Goal: Task Accomplishment & Management: Complete application form

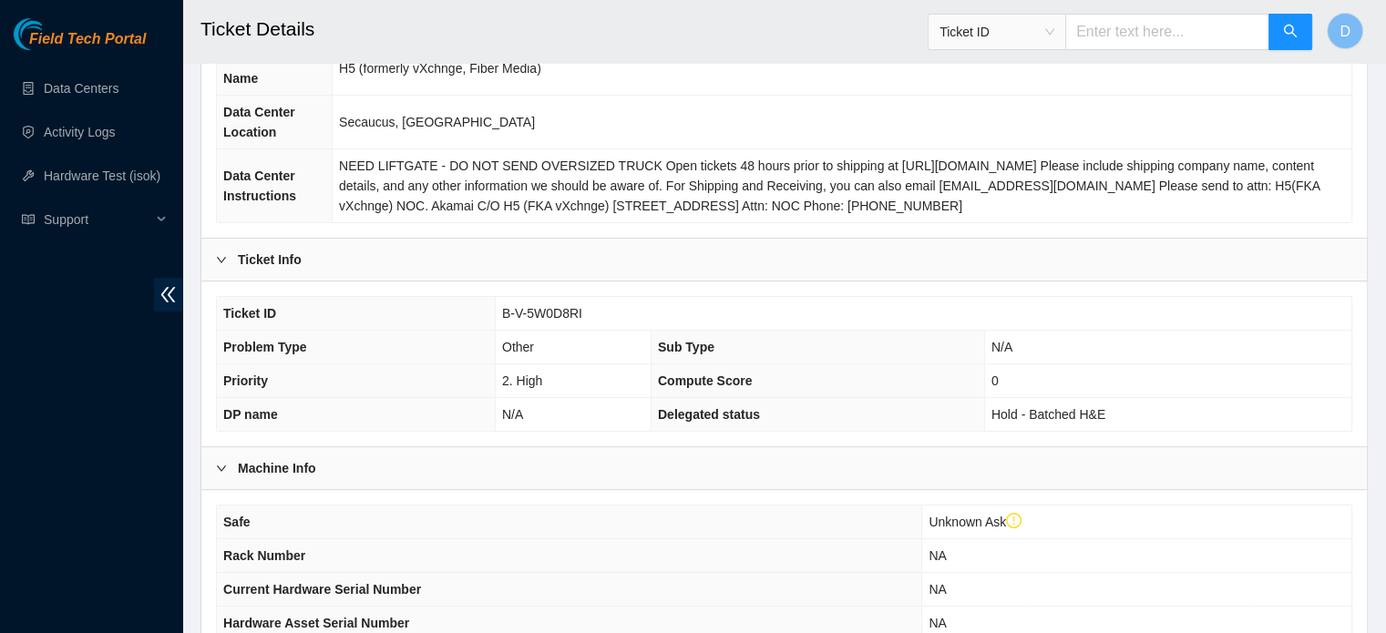
scroll to position [233, 0]
drag, startPoint x: 507, startPoint y: 302, endPoint x: 612, endPoint y: 312, distance: 105.3
click at [612, 312] on td "B-V-5W0D8RI" at bounding box center [923, 313] width 857 height 34
click at [502, 305] on span "B-V-5W0D8RI" at bounding box center [542, 312] width 80 height 15
drag, startPoint x: 501, startPoint y: 305, endPoint x: 585, endPoint y: 317, distance: 84.7
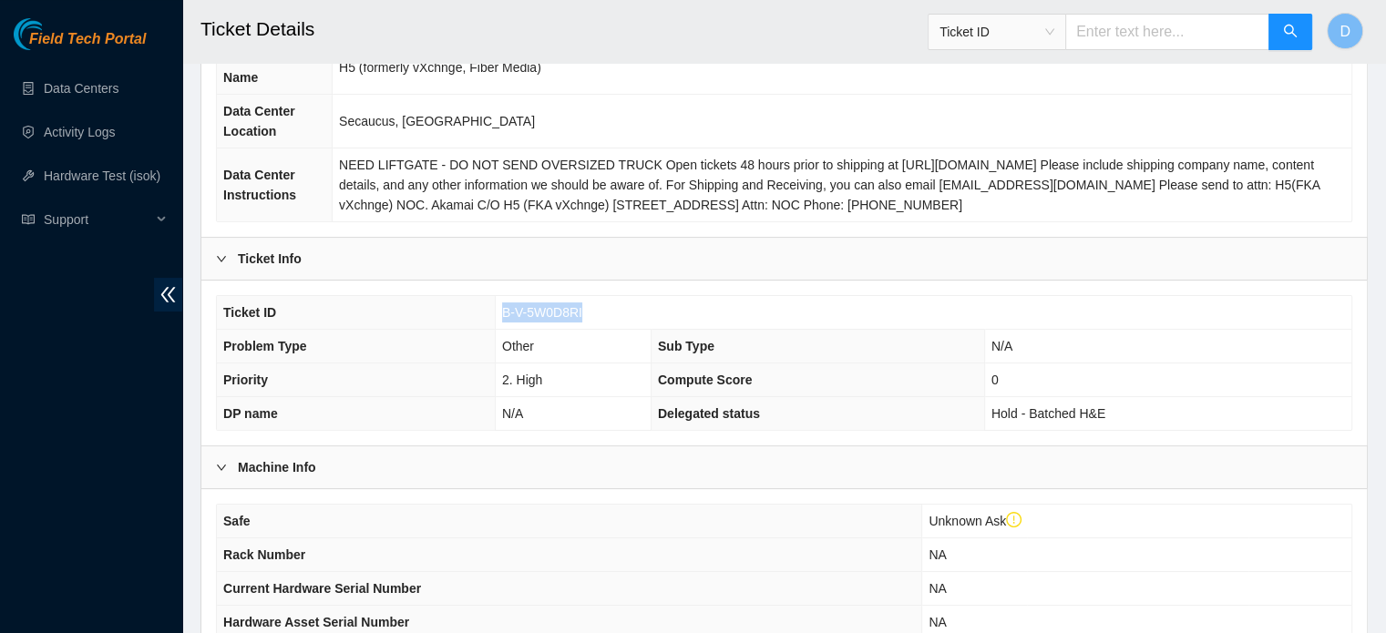
click at [585, 317] on td "B-V-5W0D8RI" at bounding box center [923, 313] width 857 height 34
copy span "B-V-5W0D8RI"
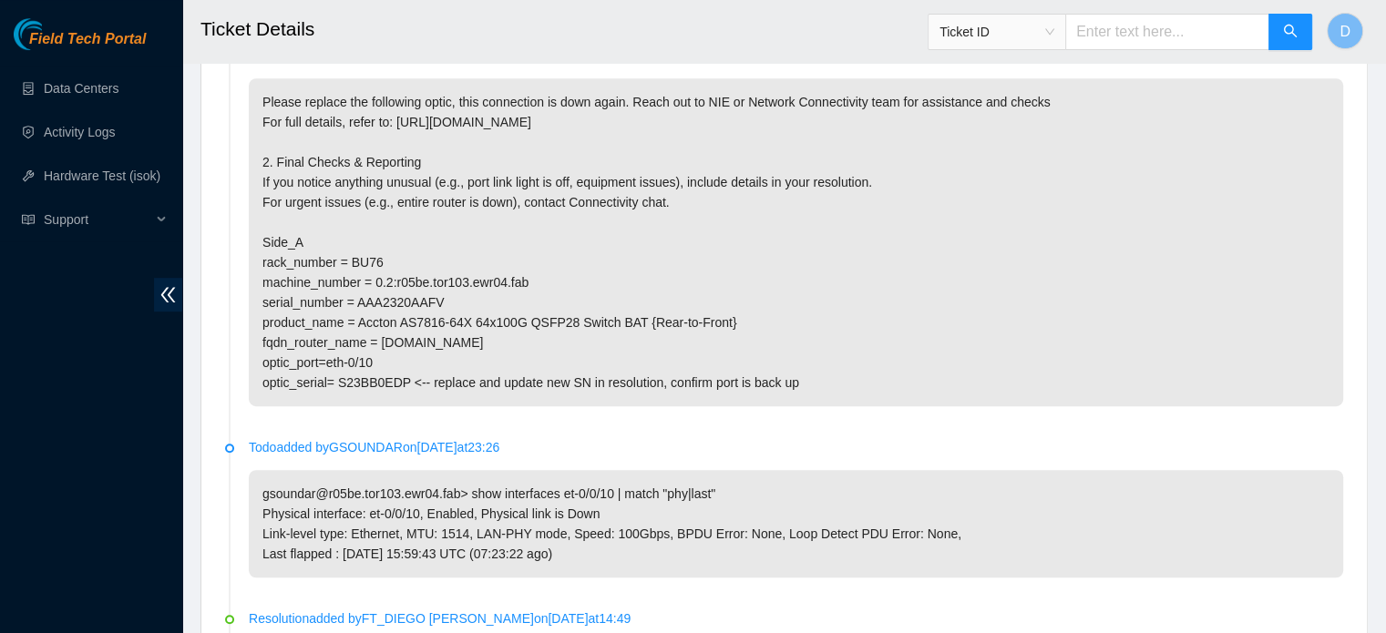
scroll to position [1042, 0]
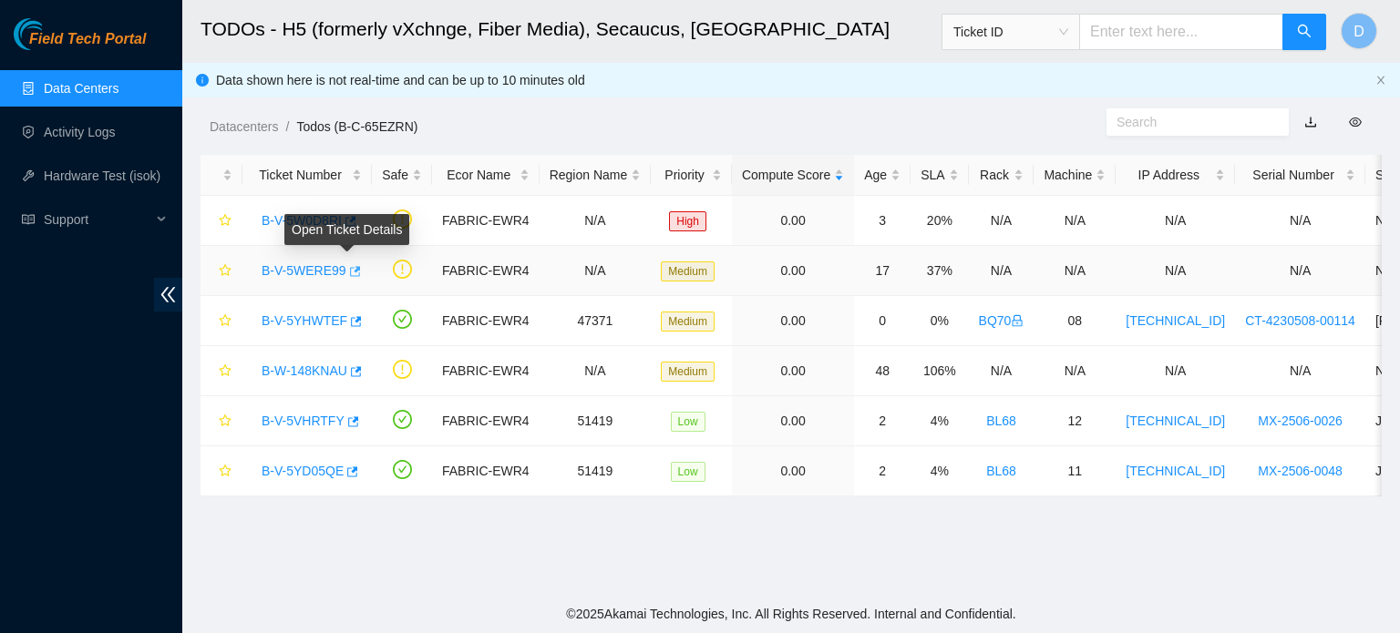
click at [347, 273] on icon "button" at bounding box center [353, 271] width 13 height 13
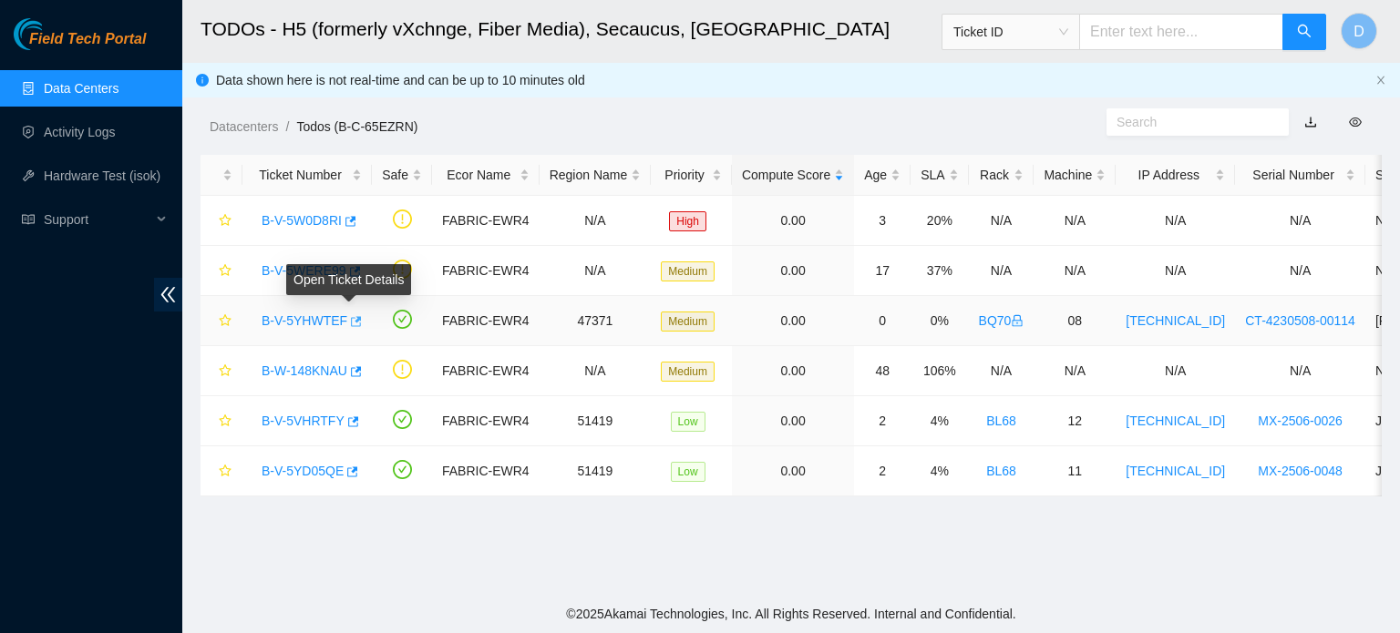
click at [351, 322] on icon "button" at bounding box center [356, 321] width 11 height 10
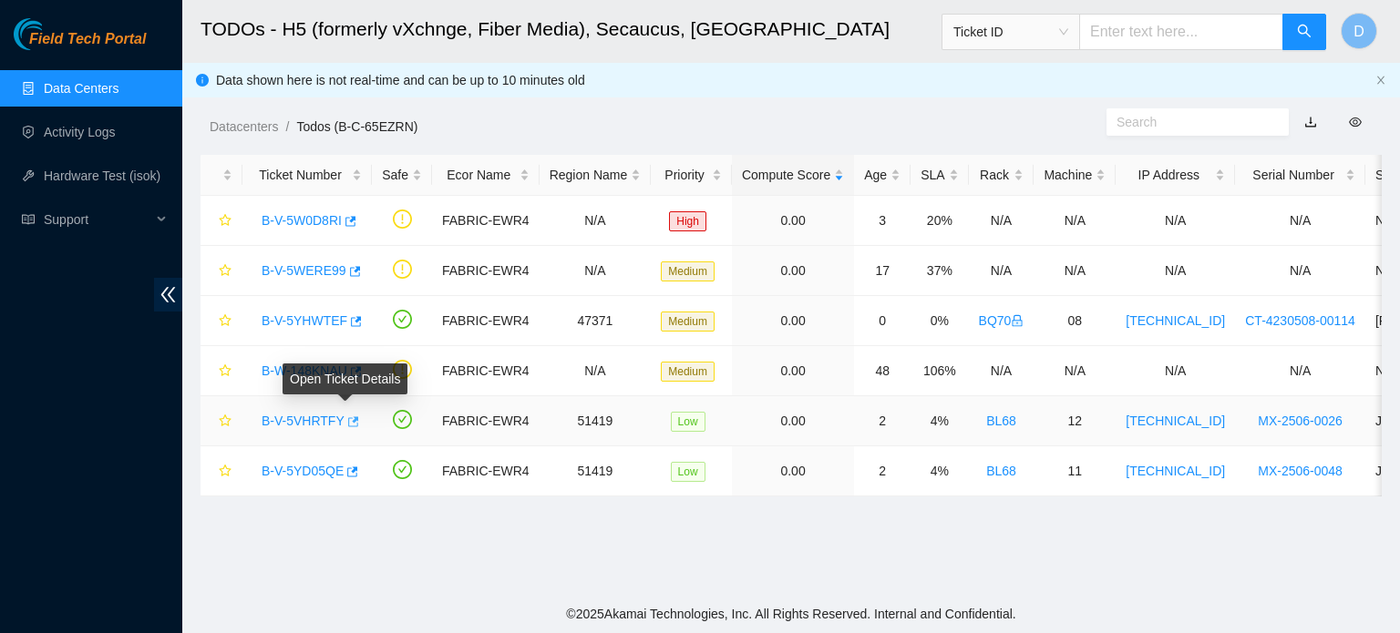
click at [348, 424] on icon "button" at bounding box center [353, 422] width 11 height 10
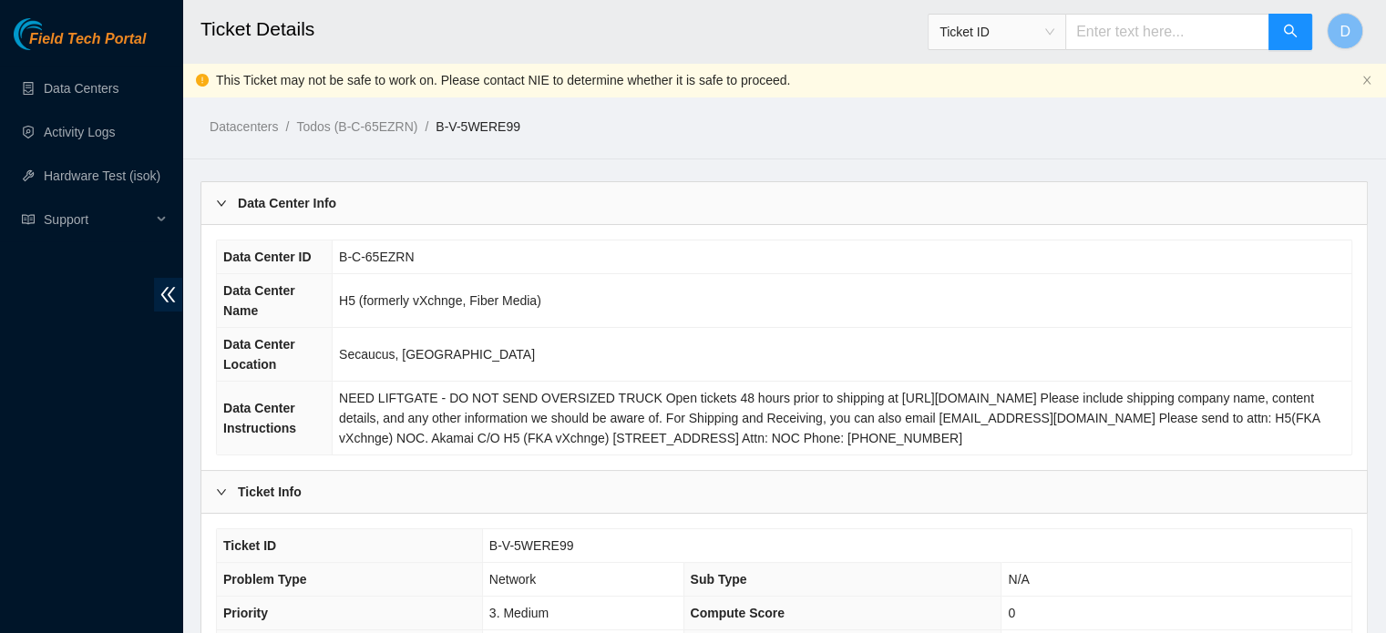
scroll to position [499, 0]
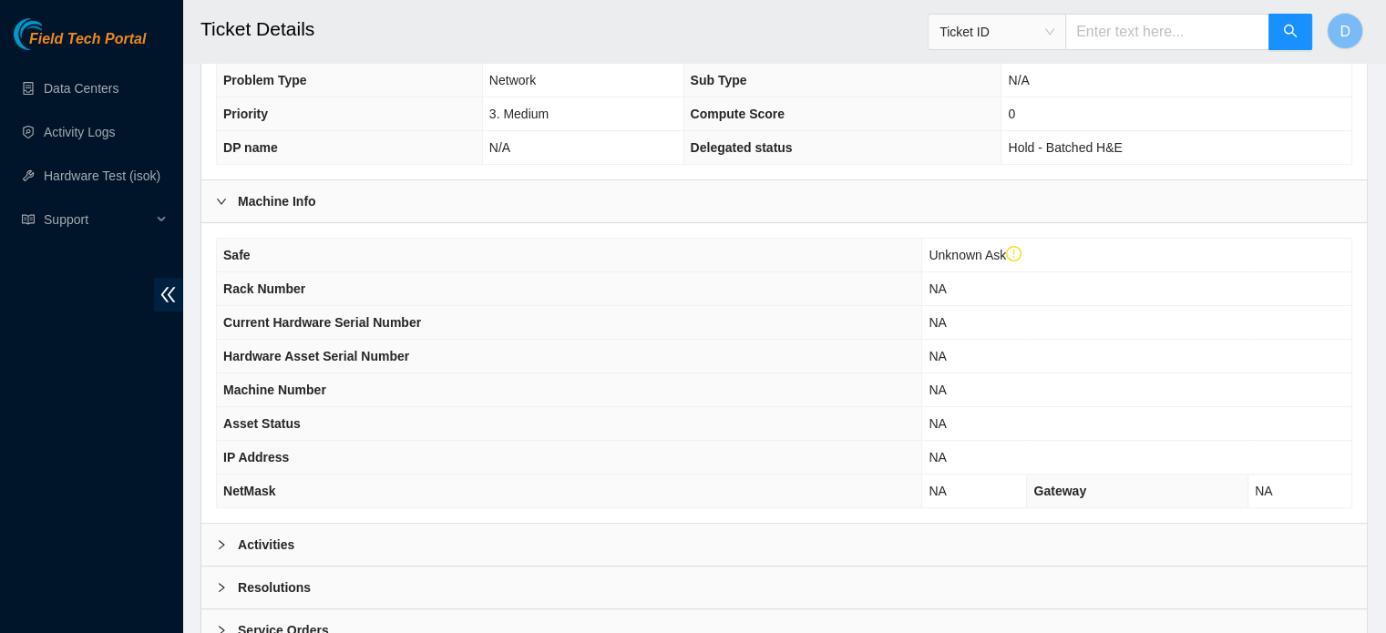
click at [376, 526] on div "Activities" at bounding box center [784, 545] width 1166 height 42
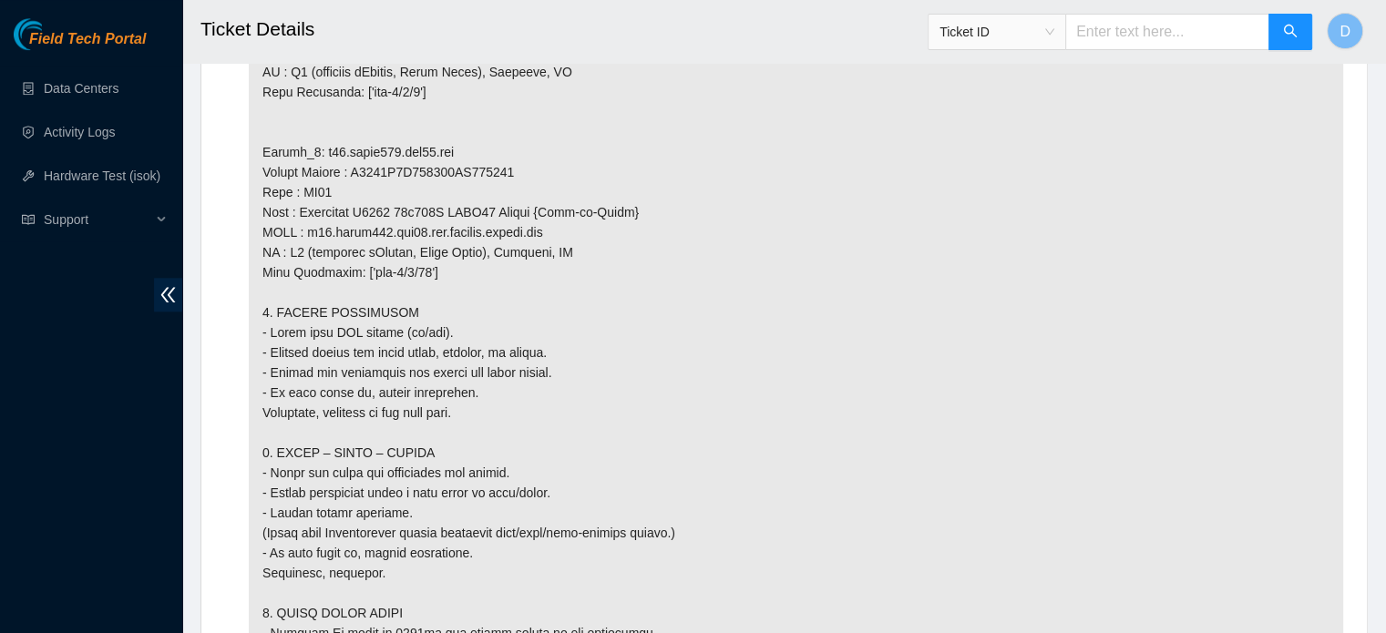
scroll to position [2030, 0]
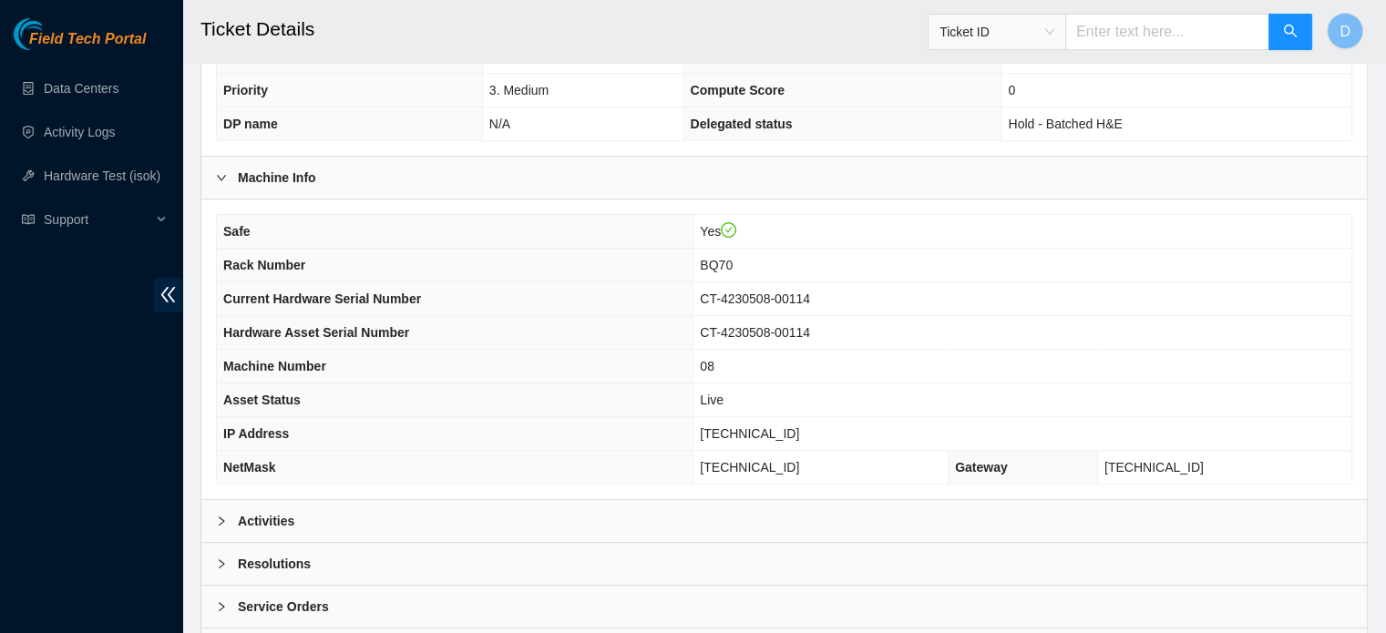
scroll to position [577, 0]
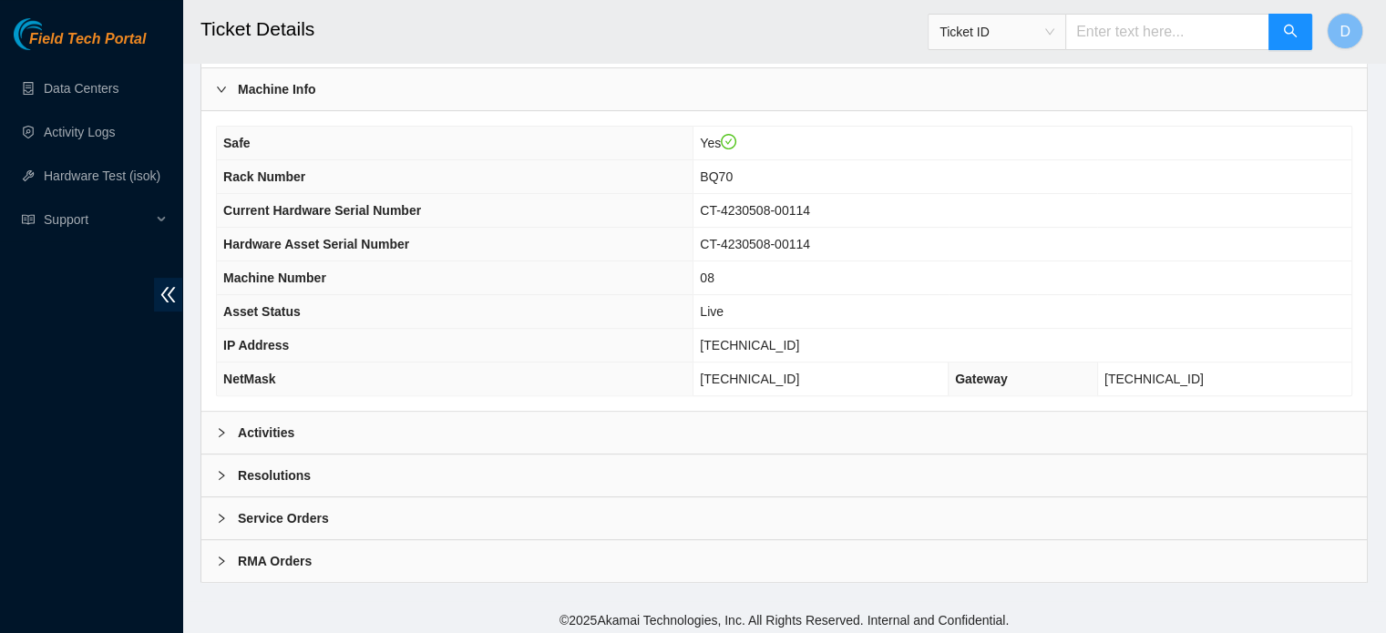
click at [343, 420] on div "Activities" at bounding box center [784, 433] width 1166 height 42
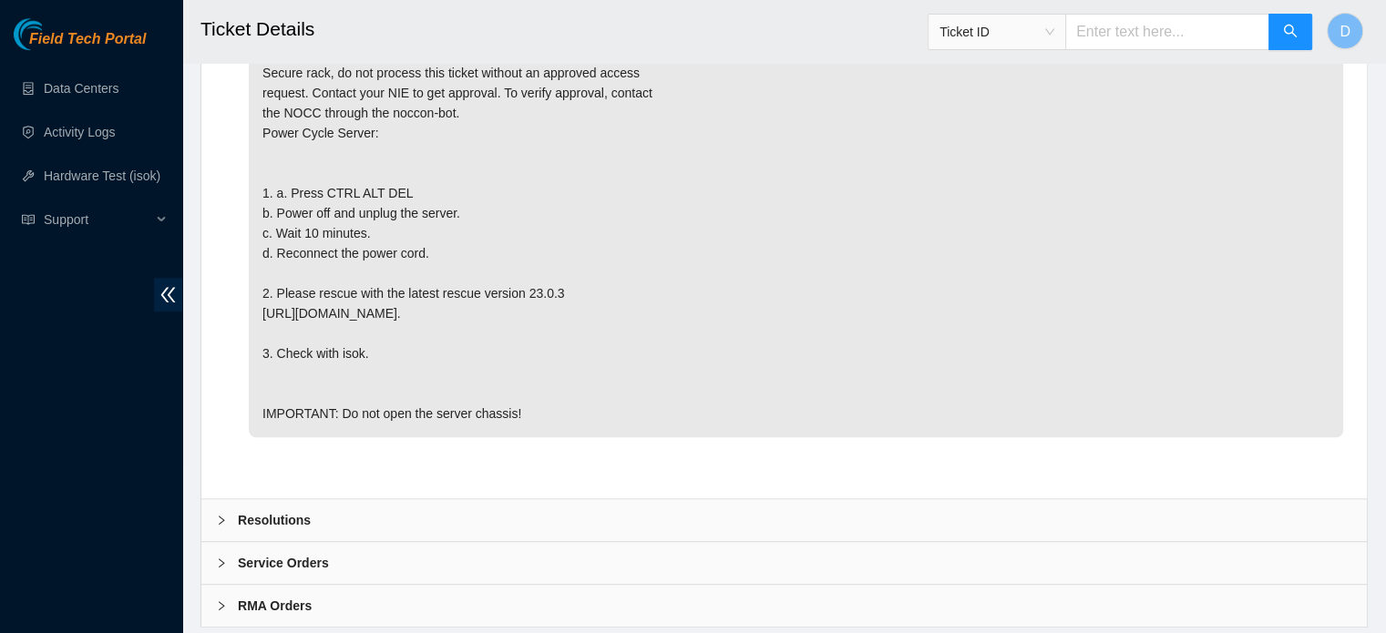
scroll to position [1238, 0]
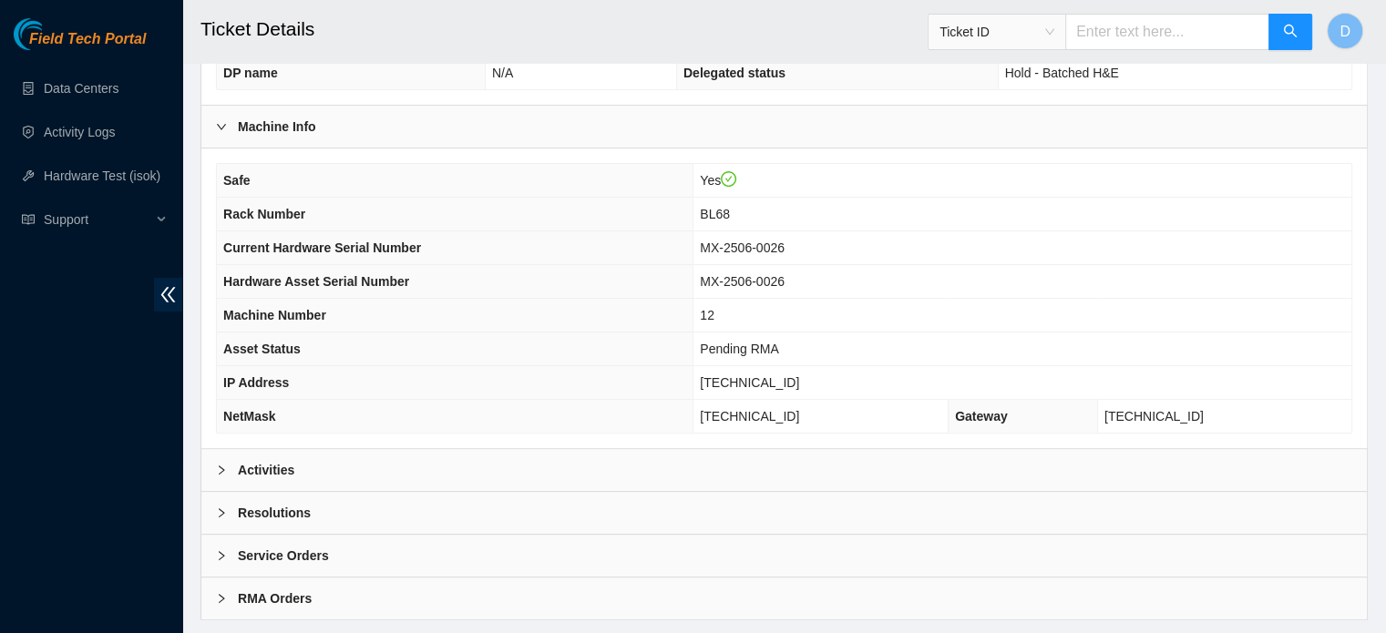
scroll to position [577, 0]
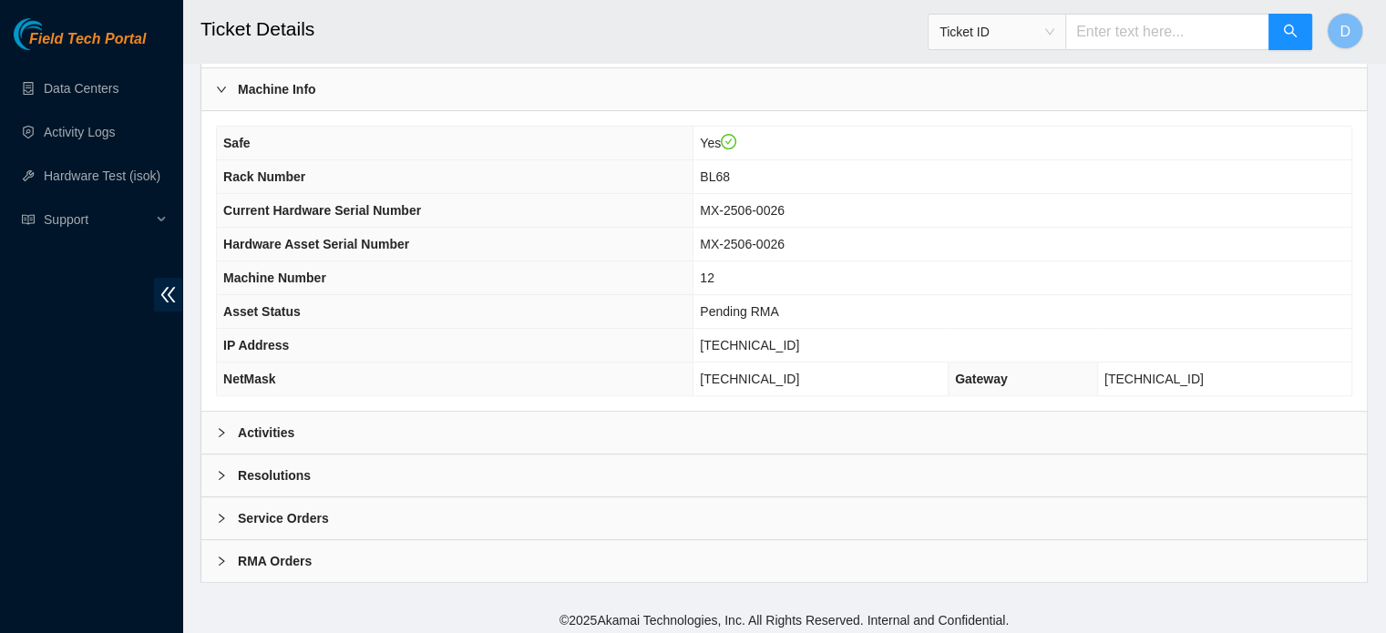
click at [429, 435] on div "Activities" at bounding box center [784, 433] width 1166 height 42
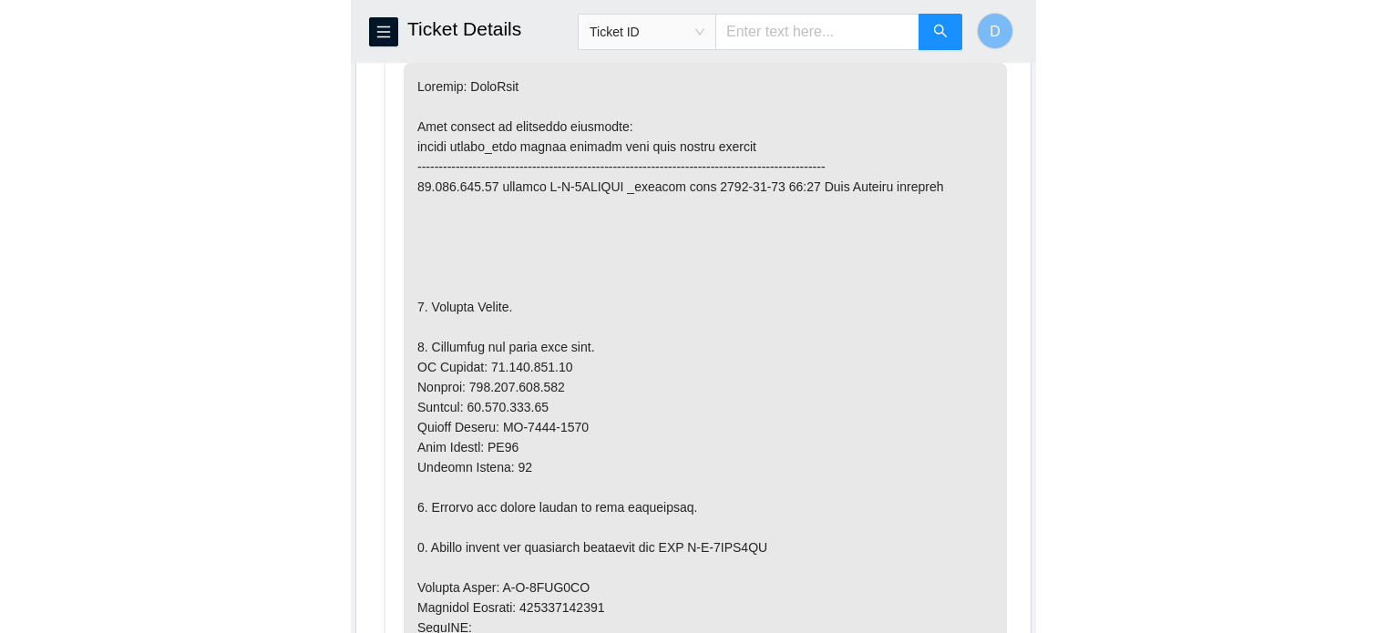
scroll to position [1084, 0]
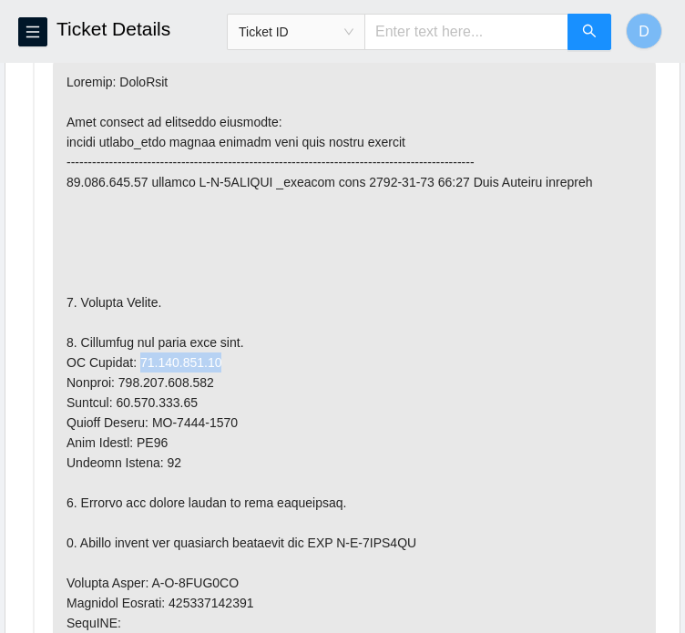
drag, startPoint x: 131, startPoint y: 376, endPoint x: 237, endPoint y: 374, distance: 105.7
click at [237, 374] on p at bounding box center [354, 573] width 603 height 1030
copy p "23.211.104.79"
drag, startPoint x: 124, startPoint y: 397, endPoint x: 219, endPoint y: 393, distance: 94.9
click at [219, 393] on p at bounding box center [354, 573] width 603 height 1030
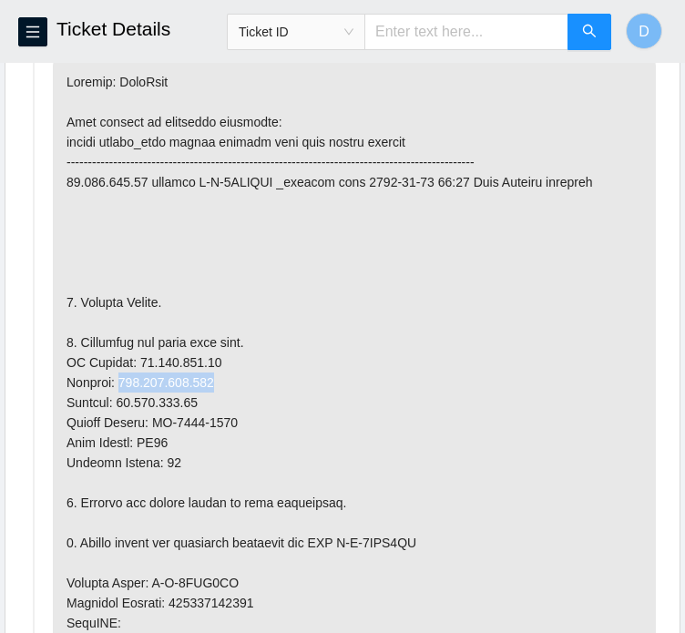
copy p "[TECHNICAL_ID]"
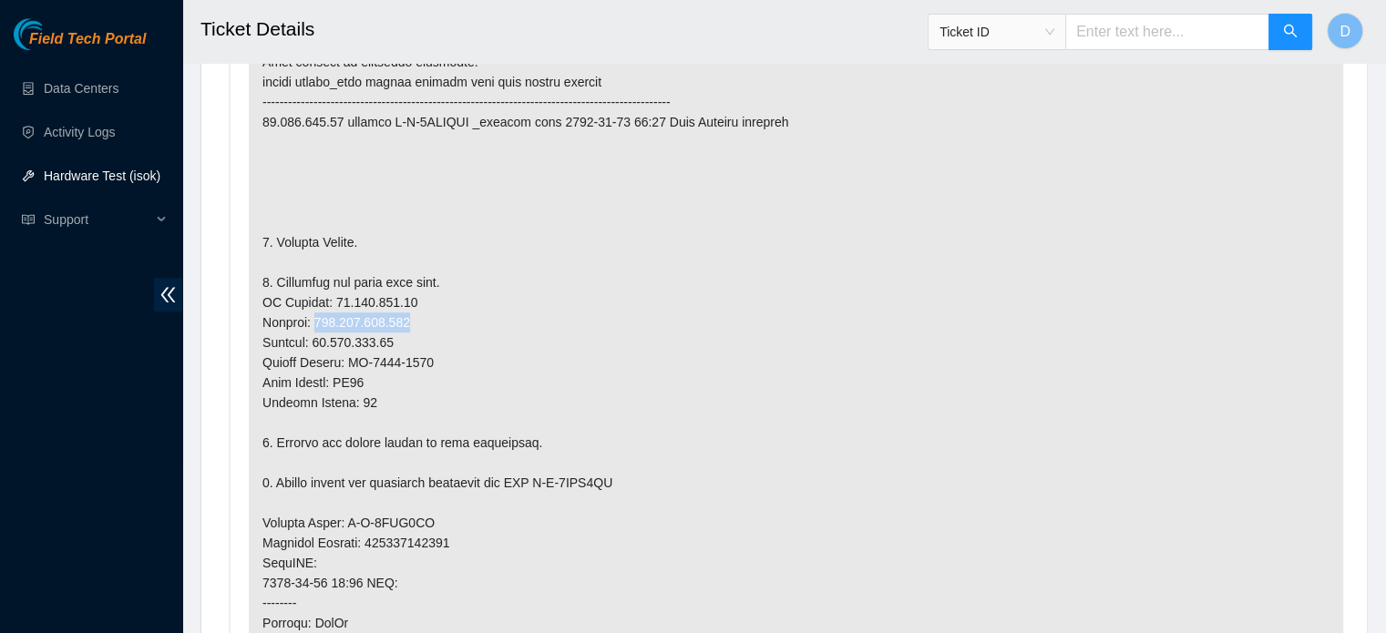
click at [117, 180] on link "Hardware Test (isok)" at bounding box center [102, 176] width 117 height 15
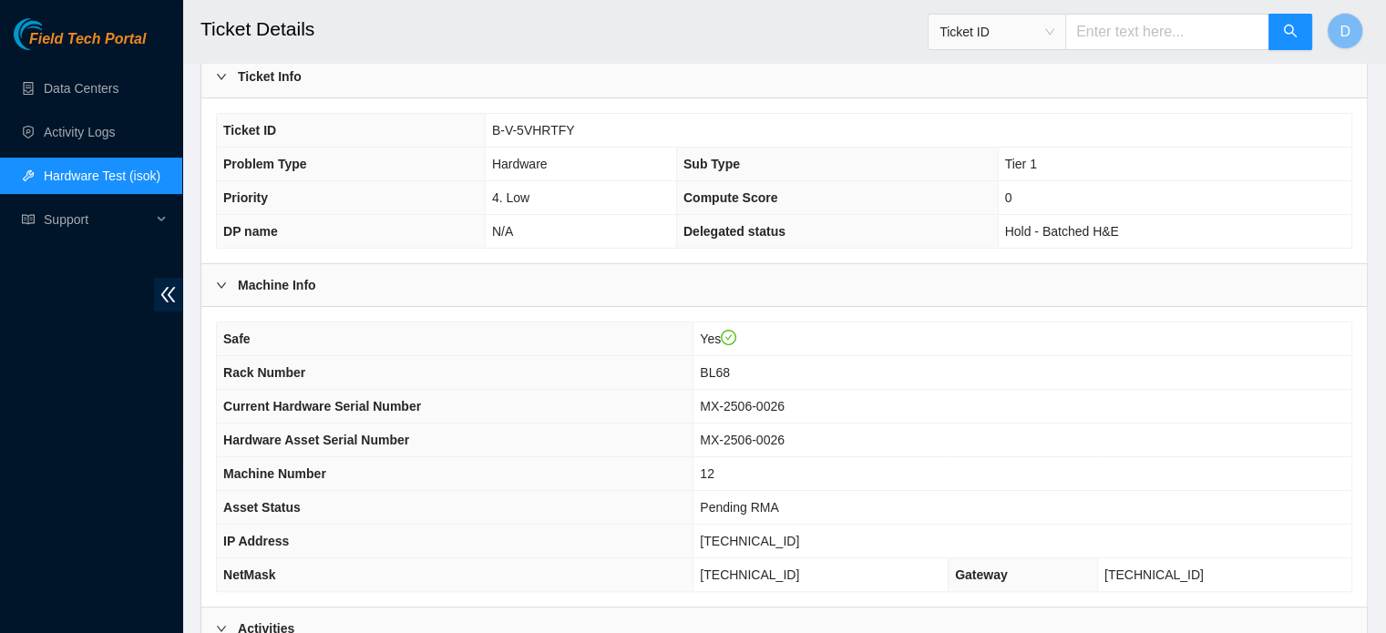
scroll to position [368, 0]
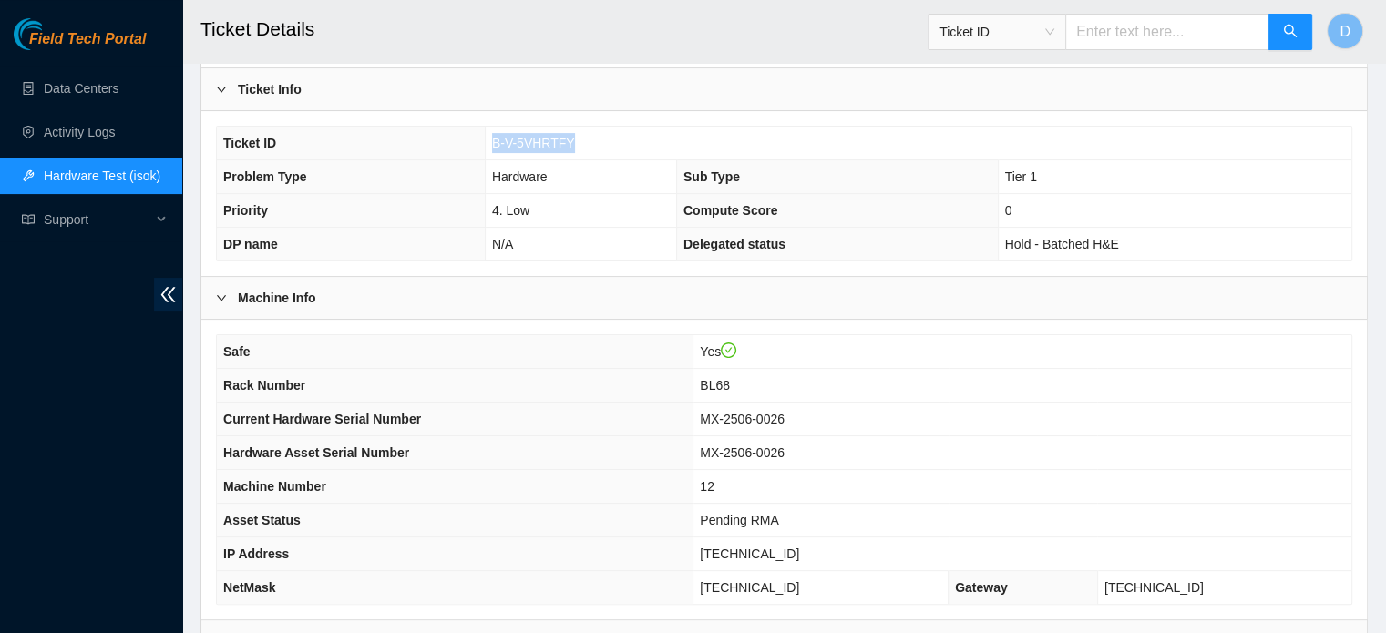
drag, startPoint x: 491, startPoint y: 138, endPoint x: 573, endPoint y: 139, distance: 82.1
click at [573, 139] on td "B-V-5VHRTFY" at bounding box center [918, 144] width 867 height 34
copy span "B-V-5VHRTFY"
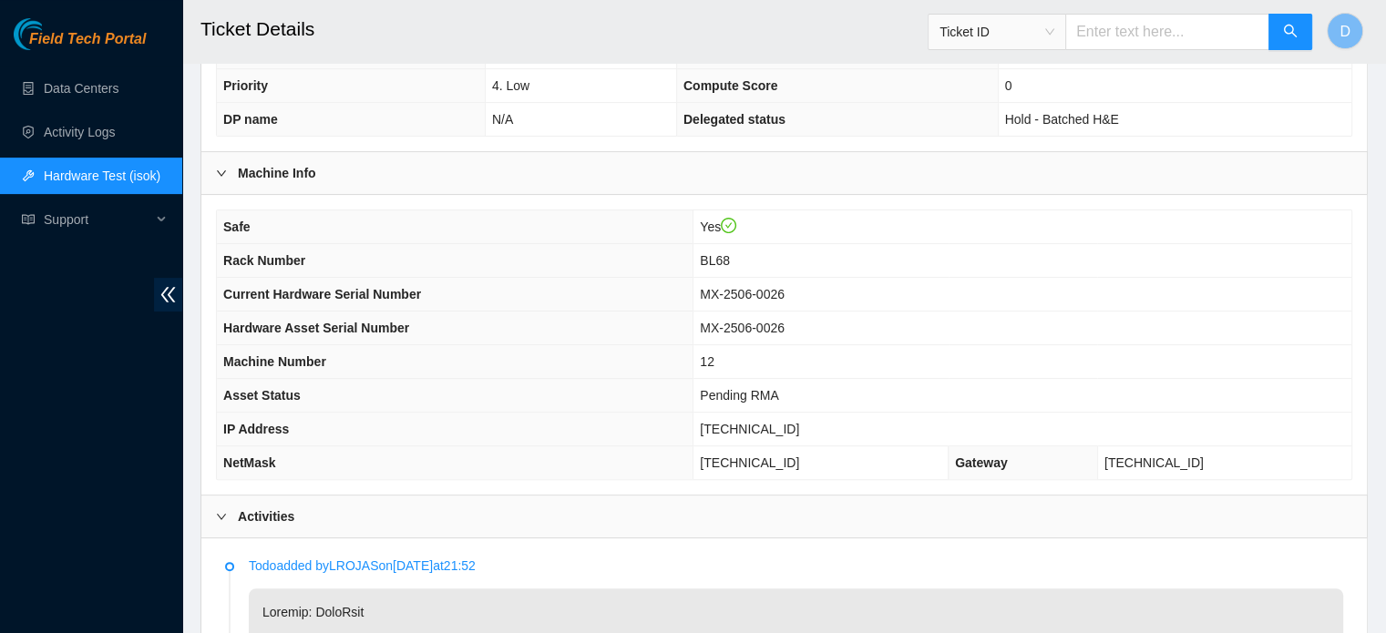
scroll to position [459, 0]
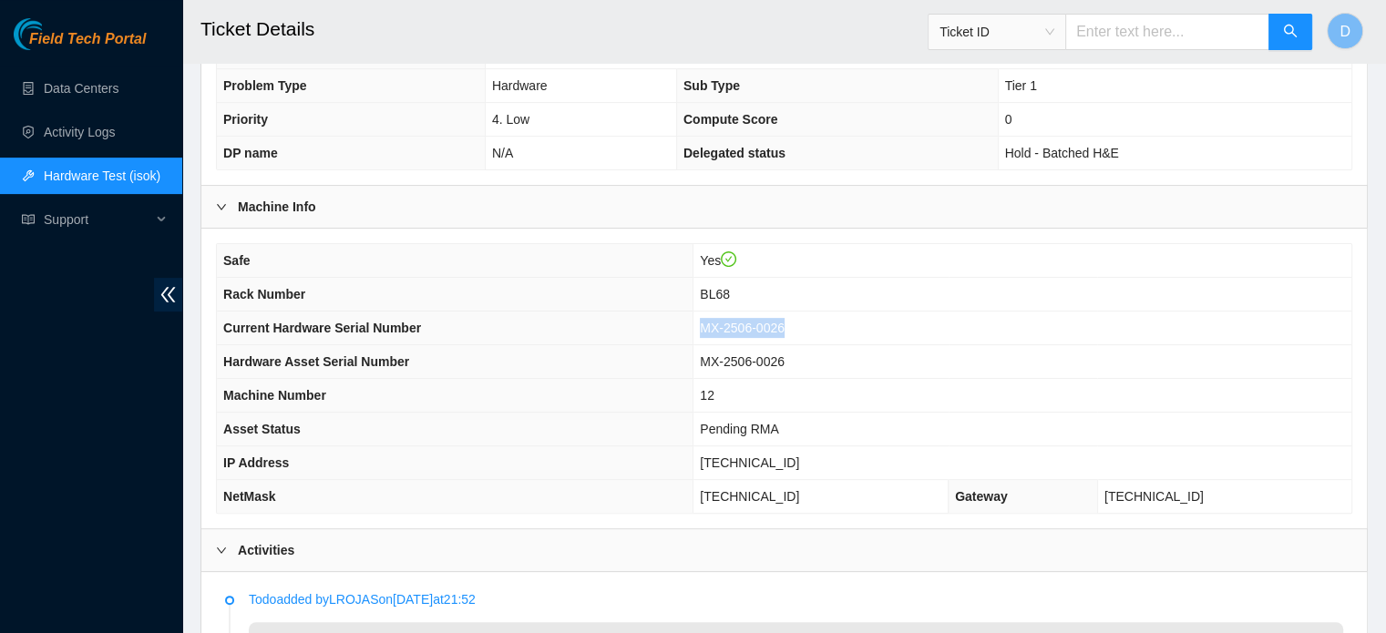
drag, startPoint x: 733, startPoint y: 317, endPoint x: 866, endPoint y: 320, distance: 133.1
click at [866, 320] on td "MX-2506-0026" at bounding box center [1023, 329] width 658 height 34
copy span "MX-2506-0026"
click at [1057, 371] on td "MX-2506-0026" at bounding box center [1023, 362] width 658 height 34
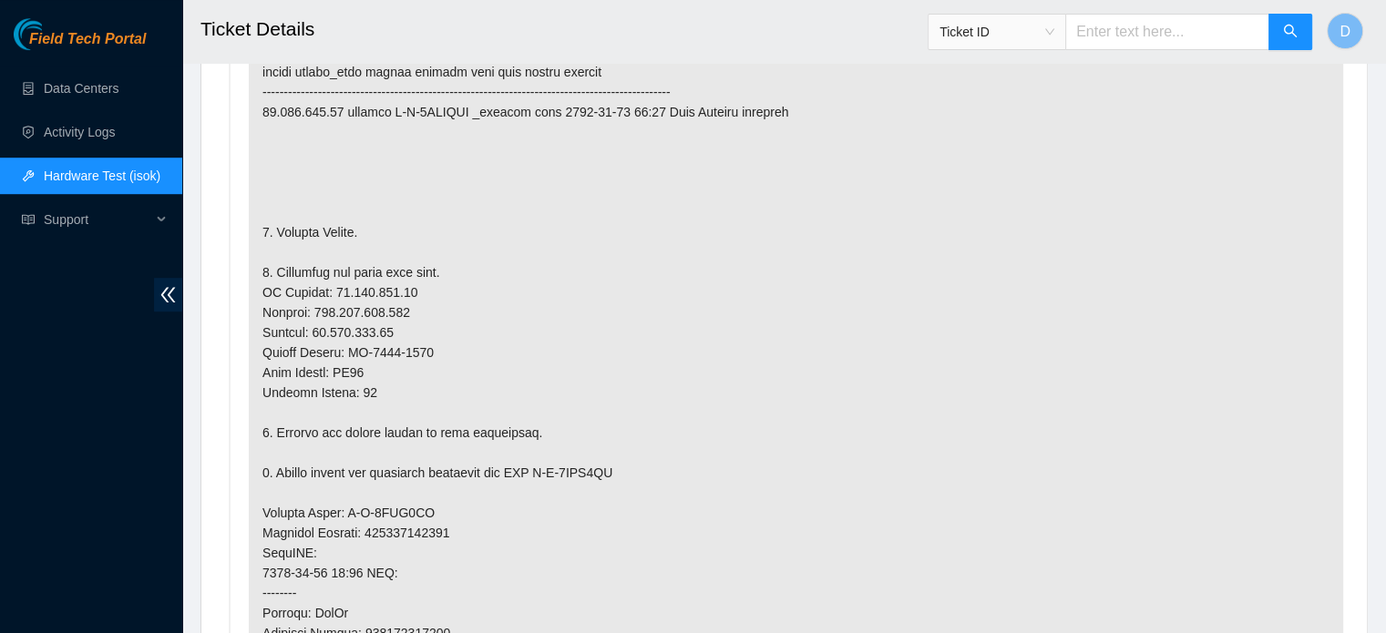
scroll to position [1097, 0]
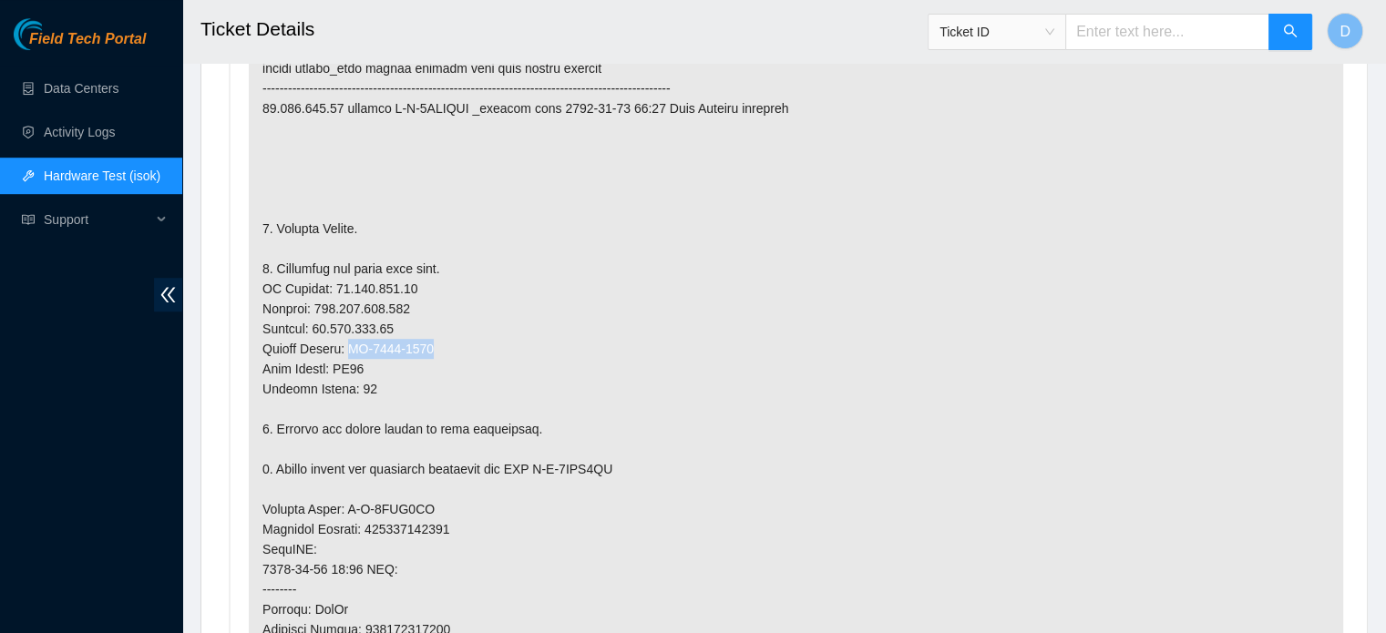
drag, startPoint x: 350, startPoint y: 344, endPoint x: 475, endPoint y: 349, distance: 125.0
click at [475, 349] on p at bounding box center [796, 500] width 1095 height 1030
copy p "MX-2415-0029"
click at [966, 316] on p at bounding box center [796, 500] width 1095 height 1030
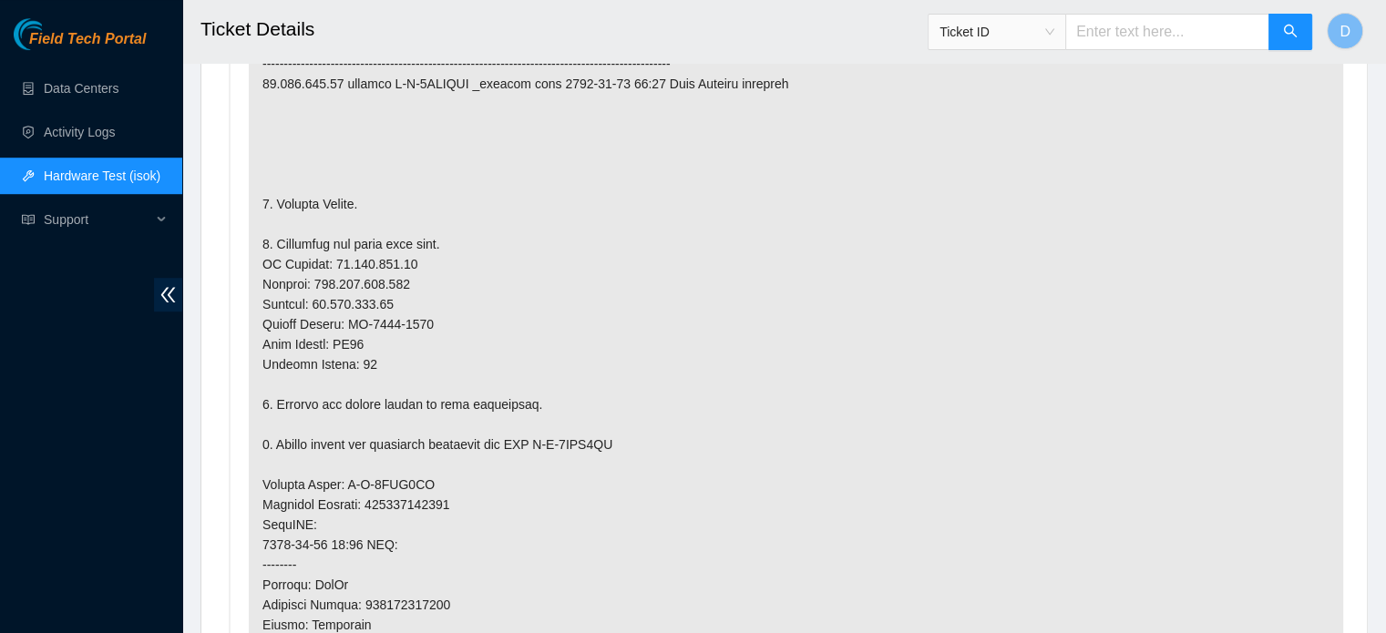
scroll to position [1644, 0]
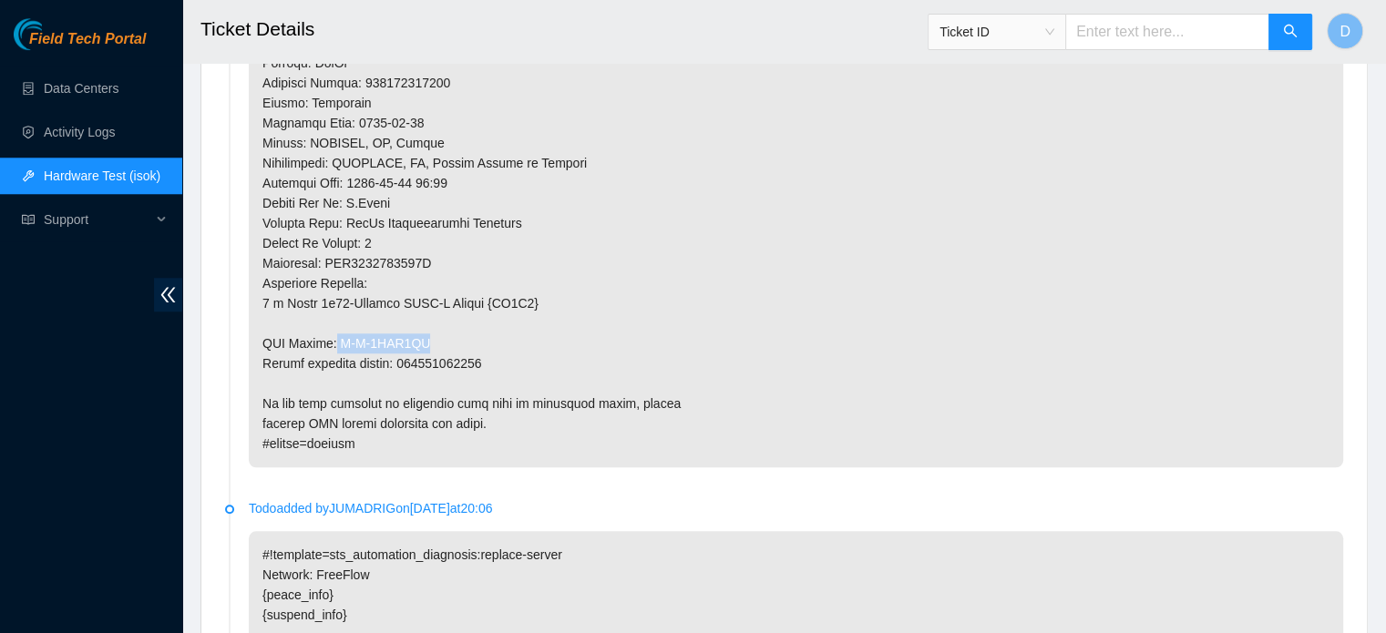
drag, startPoint x: 334, startPoint y: 335, endPoint x: 492, endPoint y: 340, distance: 157.7
copy p "B-V-5VQR4LU"
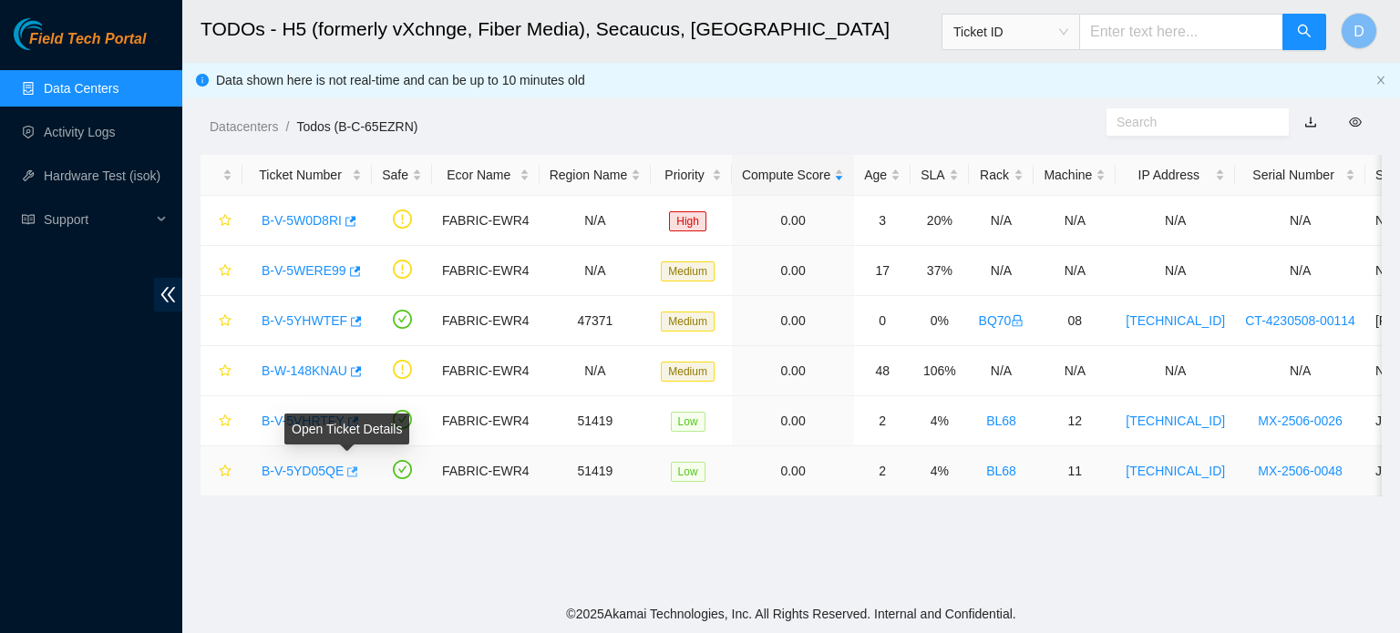
click at [347, 467] on icon "button" at bounding box center [351, 472] width 13 height 13
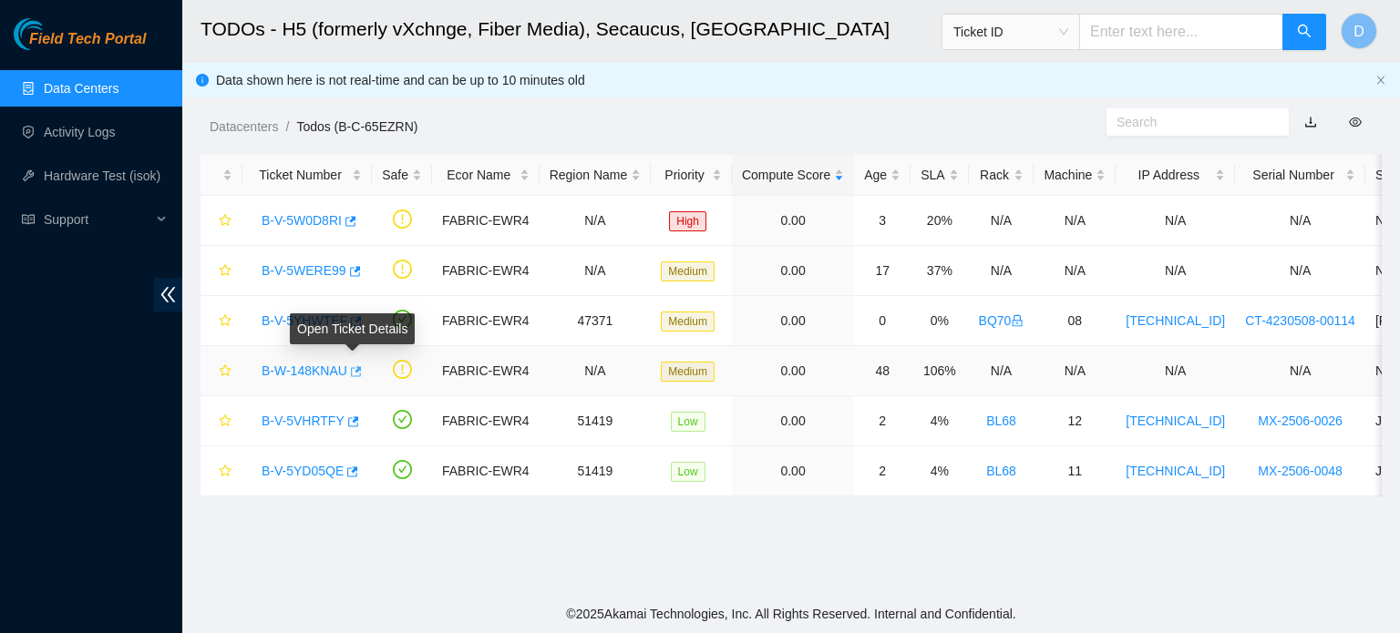
click at [352, 374] on icon "button" at bounding box center [354, 371] width 13 height 13
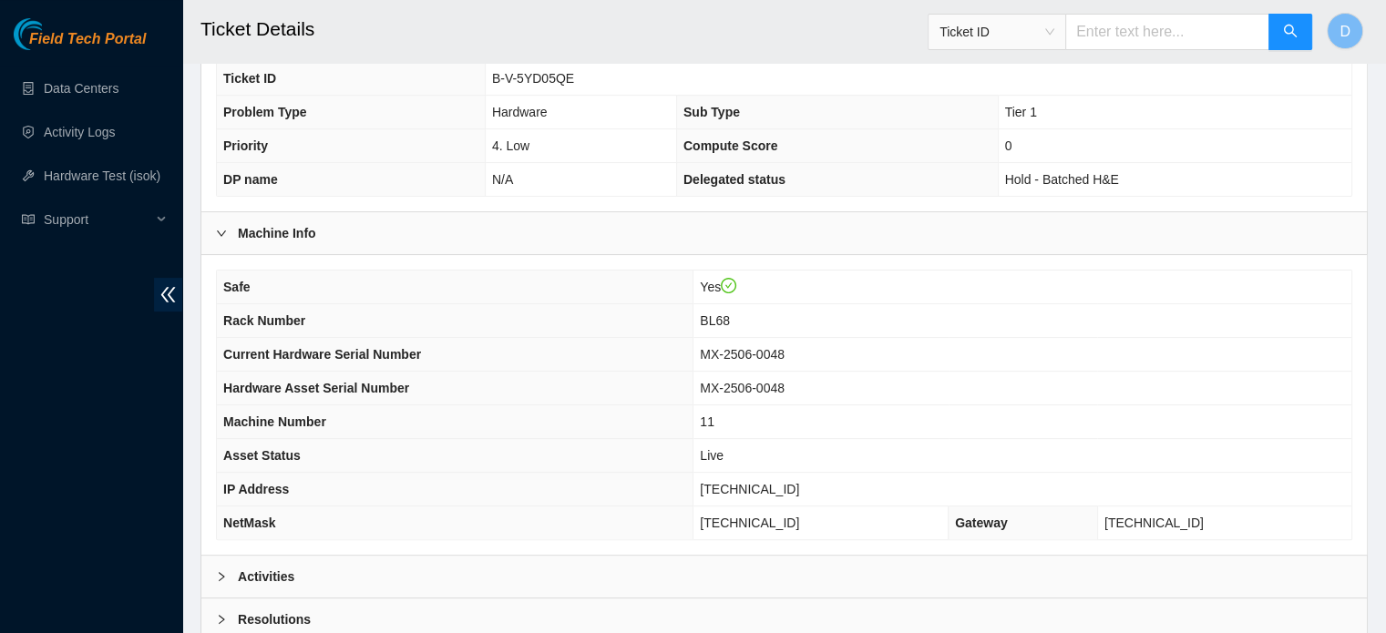
scroll to position [577, 0]
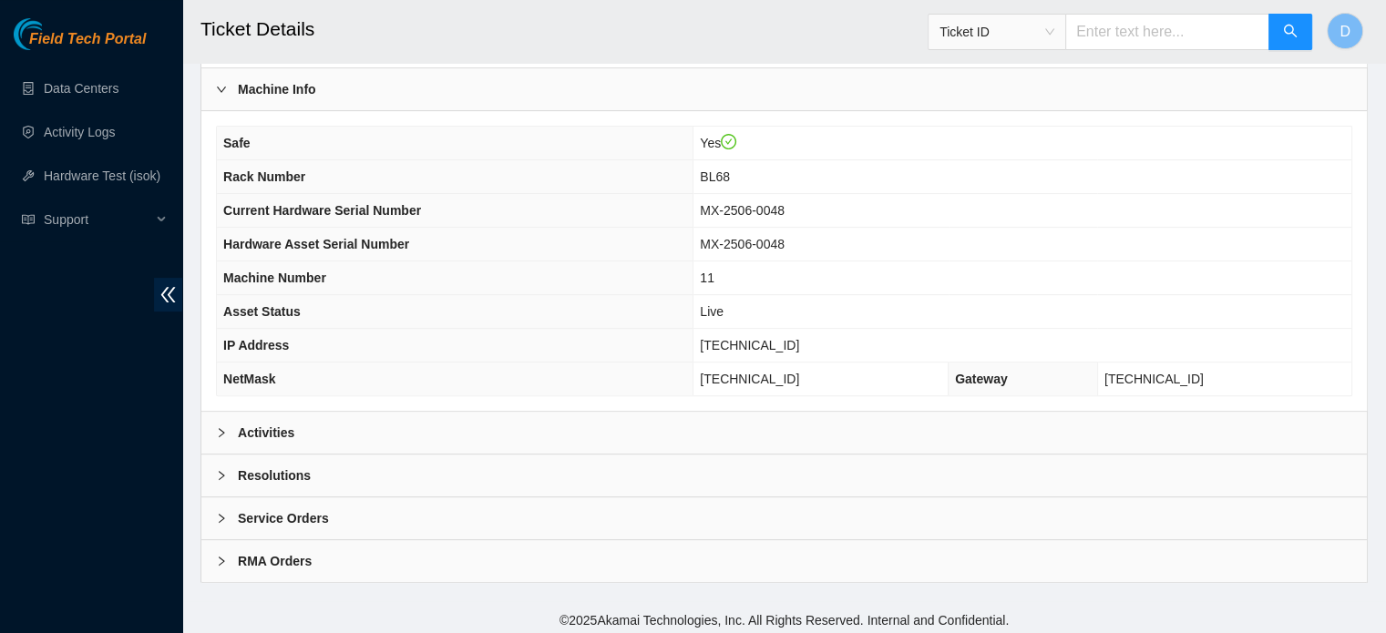
click at [463, 421] on div "Activities" at bounding box center [784, 433] width 1166 height 42
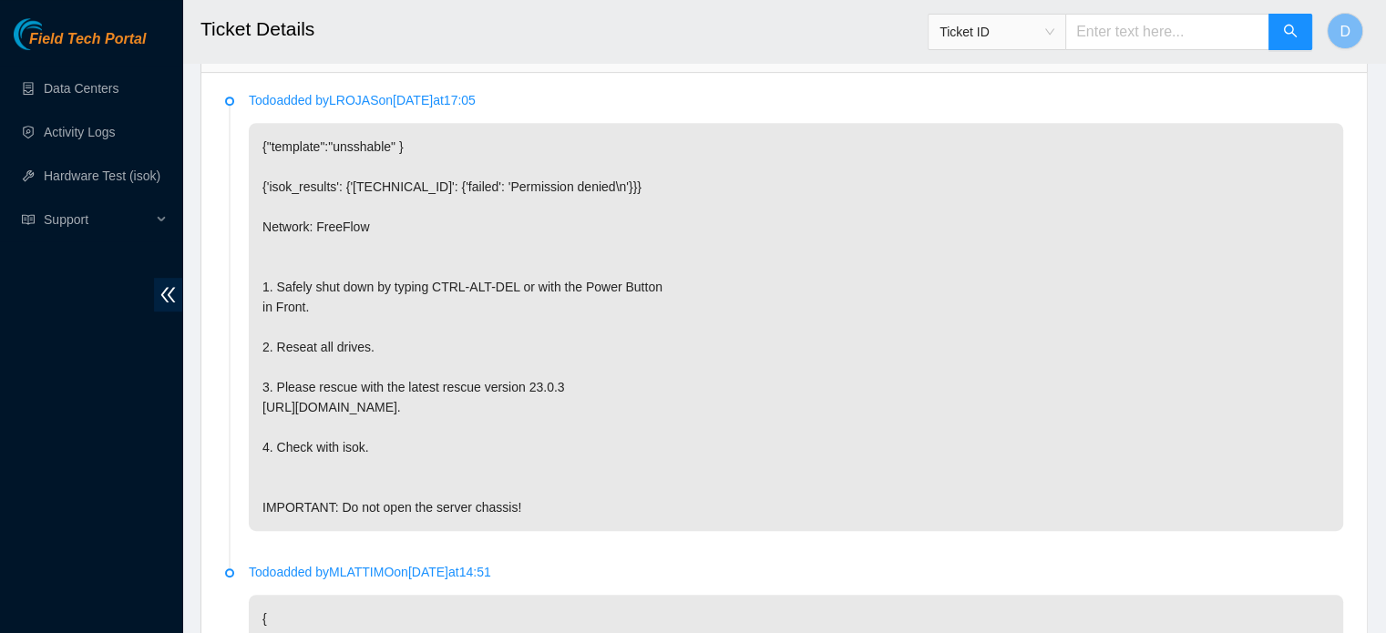
scroll to position [963, 0]
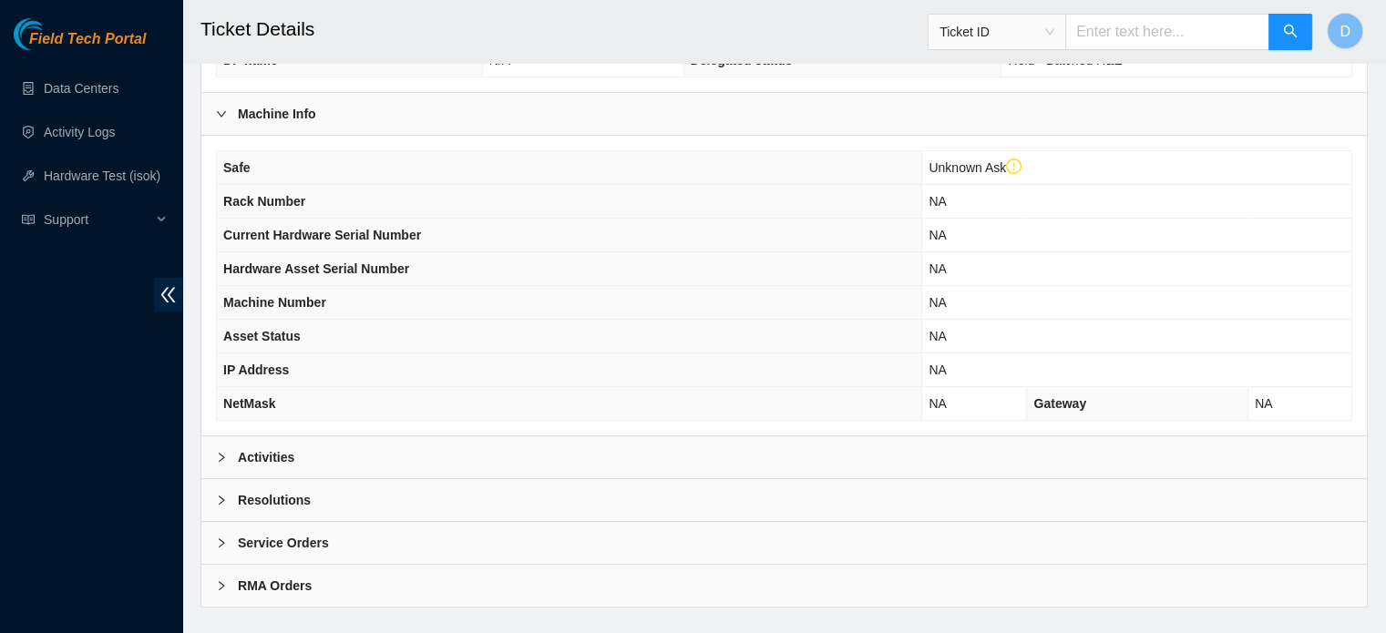
scroll to position [587, 0]
click at [397, 450] on div "Activities" at bounding box center [784, 458] width 1166 height 42
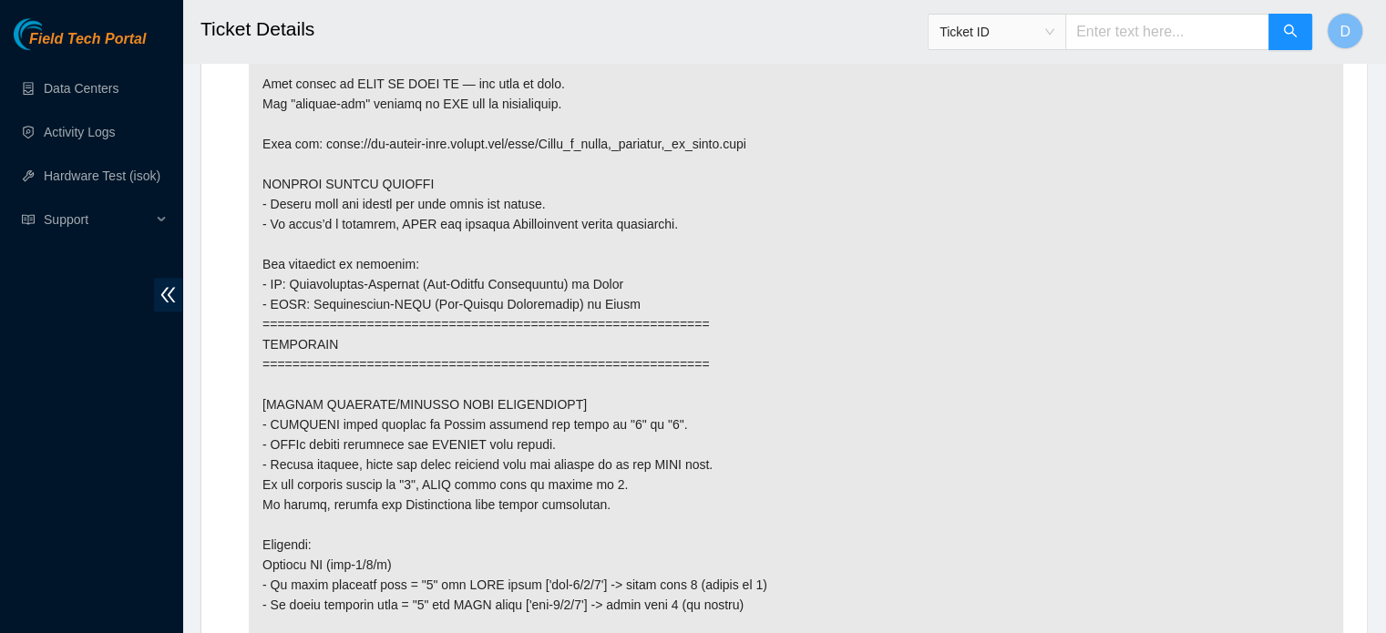
scroll to position [750, 0]
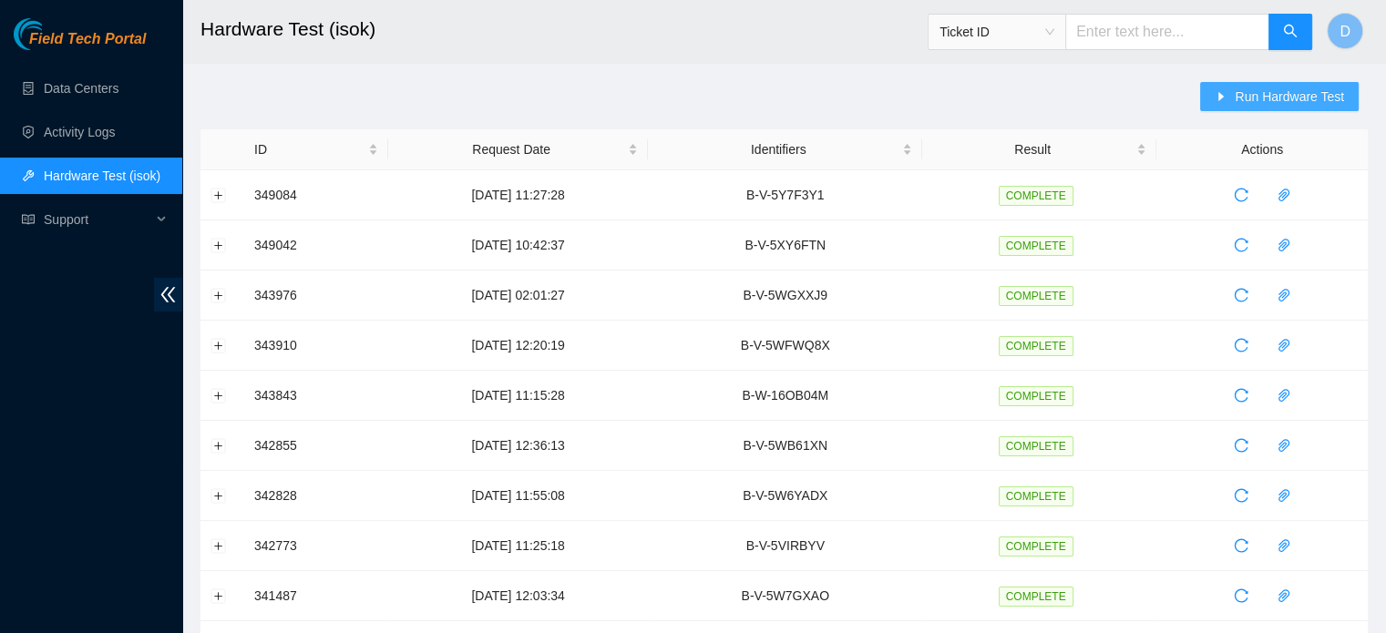
click at [1257, 101] on span "Run Hardware Test" at bounding box center [1289, 97] width 109 height 20
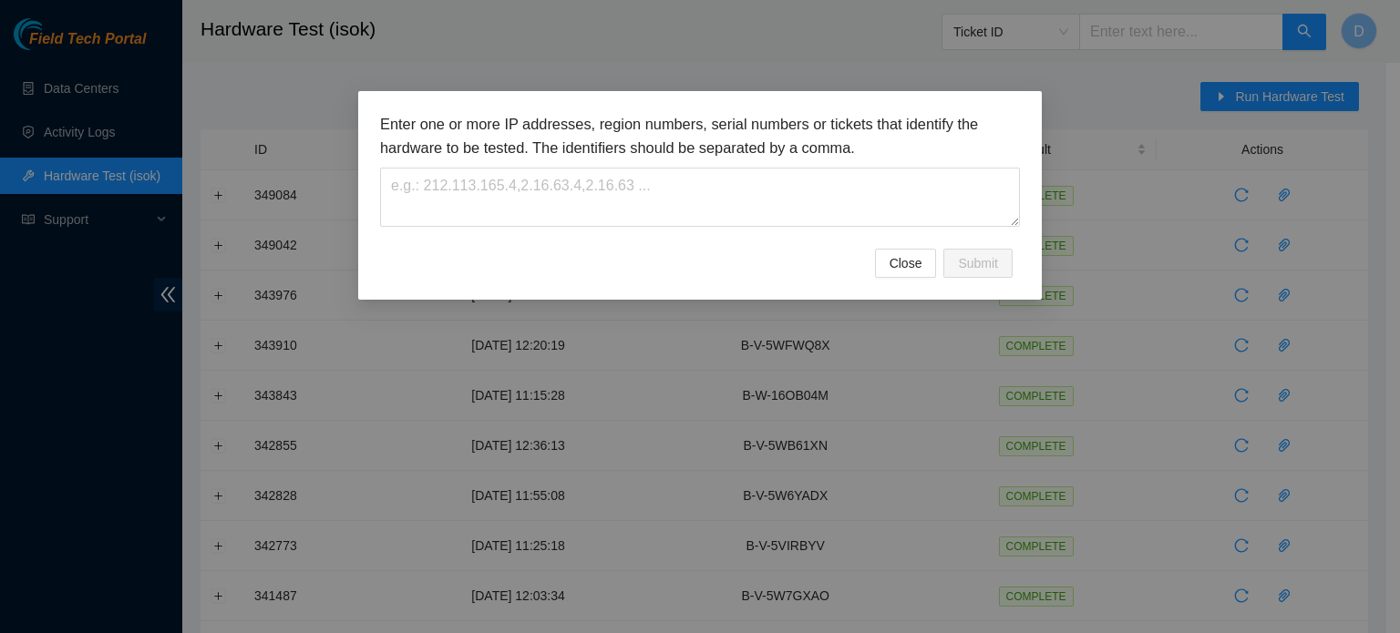
click at [755, 228] on div "Enter one or more IP addresses, region numbers, serial numbers or tickets that …" at bounding box center [700, 181] width 640 height 136
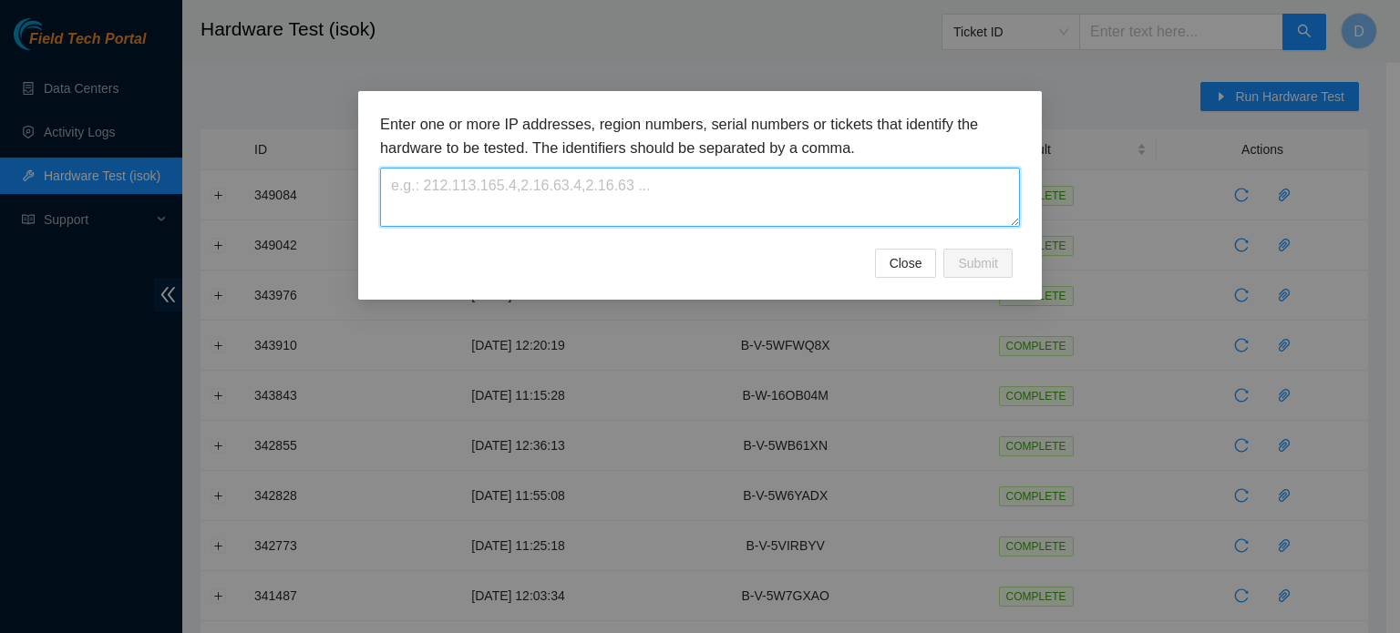
click at [664, 185] on textarea at bounding box center [700, 197] width 640 height 59
paste textarea "B-V-5VHRTFY"
type textarea "B-V-5VHRTFY"
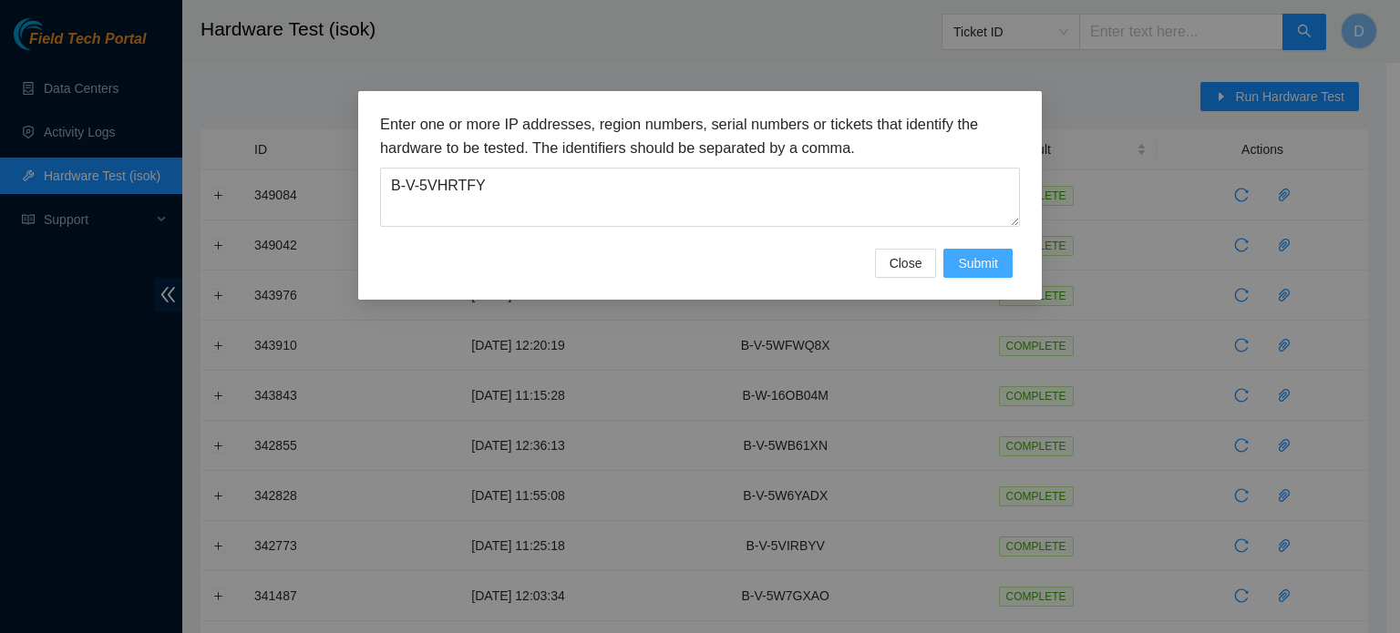
click at [997, 263] on span "Submit" at bounding box center [978, 263] width 40 height 20
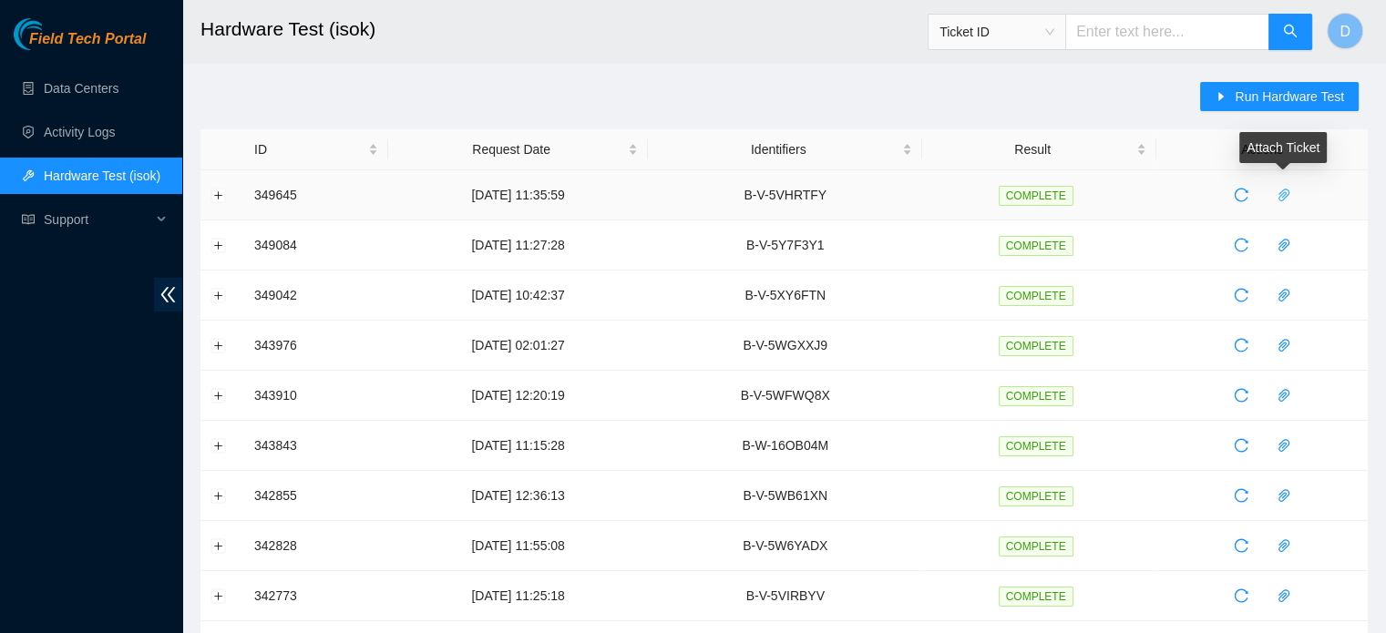
click at [1287, 200] on icon "paper-clip" at bounding box center [1284, 195] width 15 height 15
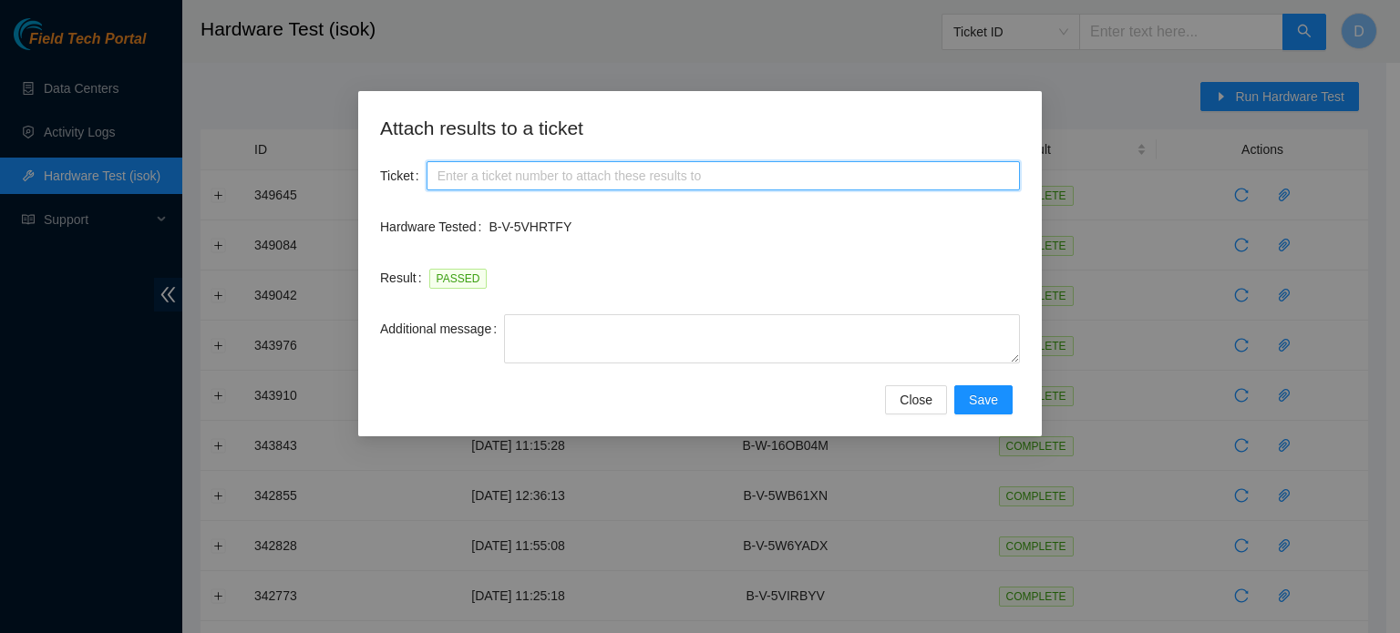
click at [602, 170] on input "Ticket" at bounding box center [723, 175] width 593 height 29
paste input "B-V-5VHRTFY"
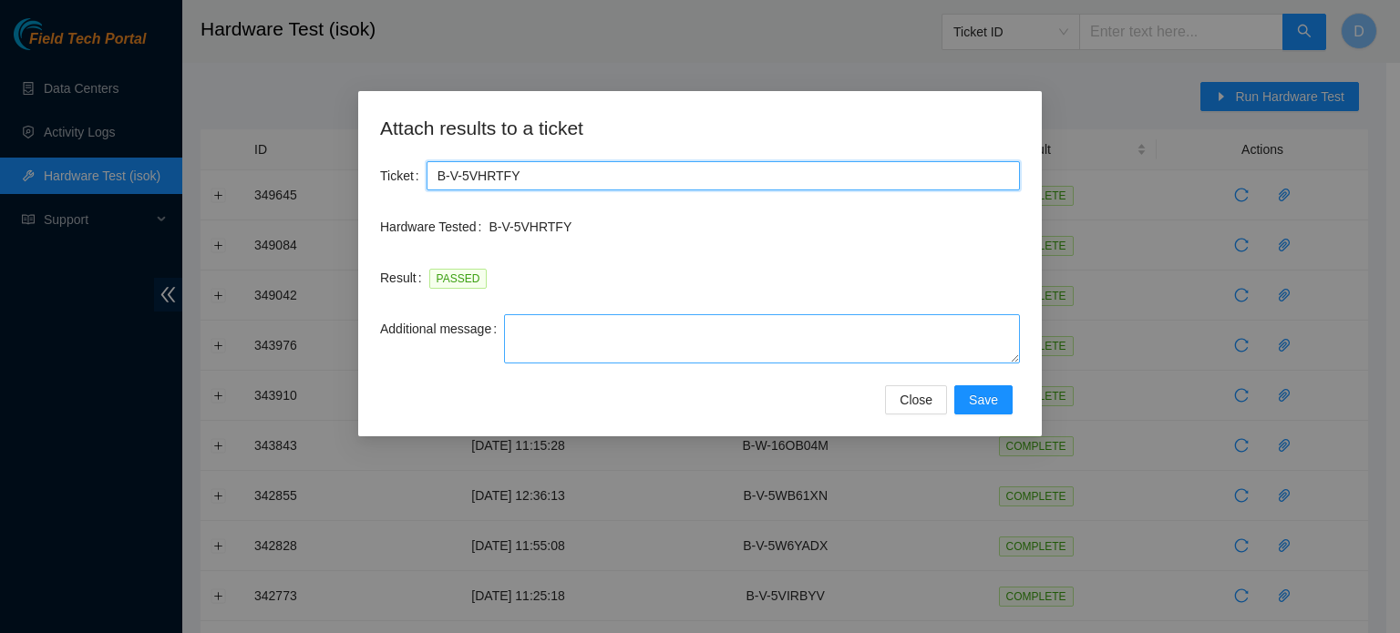
type input "B-V-5VHRTFY"
click at [605, 327] on textarea "Additional message" at bounding box center [762, 338] width 516 height 49
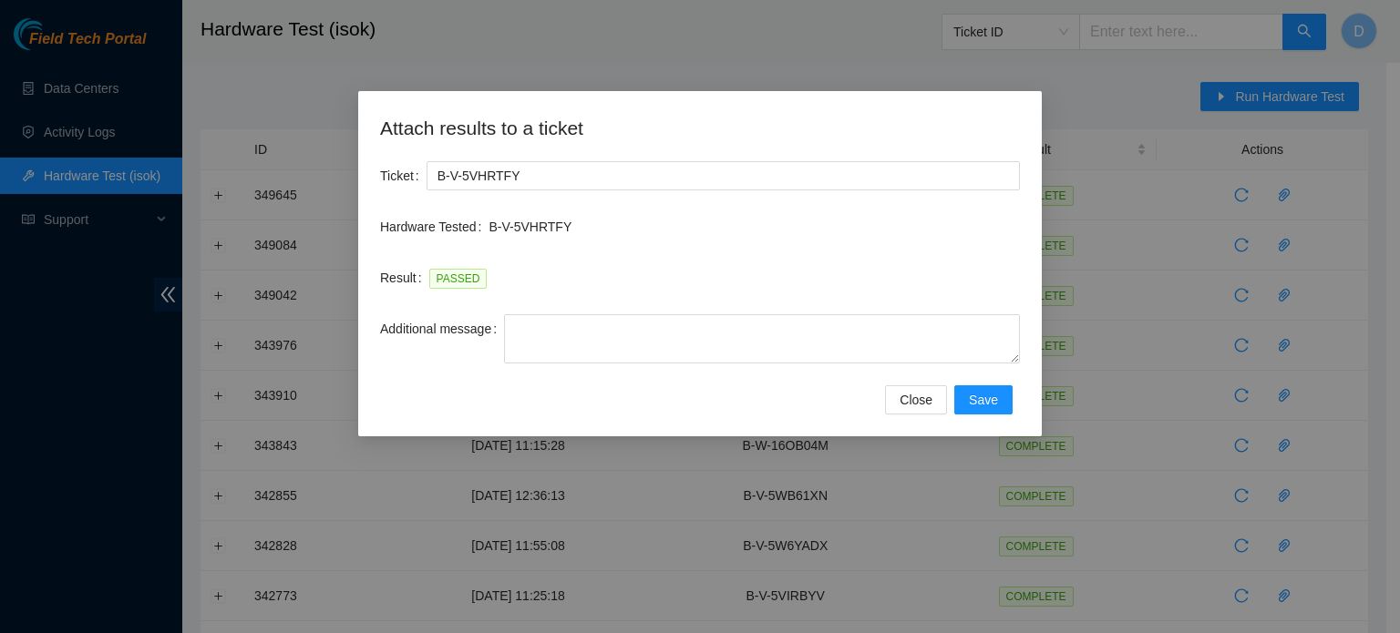
click at [1240, 190] on div "Attach results to a ticket Ticket B-V-5VHRTFY Hardware Tested B-V-5VHRTFY Resul…" at bounding box center [700, 316] width 1400 height 633
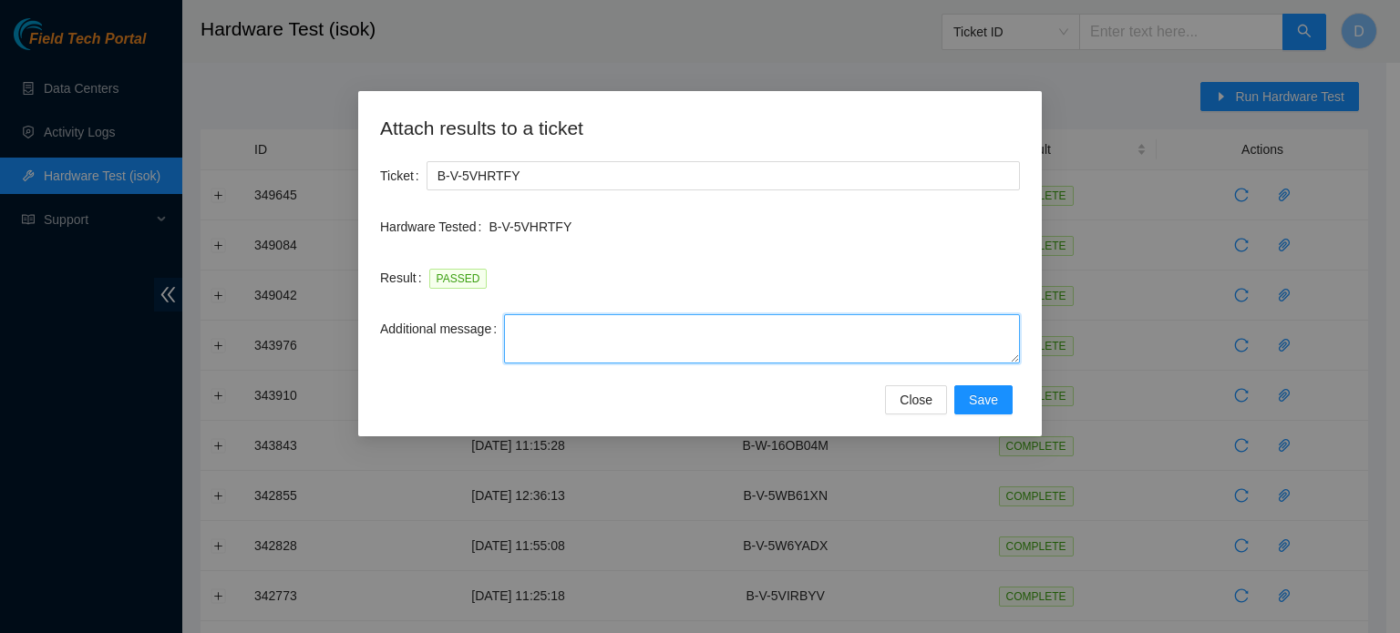
click at [657, 343] on textarea "Additional message" at bounding box center [762, 338] width 516 height 49
paste textarea "Safely powered down machine -Removed old machine s/n: ( ) and replaced it with …"
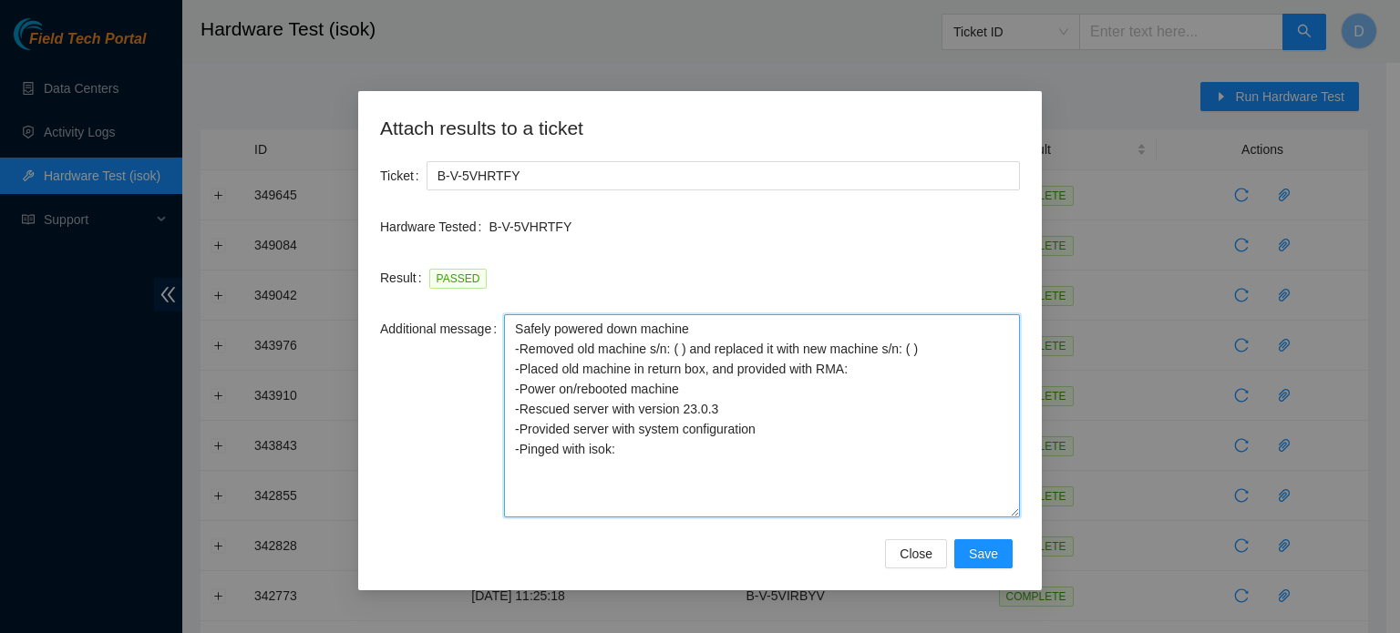
drag, startPoint x: 1014, startPoint y: 359, endPoint x: 993, endPoint y: 513, distance: 155.3
click at [993, 513] on textarea "Safely powered down machine -Removed old machine s/n: ( ) and replaced it with …" at bounding box center [762, 415] width 516 height 203
click at [752, 393] on textarea "Safely powered down machine -Removed old machine s/n: ( ) and replaced it with …" at bounding box center [762, 415] width 516 height 203
drag, startPoint x: 722, startPoint y: 405, endPoint x: 492, endPoint y: 416, distance: 229.9
click at [492, 416] on div "Additional message Safely powered down machine -Removed old machine s/n: ( ) an…" at bounding box center [700, 415] width 640 height 203
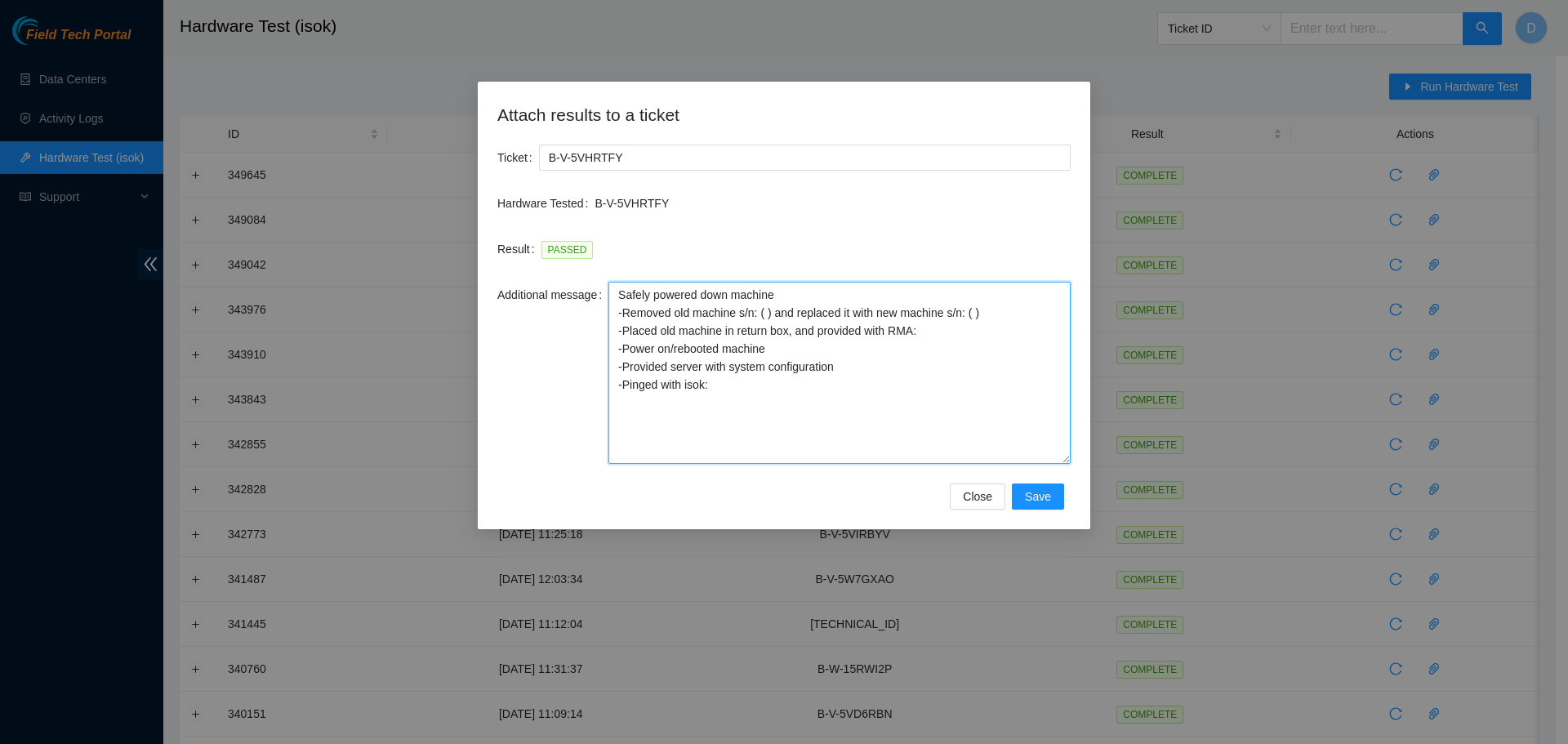
click at [764, 309] on textarea "Safely powered down machine -Removed old machine s/n: ( ) and replaced it with …" at bounding box center [840, 372] width 462 height 182
paste textarea "MX-2506-0026"
click at [1044, 327] on textarea "Safely powered down machine -Removed old machine s/n: (MX-2506-0026 ) and repla…" at bounding box center [840, 372] width 462 height 182
click at [1042, 314] on textarea "Safely powered down machine -Removed old machine s/n: (MX-2506-0026 ) and repla…" at bounding box center [840, 372] width 462 height 182
click at [1050, 314] on textarea "Safely powered down machine -Removed old machine s/n: (MX-2506-0026 ) and repla…" at bounding box center [840, 372] width 462 height 182
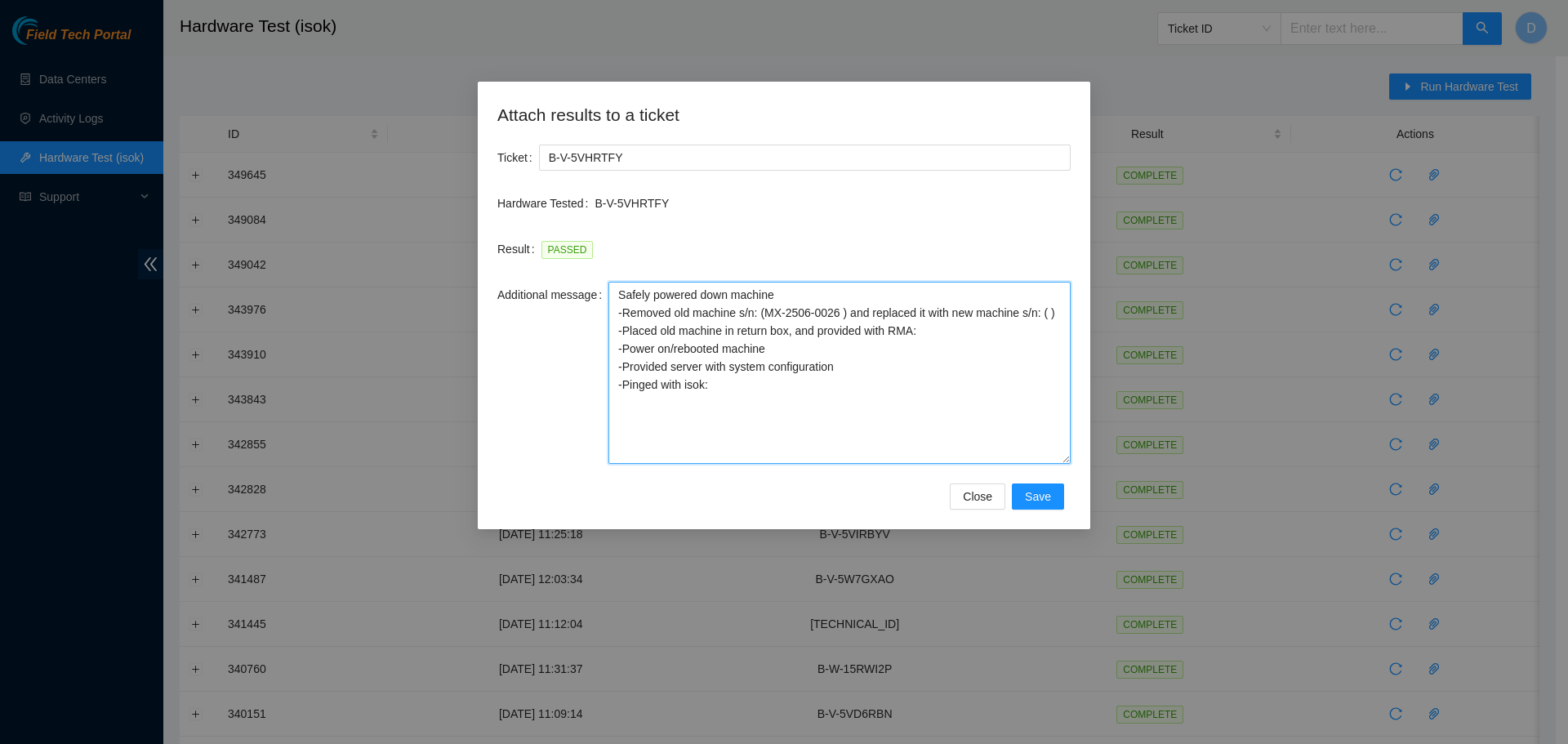
click at [1047, 316] on textarea "Safely powered down machine -Removed old machine s/n: (MX-2506-0026 ) and repla…" at bounding box center [840, 372] width 462 height 182
paste textarea "MX-2415-0029"
click at [913, 349] on textarea "Safely powered down machine -Removed old machine s/n: (MX-2506-0026 ) and repla…" at bounding box center [840, 372] width 462 height 182
click at [929, 351] on textarea "Safely powered down machine -Removed old machine s/n: (MX-2506-0026 ) and repla…" at bounding box center [840, 372] width 462 height 182
paste textarea "B-V-5VQR4LU"
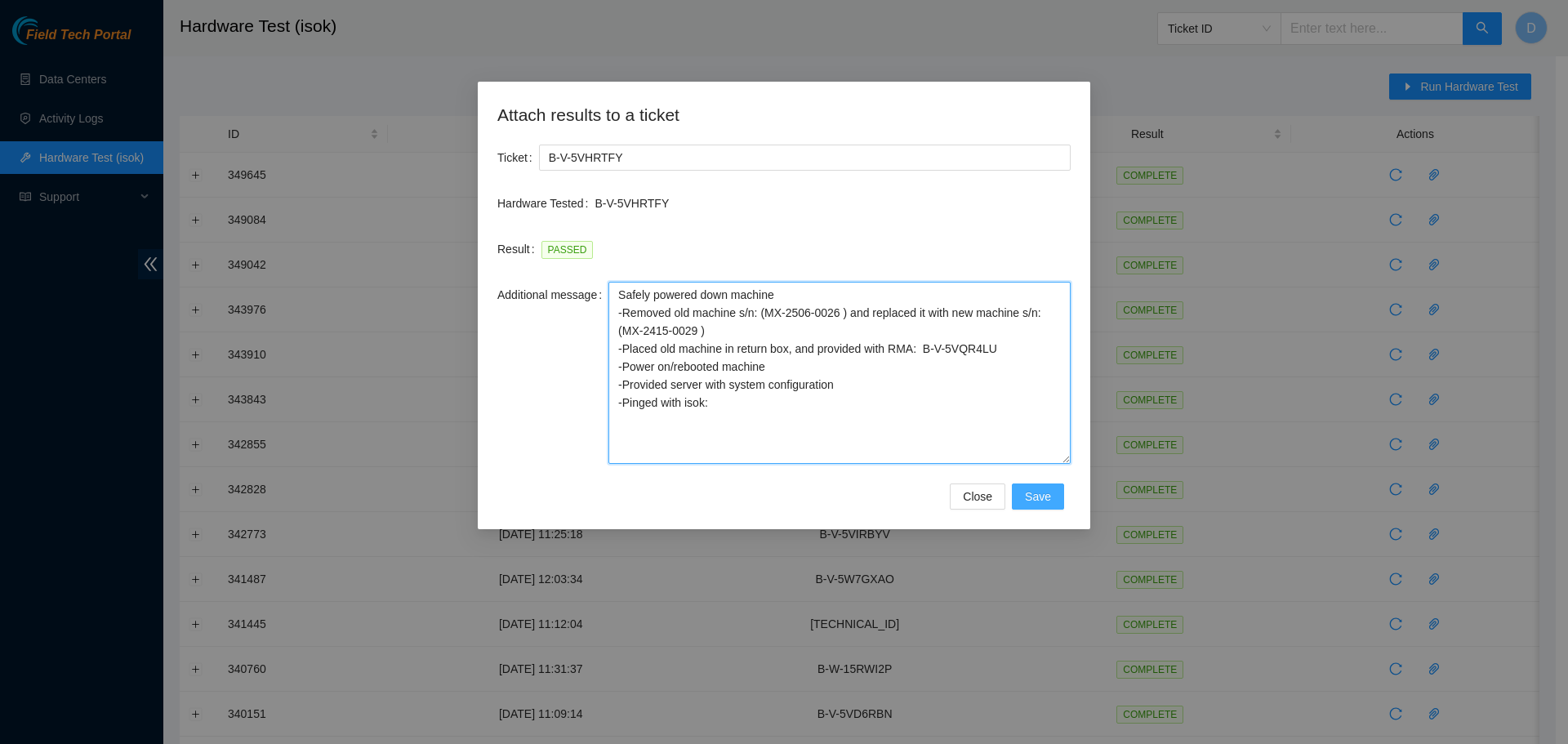
type textarea "Safely powered down machine -Removed old machine s/n: (MX-2506-0026 ) and repla…"
click at [1050, 494] on span "Save" at bounding box center [1038, 497] width 26 height 18
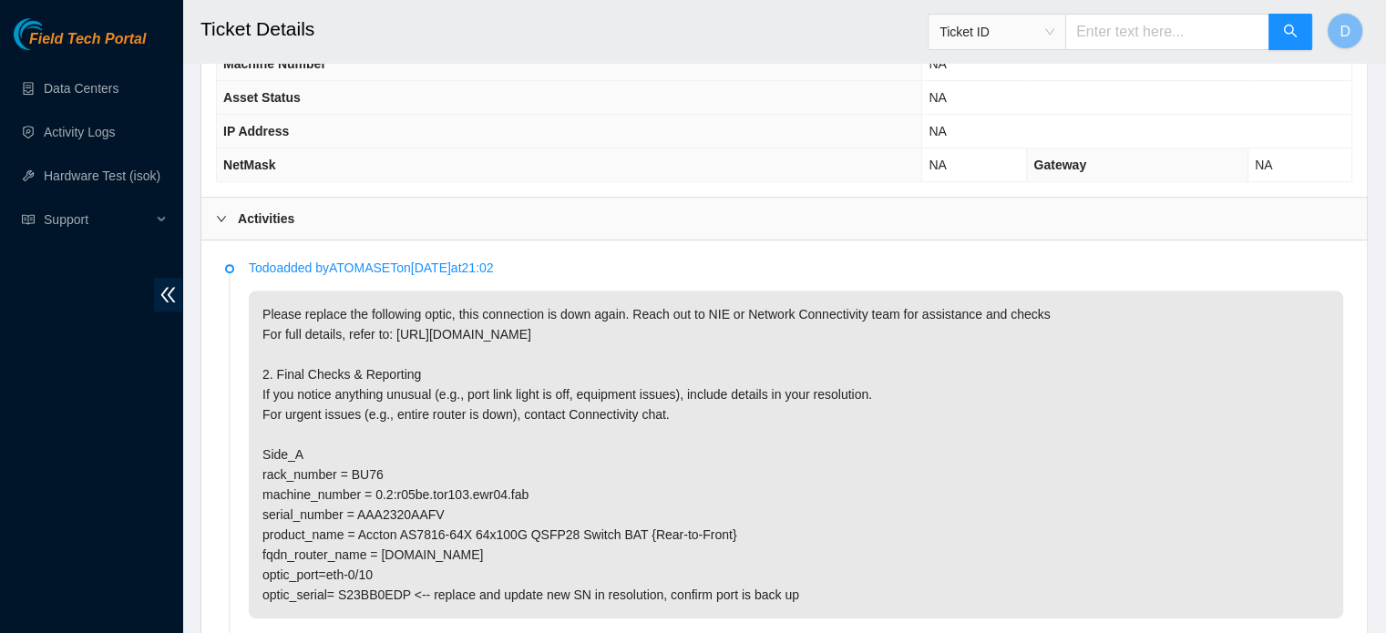
scroll to position [820, 0]
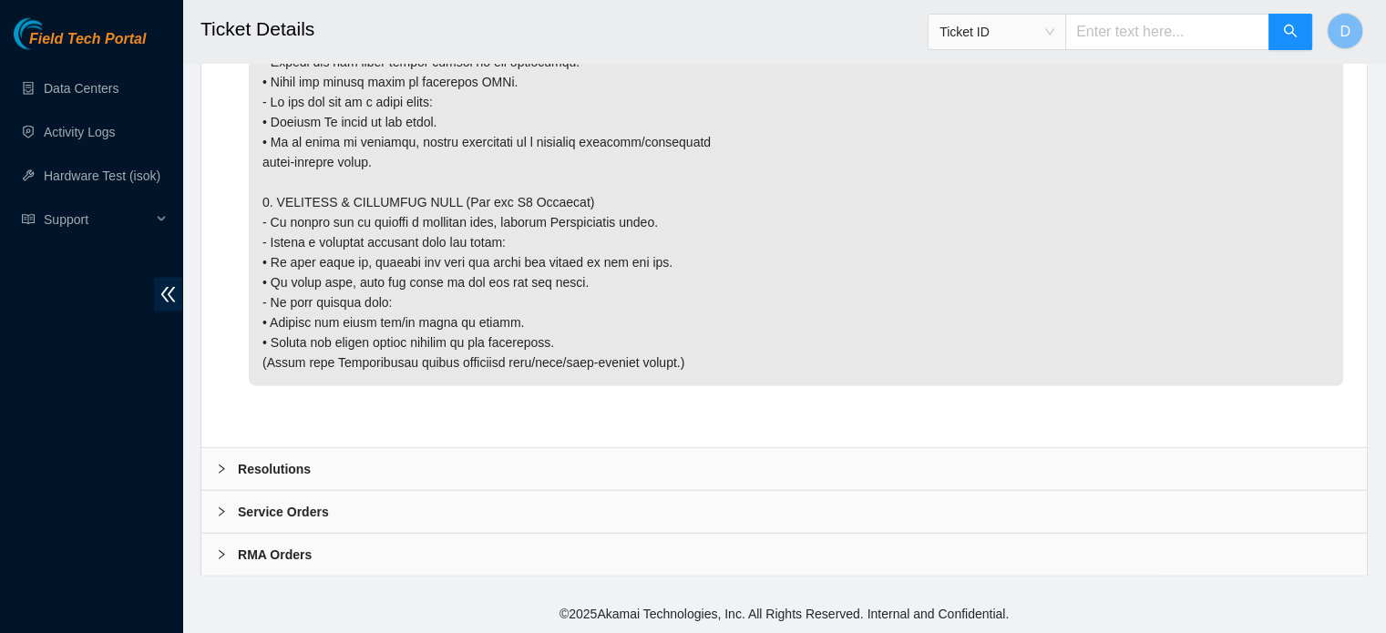
click at [300, 466] on b "Resolutions" at bounding box center [274, 469] width 73 height 20
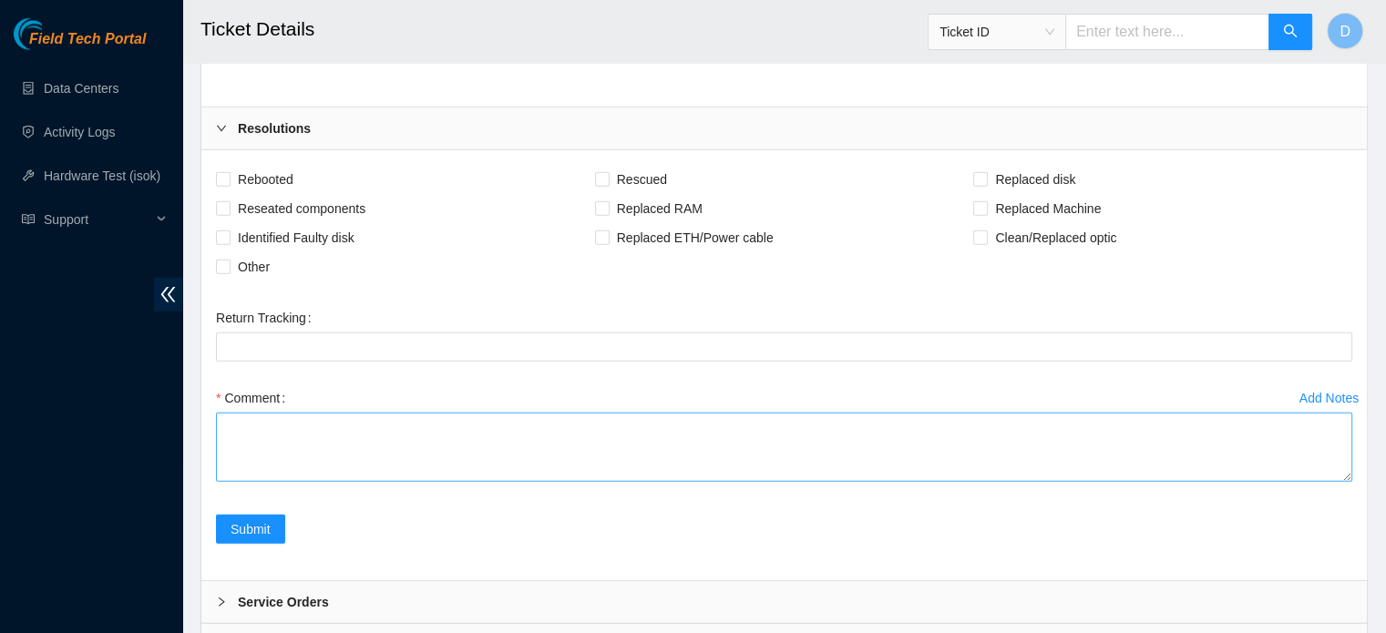
scroll to position [4725, 0]
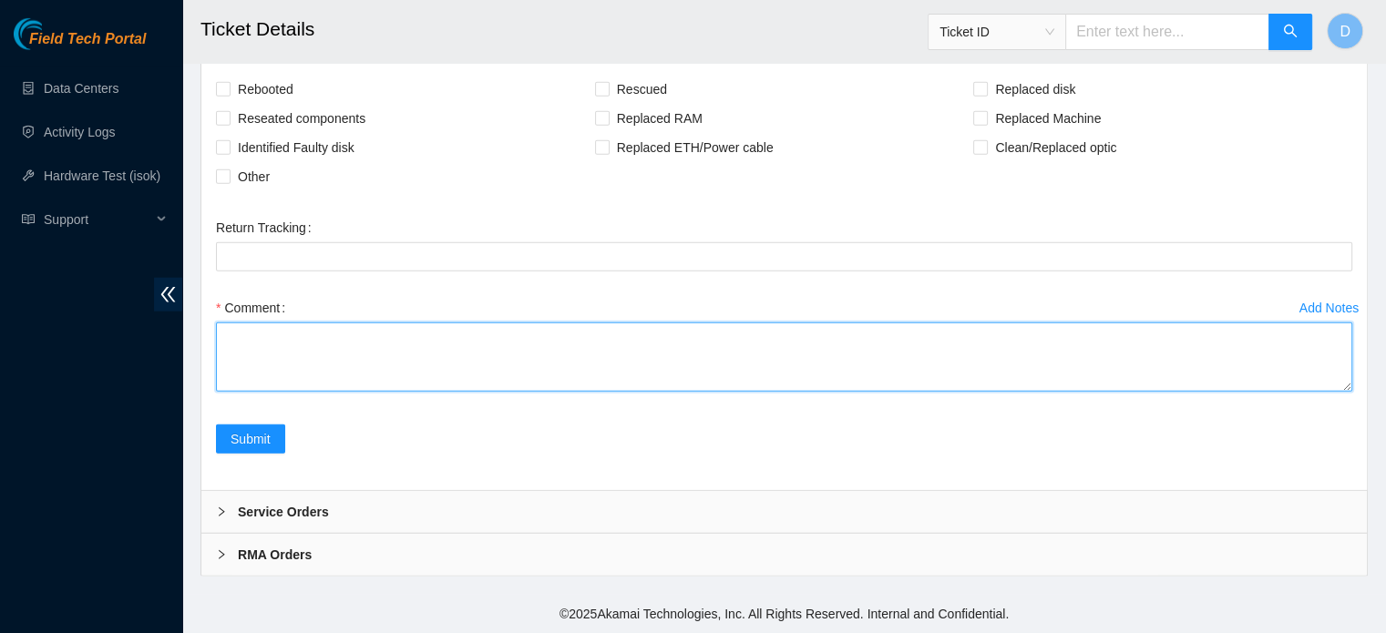
click at [270, 349] on textarea "Comment" at bounding box center [784, 357] width 1137 height 69
click at [554, 335] on textarea "Replaced optic SN: S23BB0EDP with optic SN: S23BBOFM9, Also cleaned scoped and …" at bounding box center [784, 357] width 1137 height 69
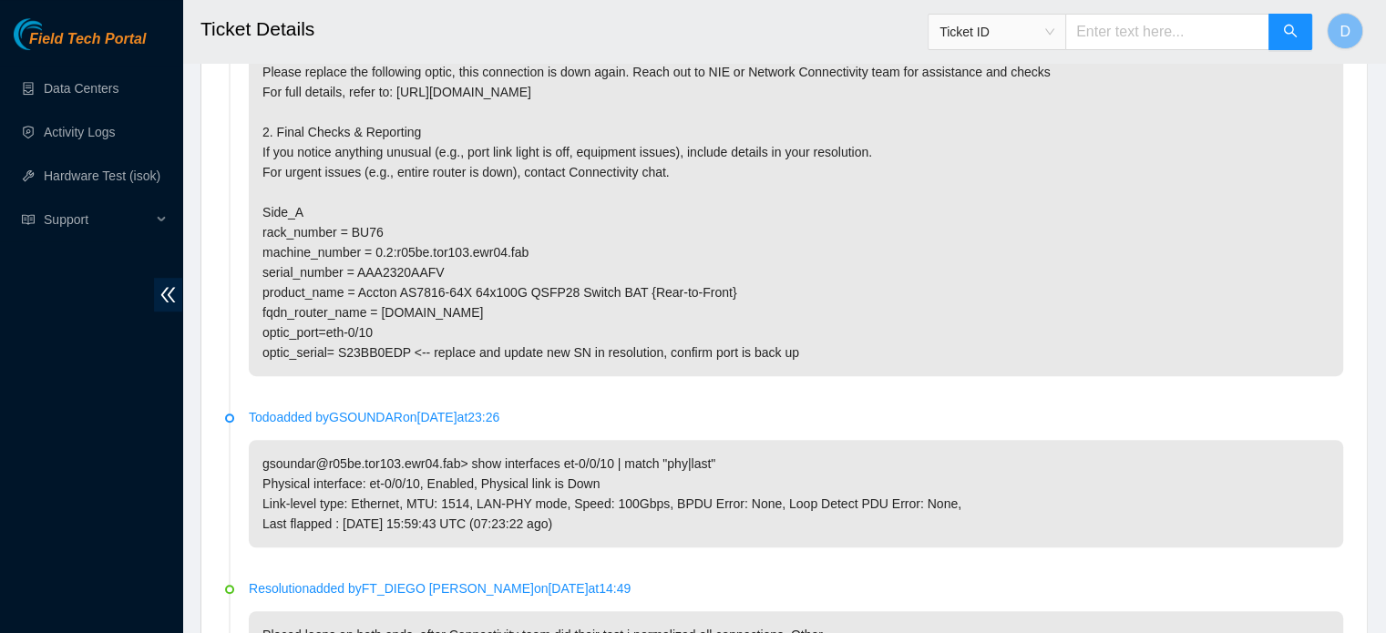
scroll to position [1079, 0]
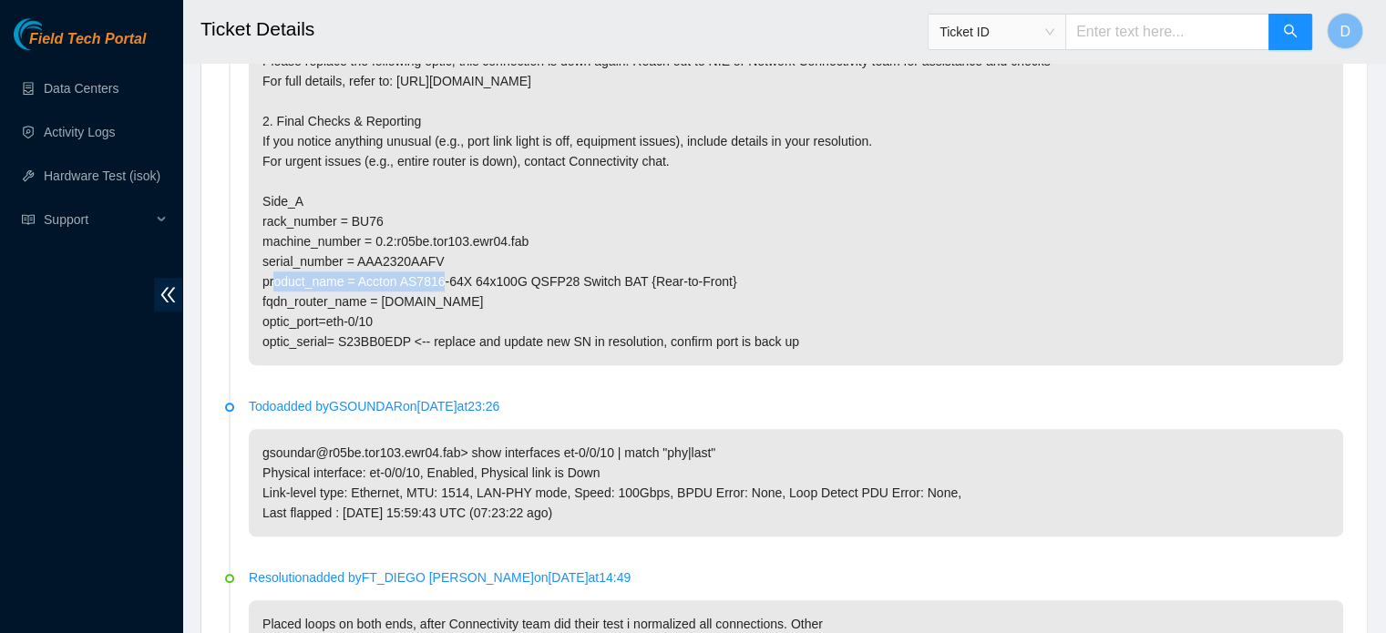
drag, startPoint x: 377, startPoint y: 236, endPoint x: 545, endPoint y: 237, distance: 167.7
click at [545, 237] on p "Please replace the following optic, this connection is down again. Reach out to…" at bounding box center [796, 201] width 1095 height 328
copy p "0.2:r05be.tor103.ewr04.fab"
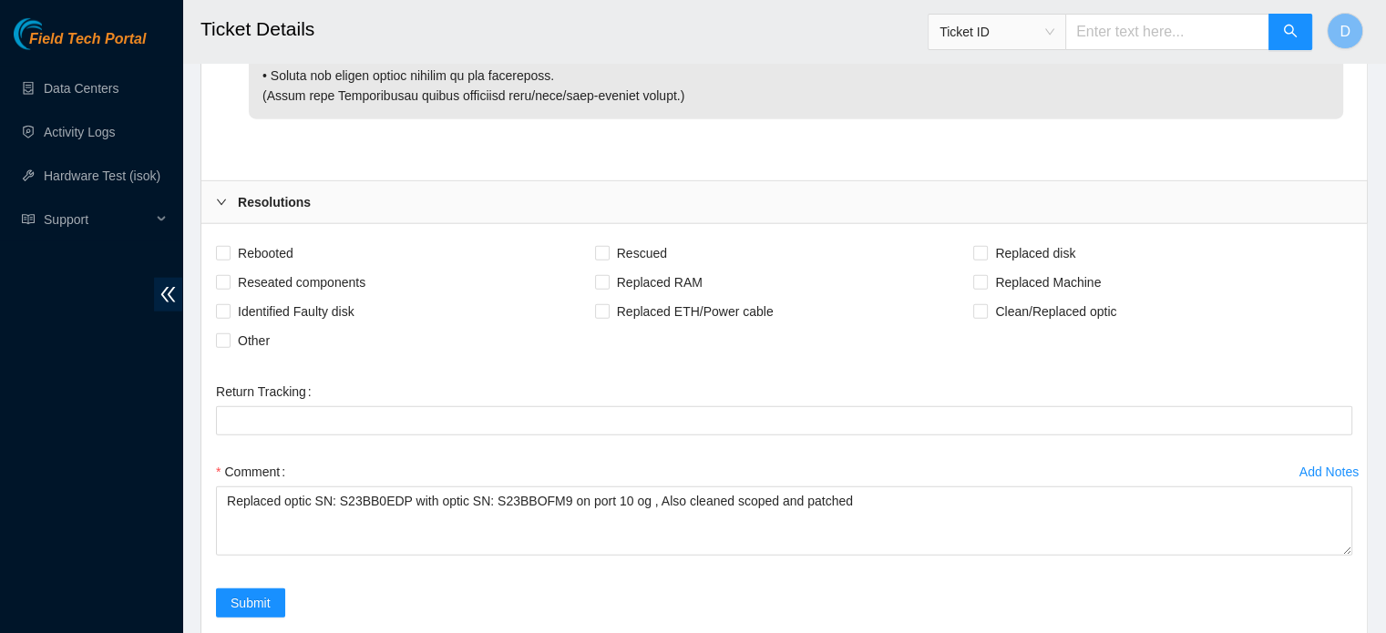
scroll to position [4725, 0]
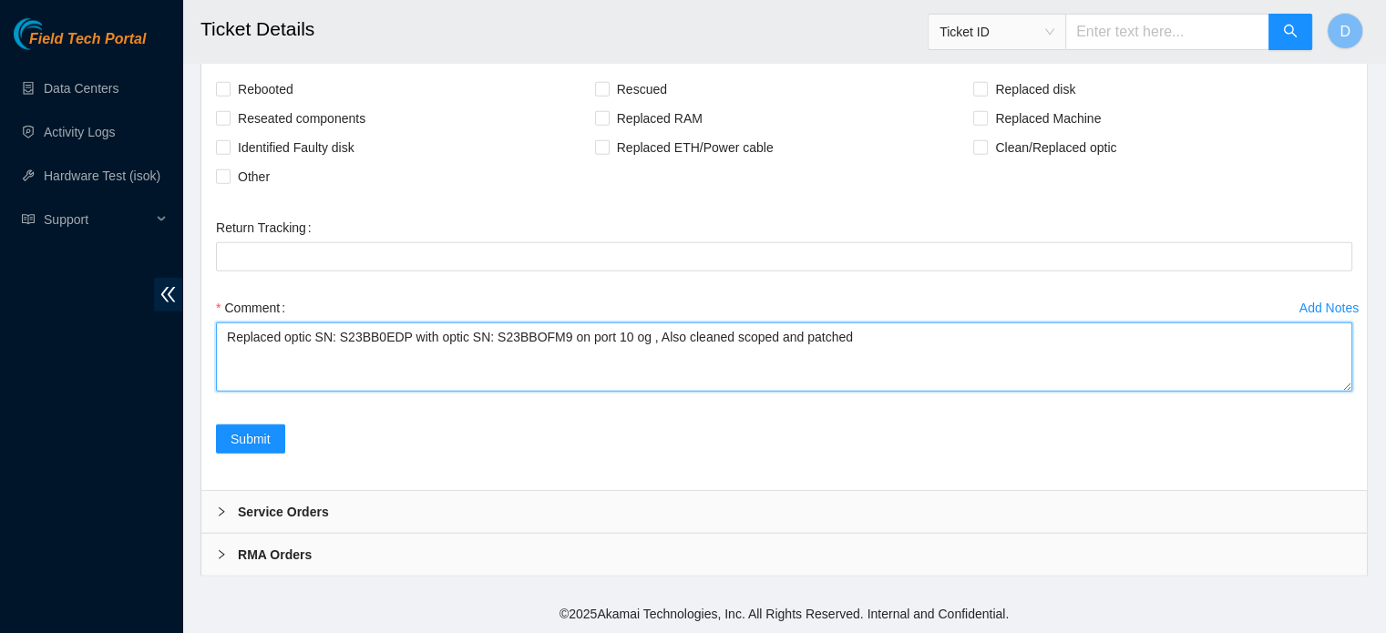
click at [619, 327] on textarea "Replaced optic SN: S23BB0EDP with optic SN: S23BBOFM9 on port 10 og , Also clea…" at bounding box center [784, 357] width 1137 height 69
click at [633, 335] on textarea "Replaced optic SN: S23BB0EDP with optic SN: S23BBOFM9 on port 10 og , Also clea…" at bounding box center [784, 357] width 1137 height 69
paste textarea "0.2:r05be.tor103.ewr04.fab"
type textarea "Replaced optic SN: S23BB0EDP with optic SN: S23BBOFM9 on port 10 of 0.2:r05be.t…"
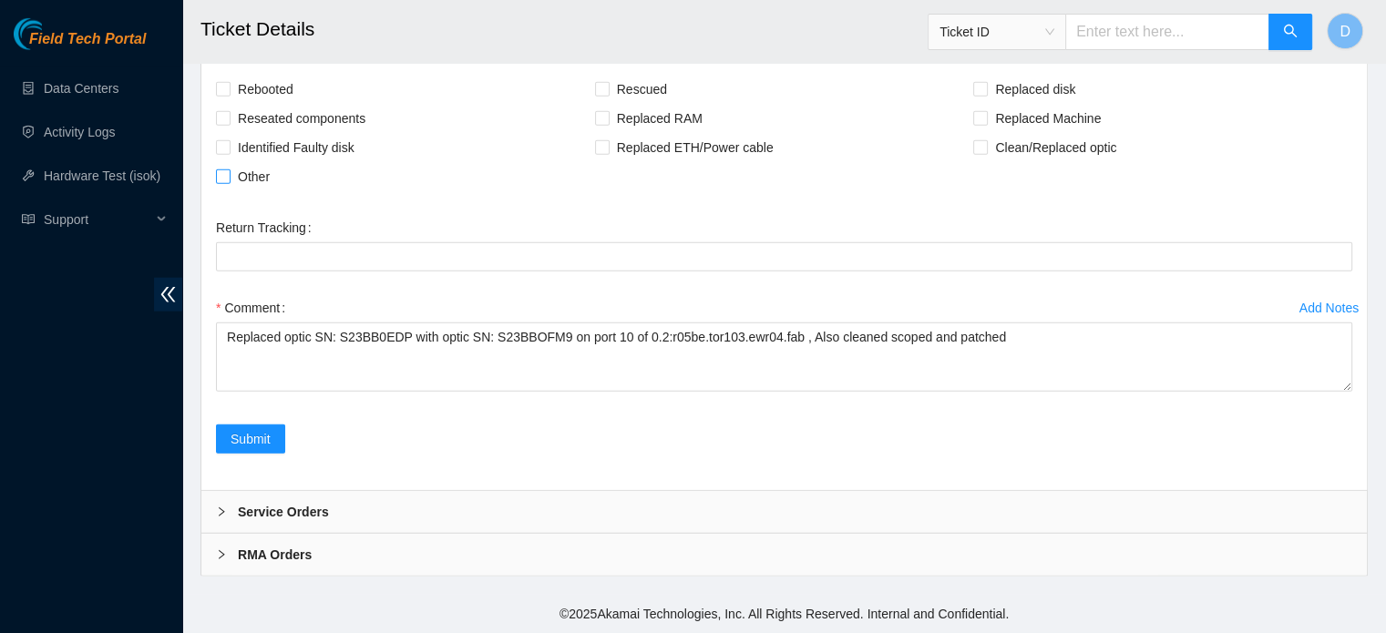
click at [252, 170] on span "Other" at bounding box center [254, 176] width 46 height 29
click at [229, 170] on input "Other" at bounding box center [222, 176] width 13 height 13
checkbox input "true"
click at [239, 429] on span "Submit" at bounding box center [251, 439] width 40 height 20
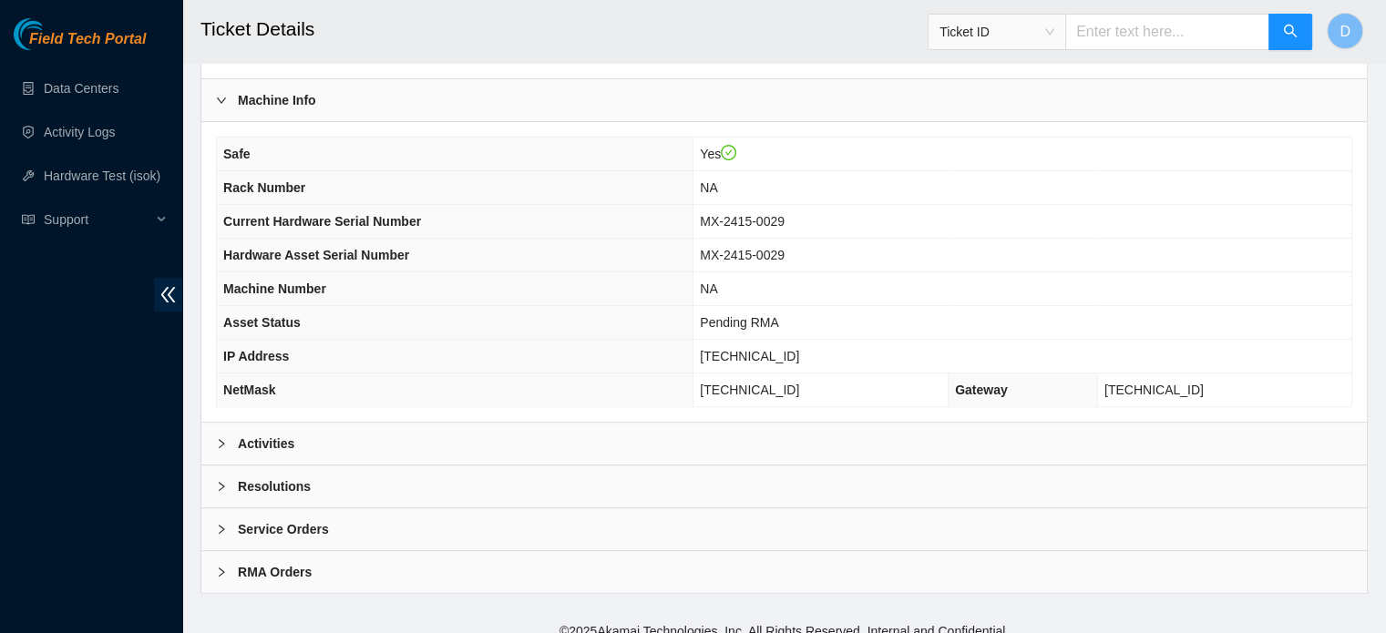
scroll to position [577, 0]
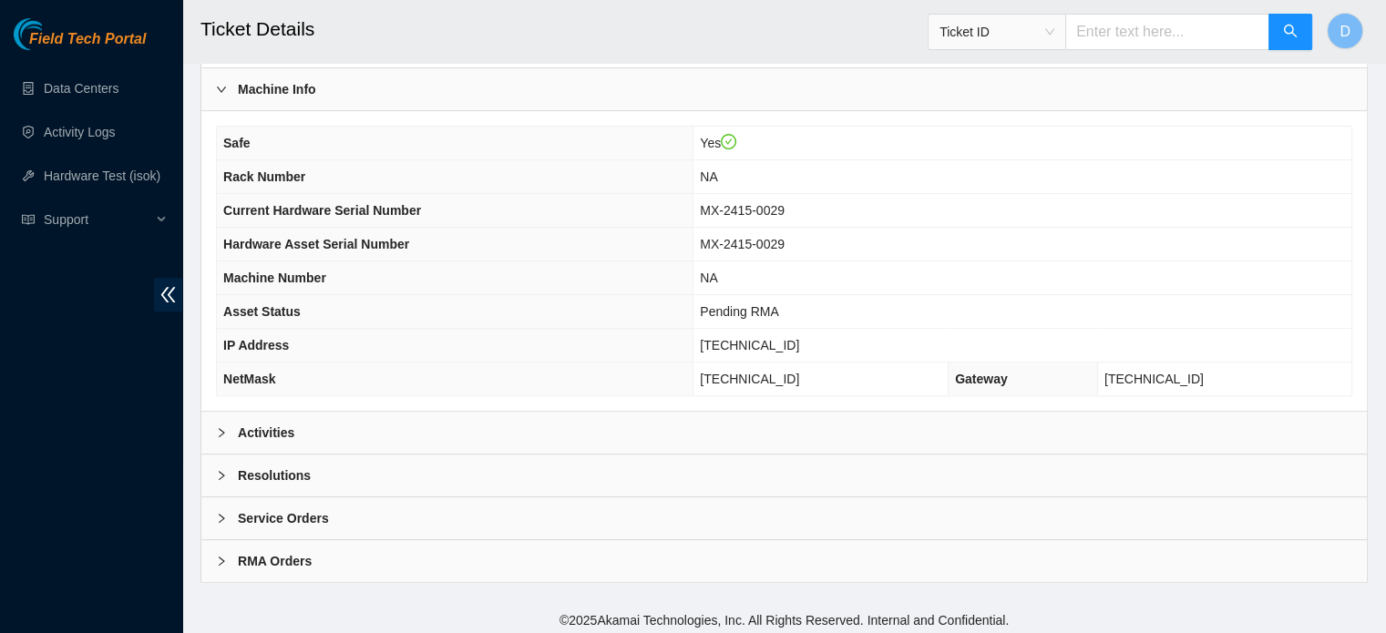
click at [314, 465] on div "Resolutions" at bounding box center [784, 476] width 1166 height 42
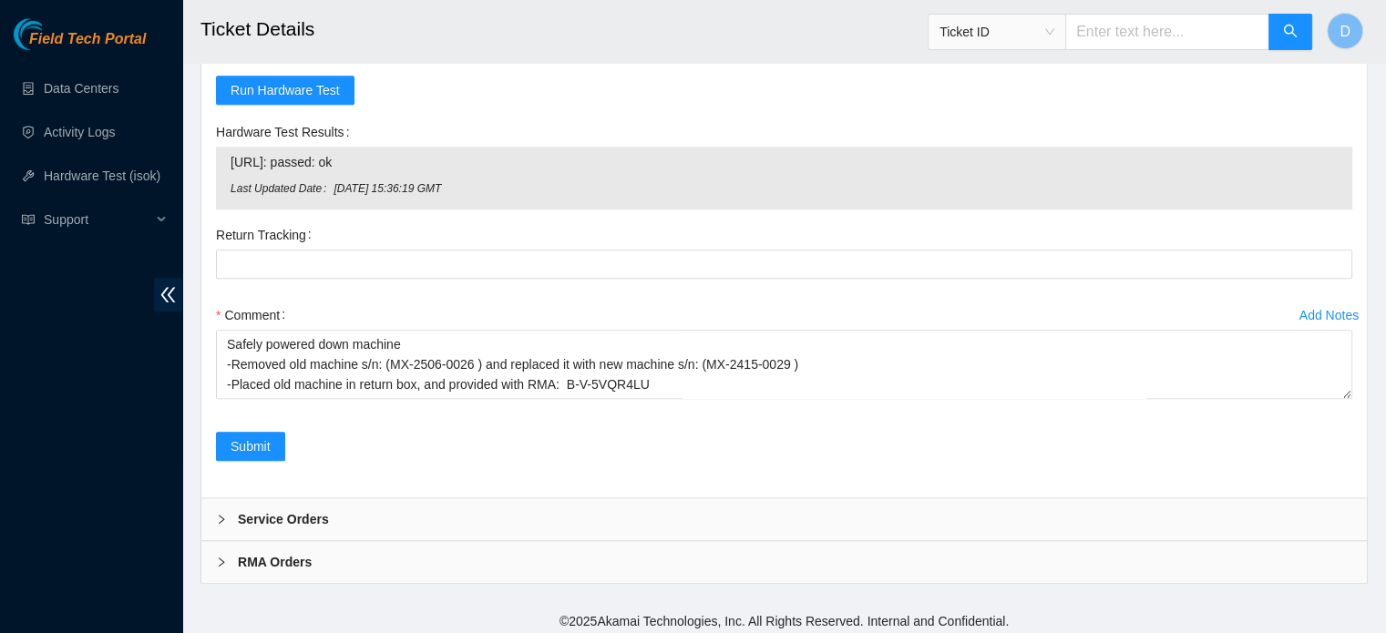
scroll to position [784, 0]
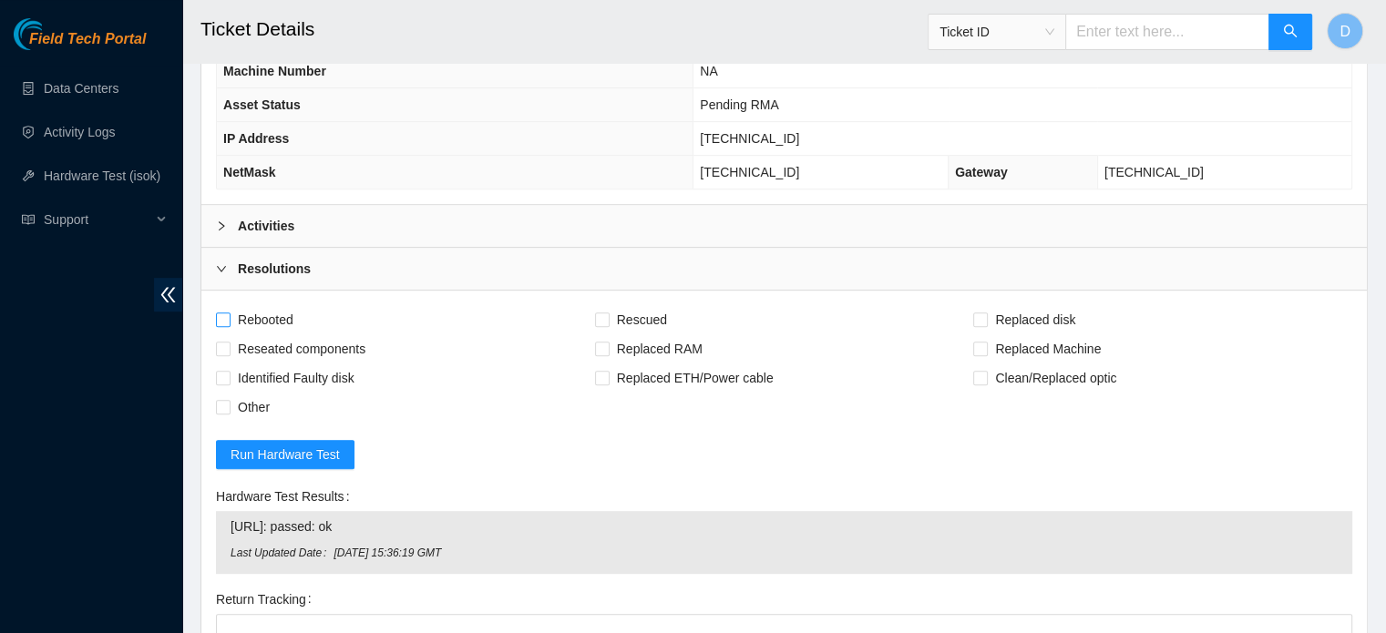
click at [263, 316] on span "Rebooted" at bounding box center [266, 319] width 70 height 29
click at [229, 316] on input "Rebooted" at bounding box center [222, 319] width 13 height 13
checkbox input "true"
click at [1025, 345] on span "Replaced Machine" at bounding box center [1048, 348] width 120 height 29
click at [986, 345] on input "Replaced Machine" at bounding box center [979, 348] width 13 height 13
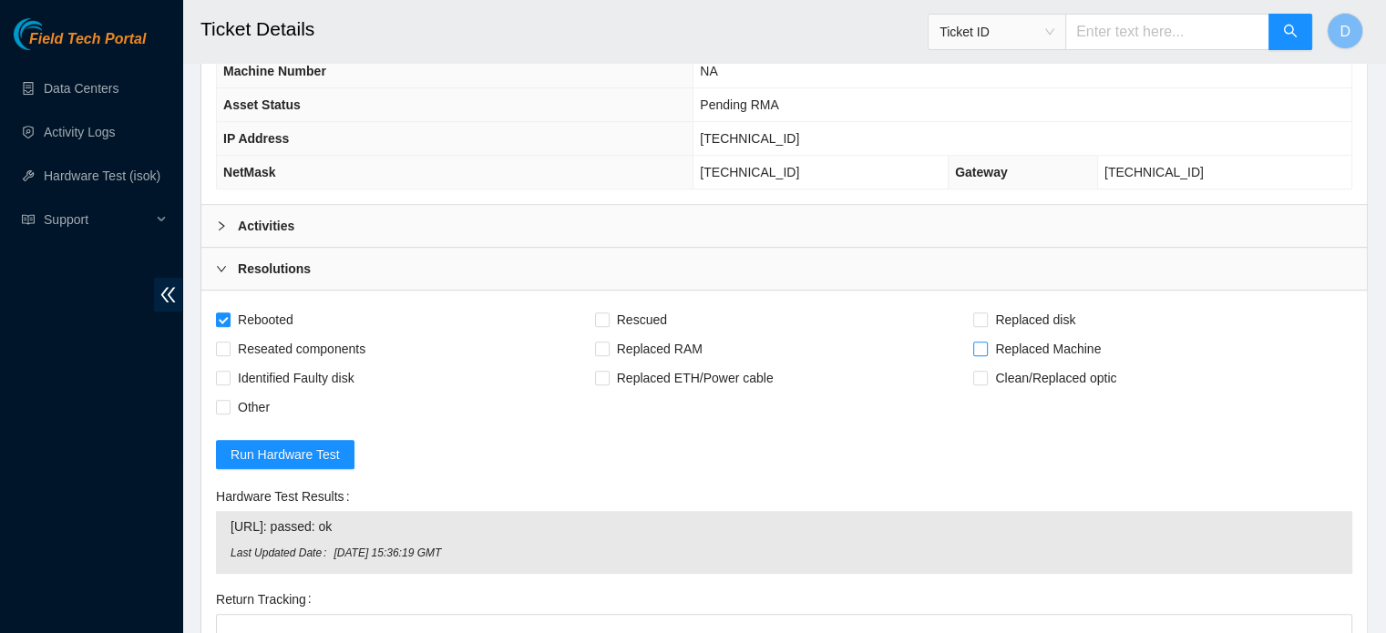
checkbox input "true"
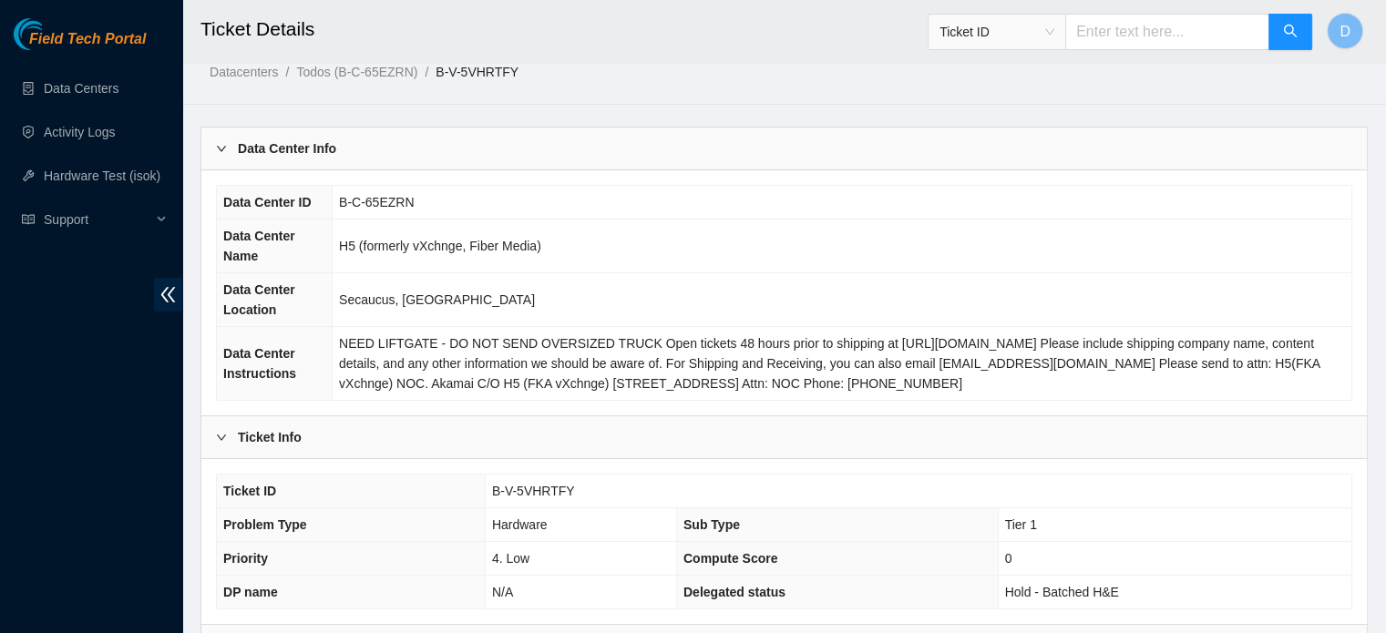
scroll to position [0, 0]
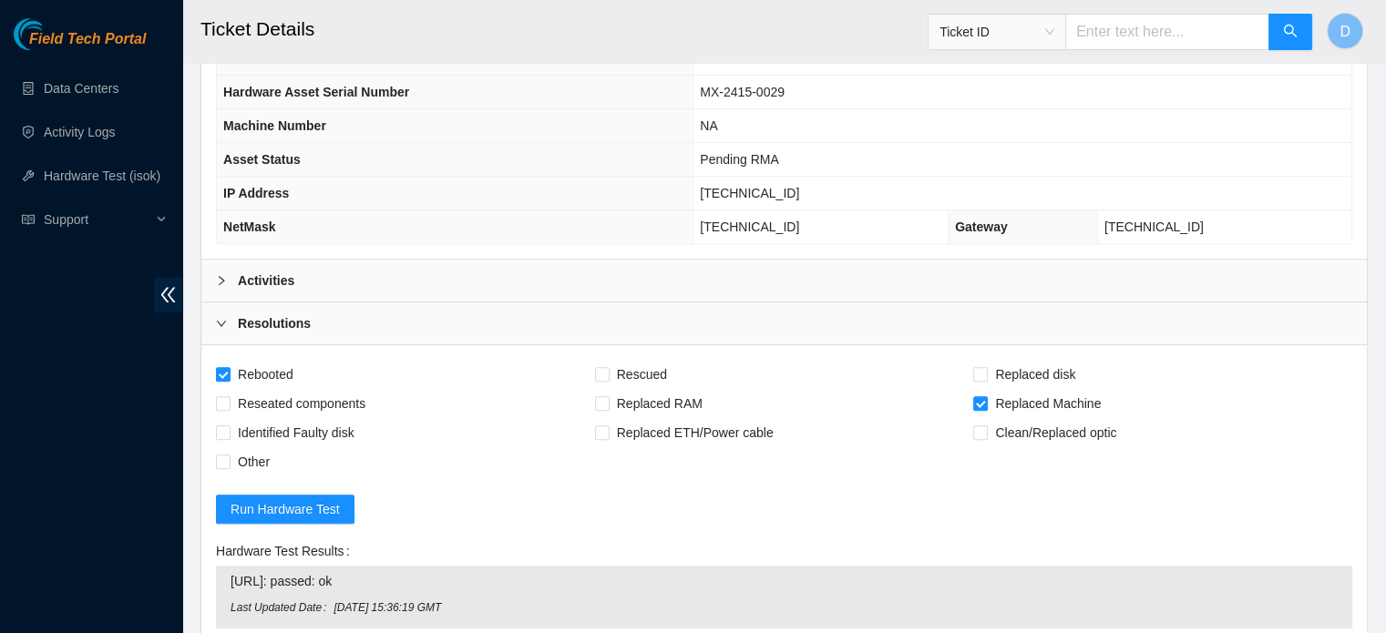
click at [353, 269] on div "Activities" at bounding box center [784, 281] width 1166 height 42
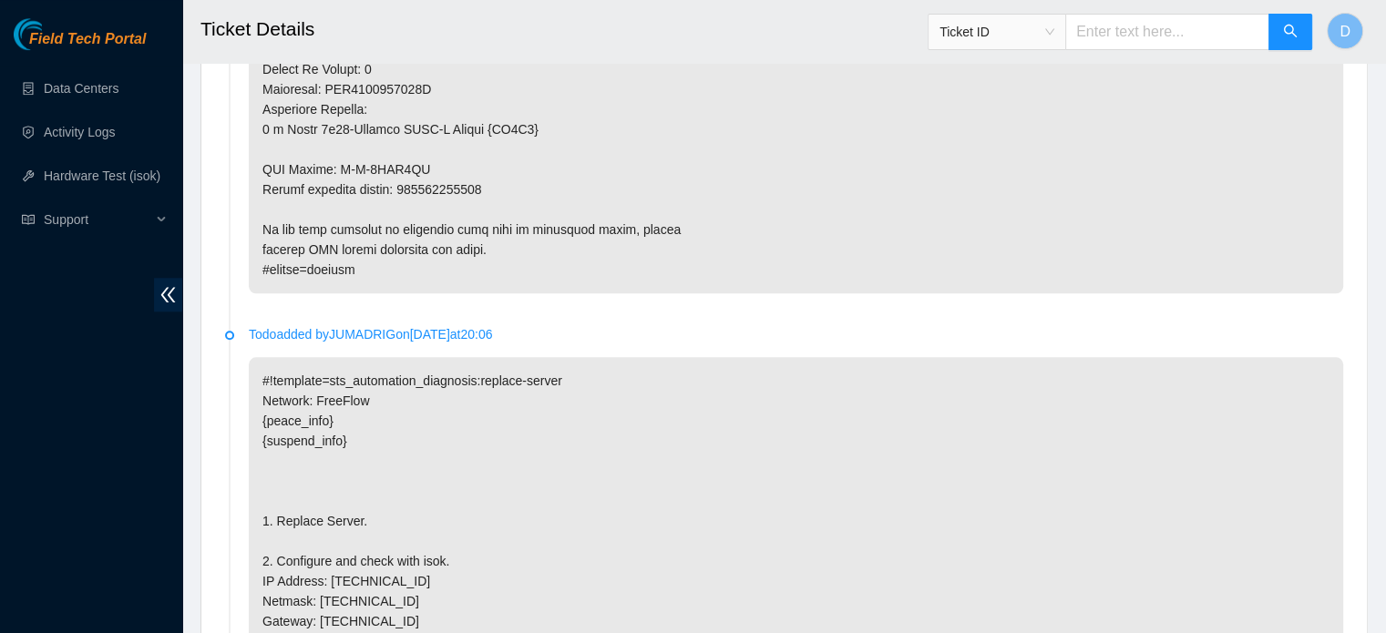
scroll to position [1732, 0]
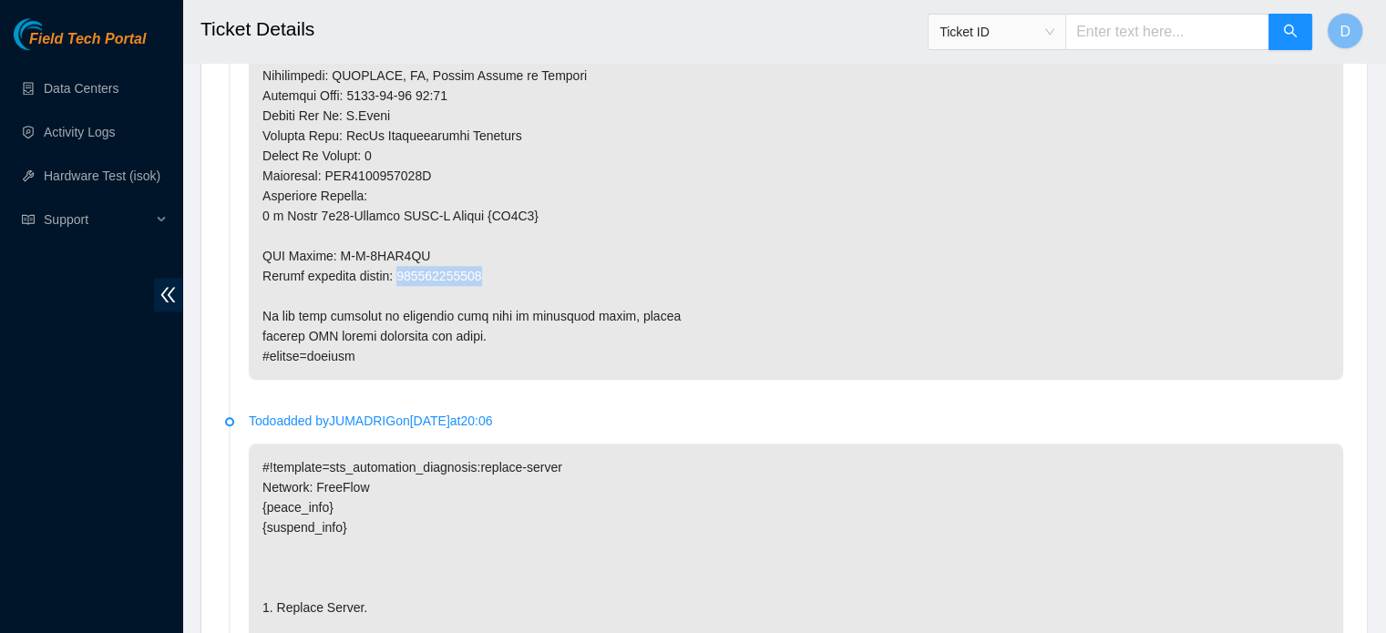
drag, startPoint x: 404, startPoint y: 270, endPoint x: 498, endPoint y: 269, distance: 93.9
copy p "884568704466"
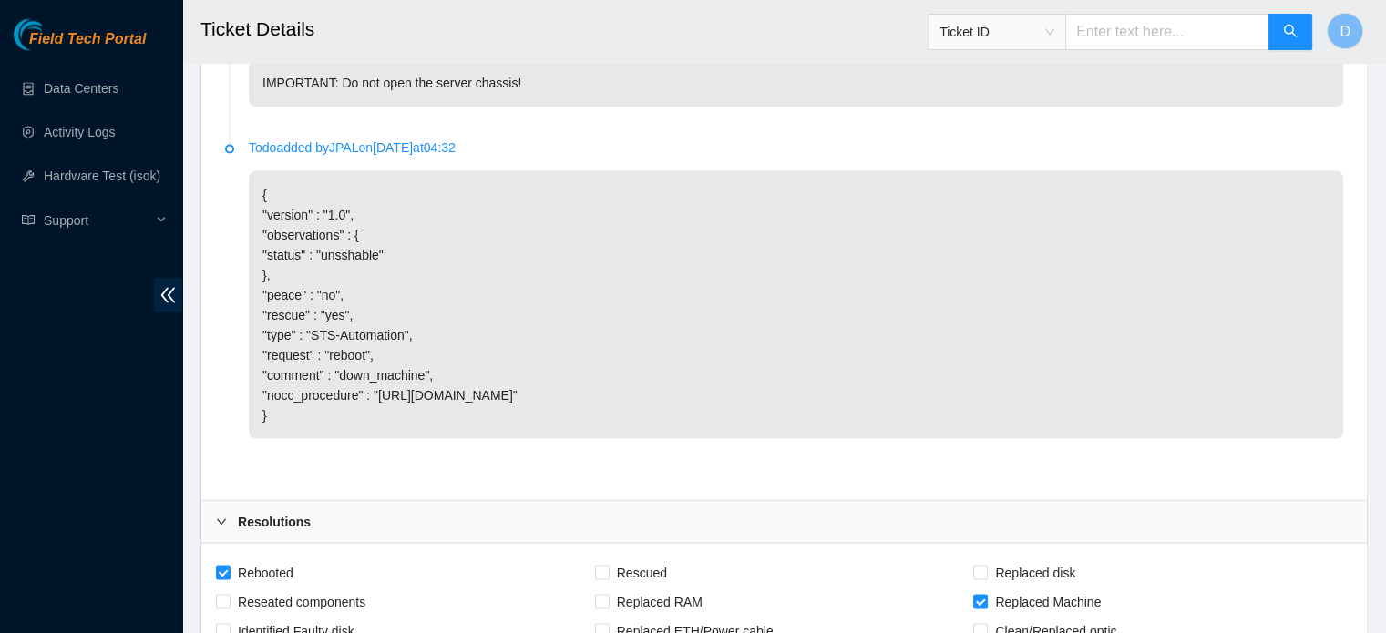
scroll to position [3938, 0]
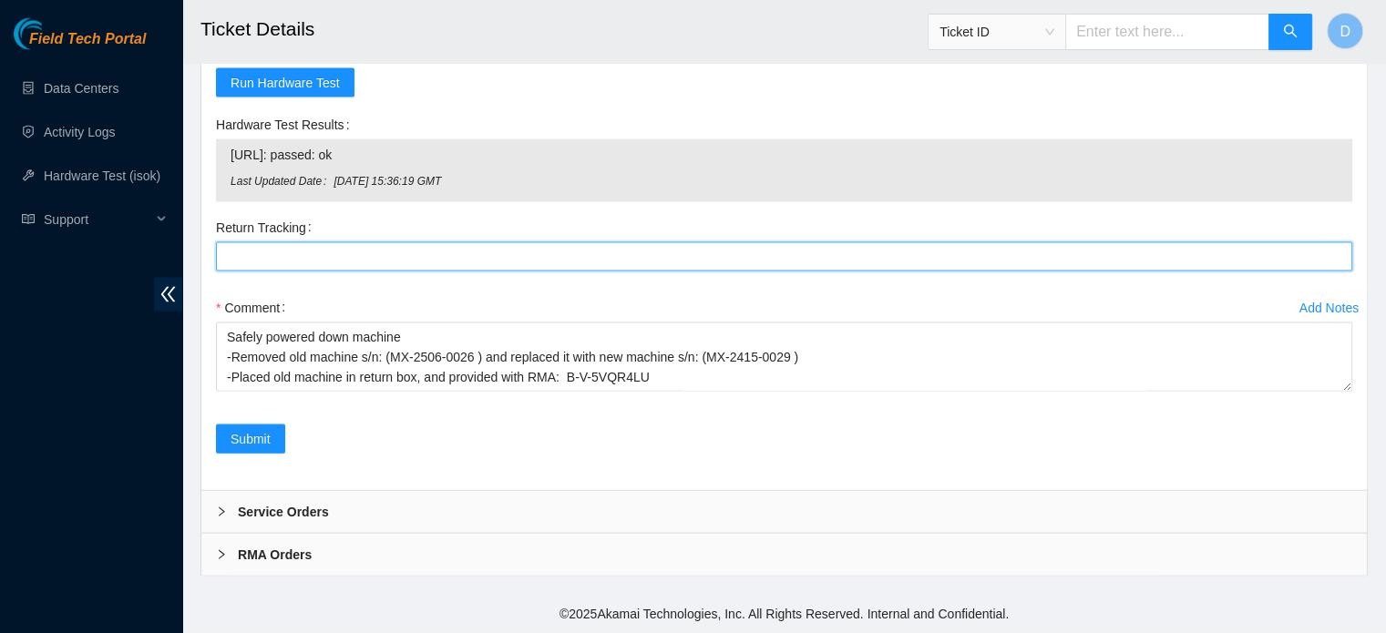
click at [372, 253] on Tracking "Return Tracking" at bounding box center [784, 256] width 1137 height 29
paste Tracking "884568704466"
type Tracking "884568704466"
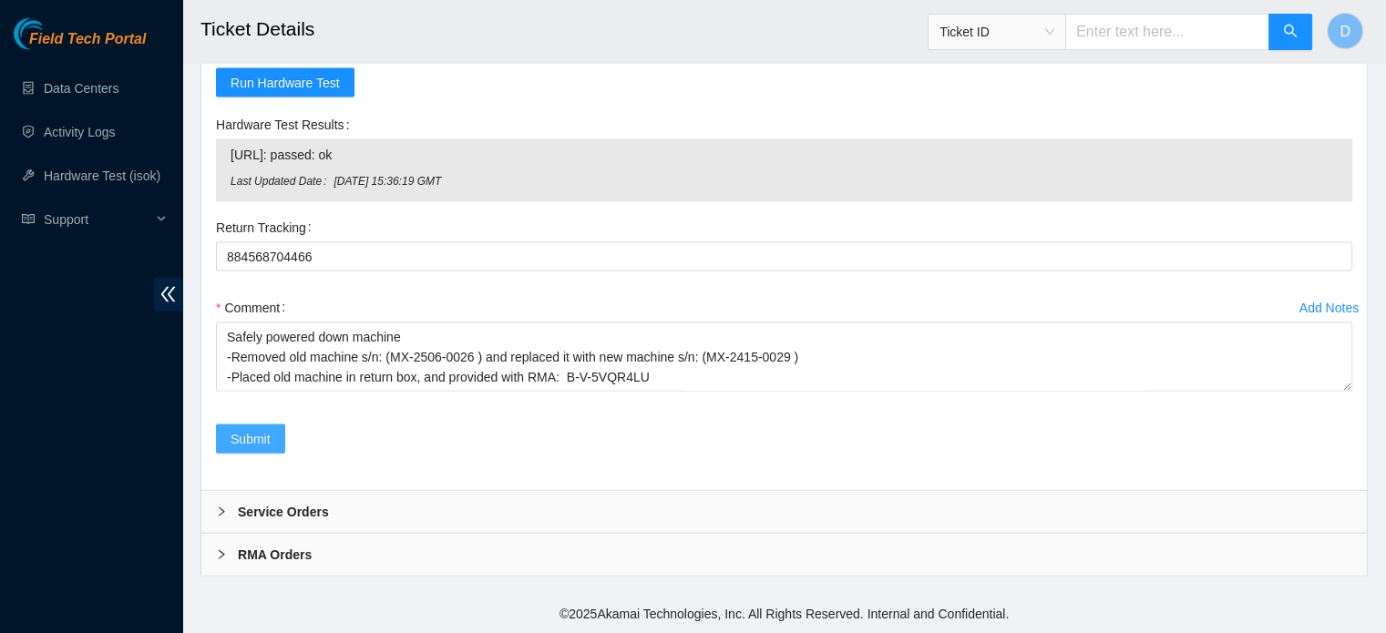
click at [258, 445] on span "Submit" at bounding box center [251, 439] width 40 height 20
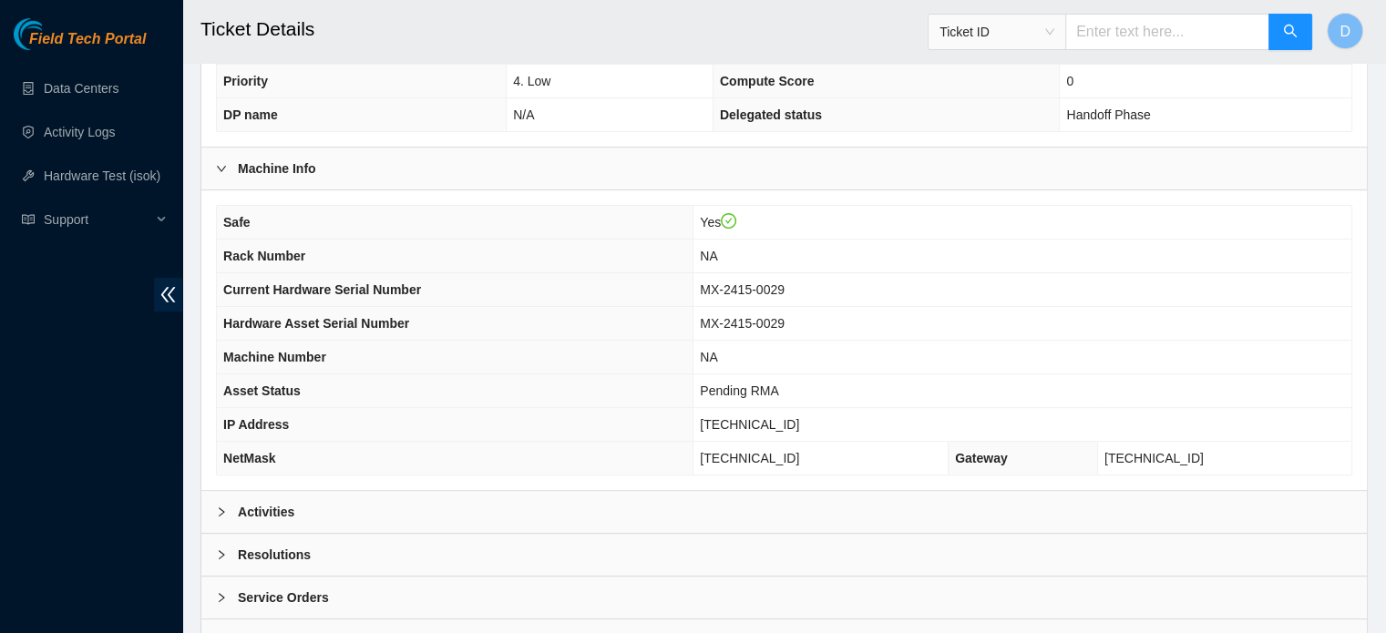
scroll to position [577, 0]
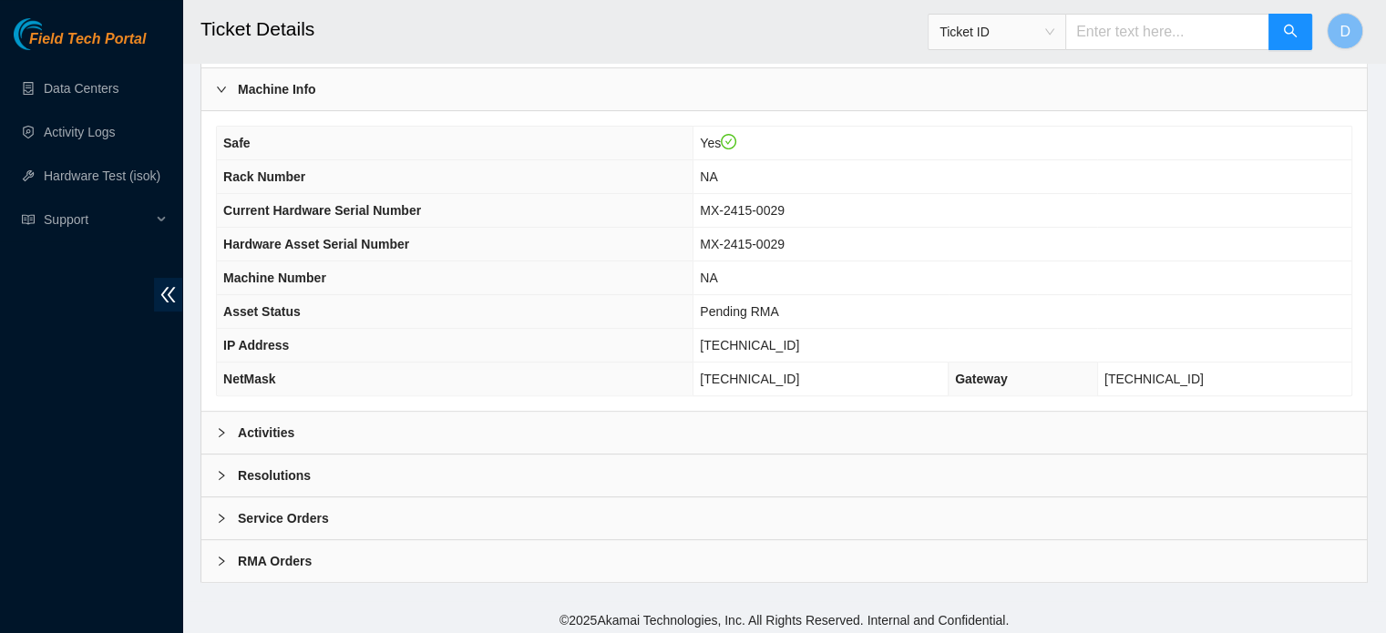
click at [298, 429] on div "Activities" at bounding box center [784, 433] width 1166 height 42
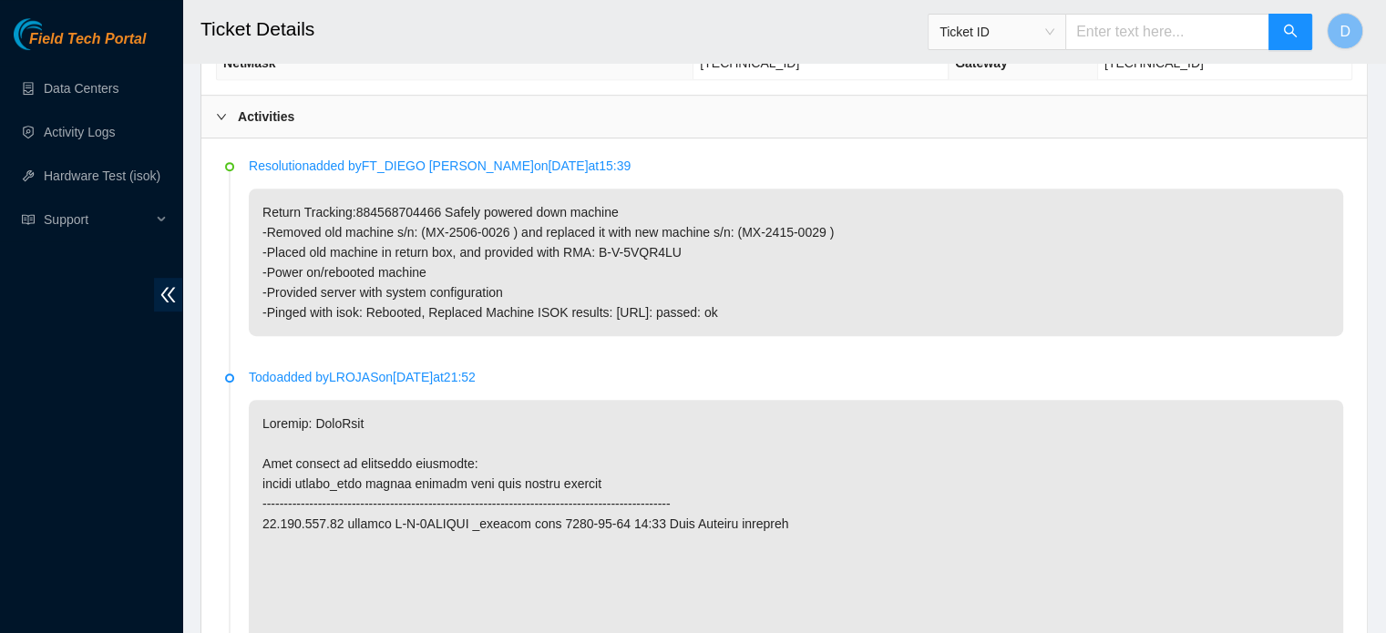
scroll to position [1124, 0]
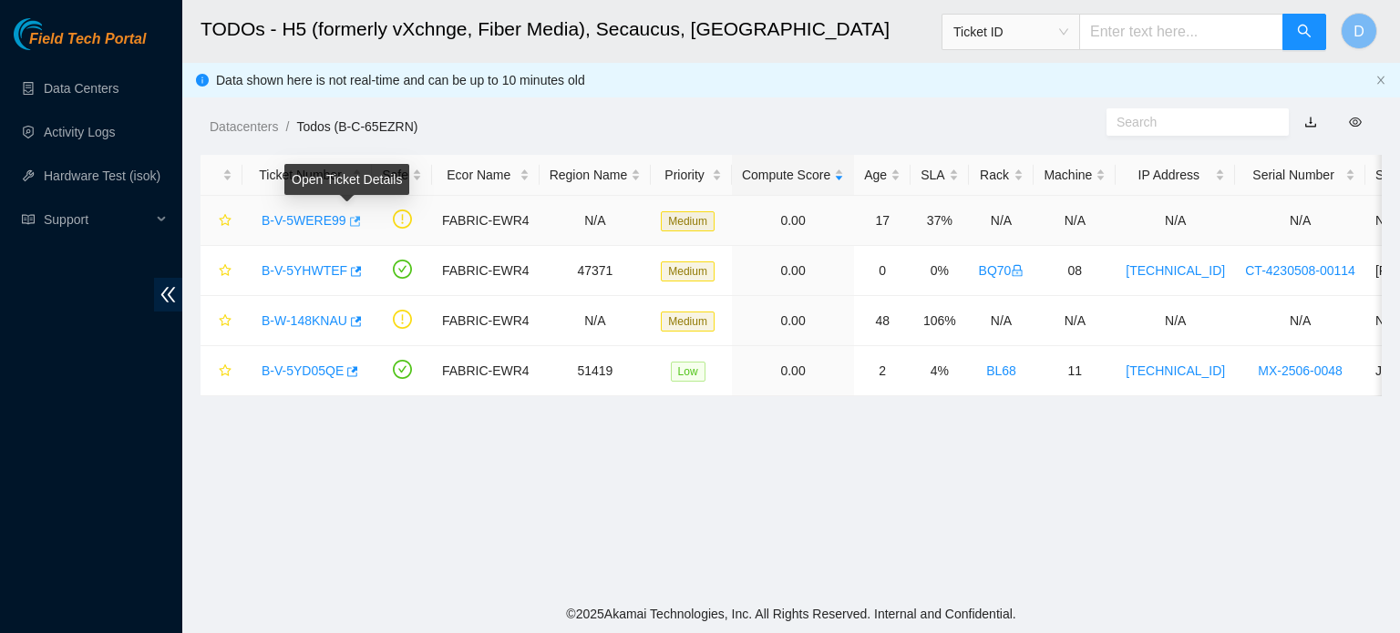
click at [349, 218] on icon "button" at bounding box center [353, 221] width 13 height 13
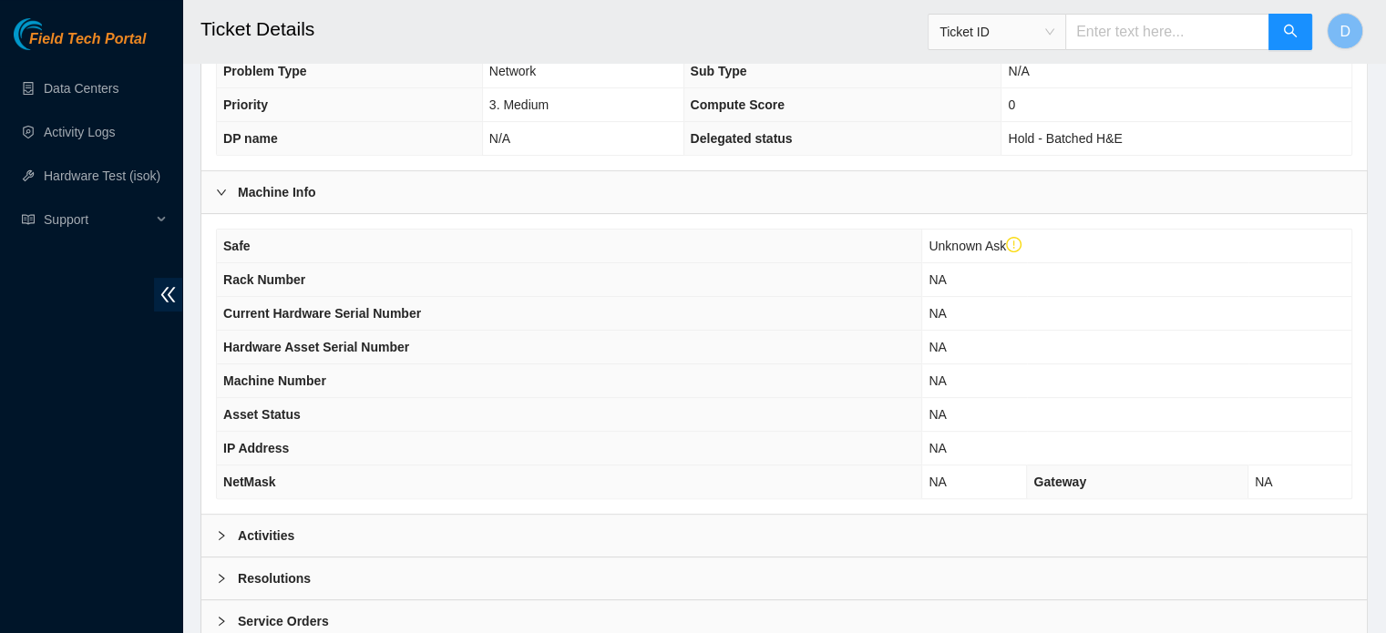
scroll to position [612, 0]
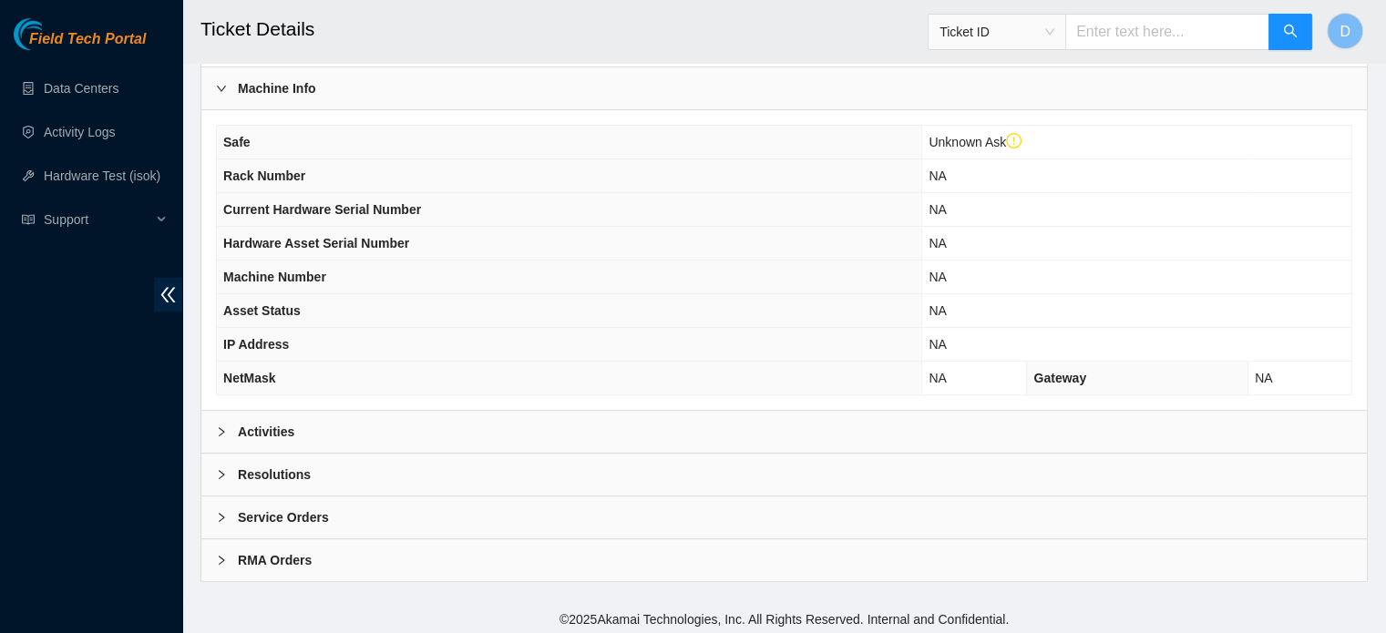
click at [519, 425] on div "Activities" at bounding box center [784, 432] width 1166 height 42
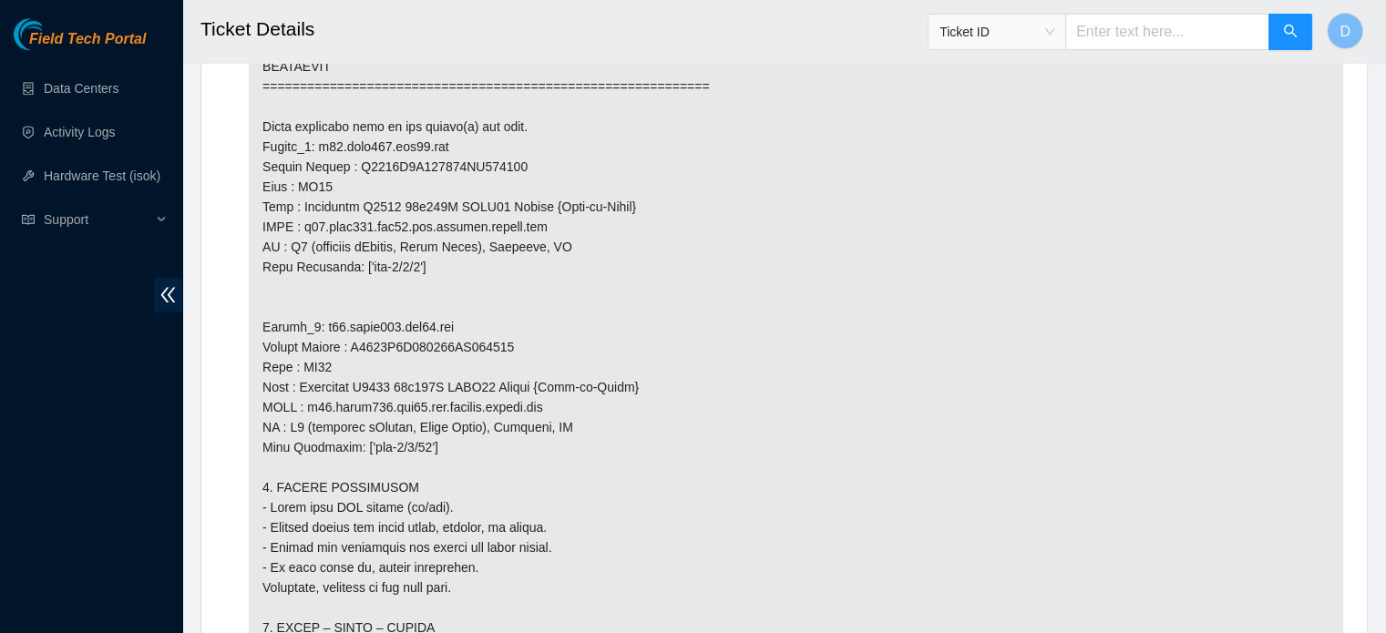
scroll to position [1524, 0]
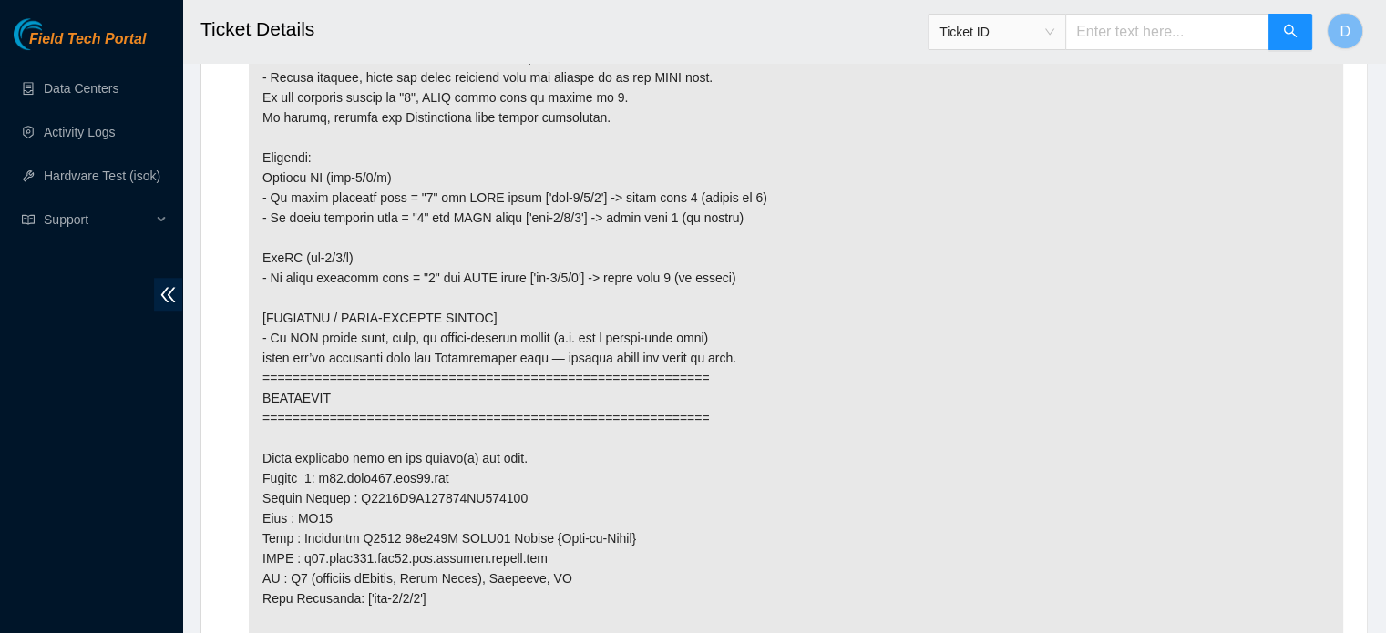
click at [0, 451] on div "Field Tech Portal Data Centers Activity Logs Hardware Test (isok) Support" at bounding box center [91, 325] width 182 height 615
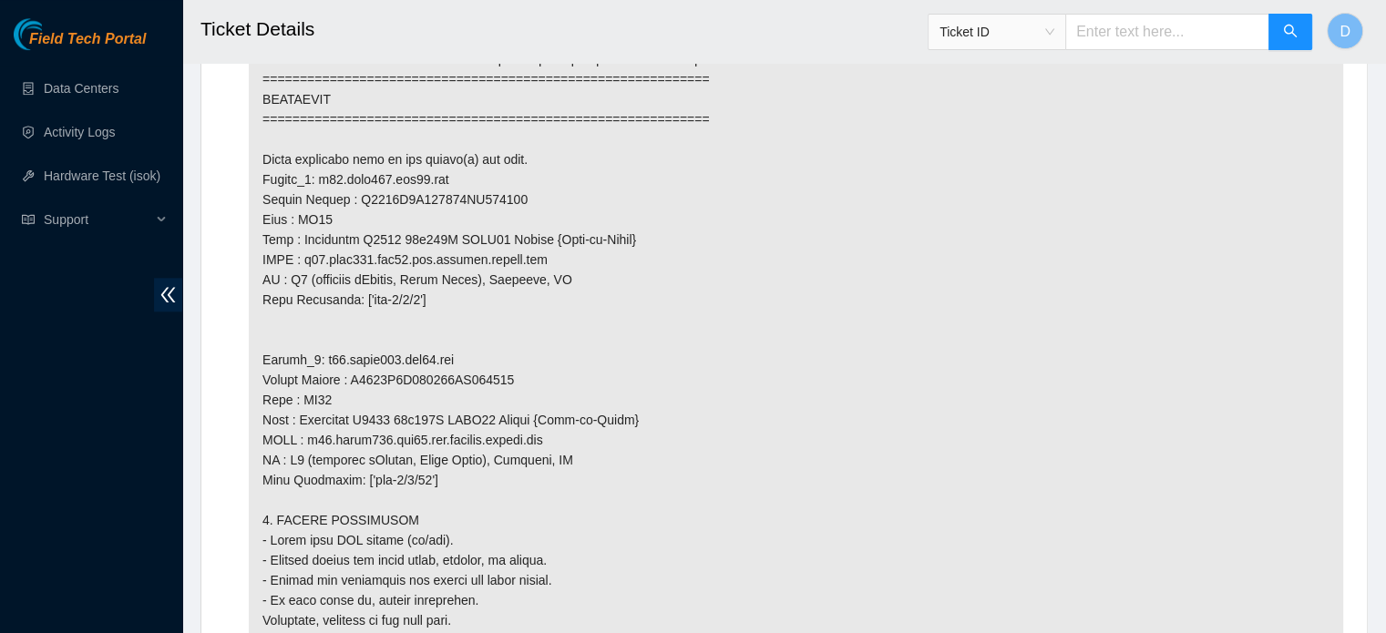
scroll to position [1823, 0]
click at [427, 358] on p at bounding box center [796, 290] width 1095 height 1992
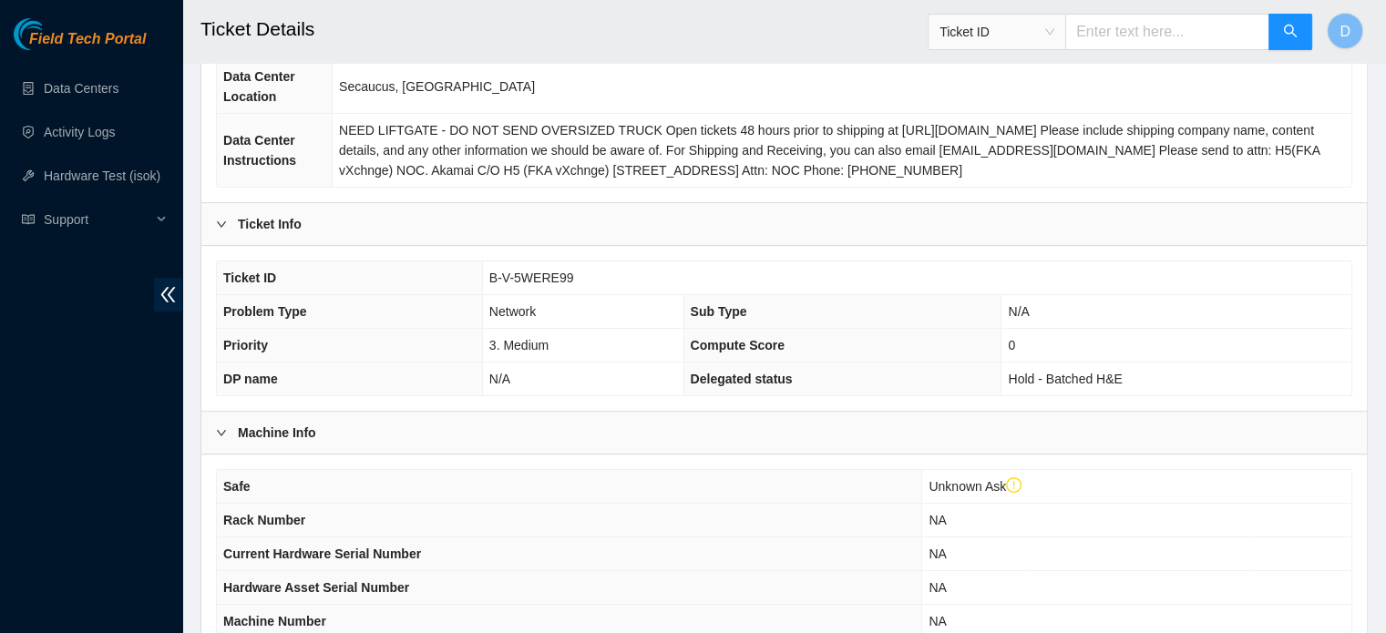
scroll to position [262, 0]
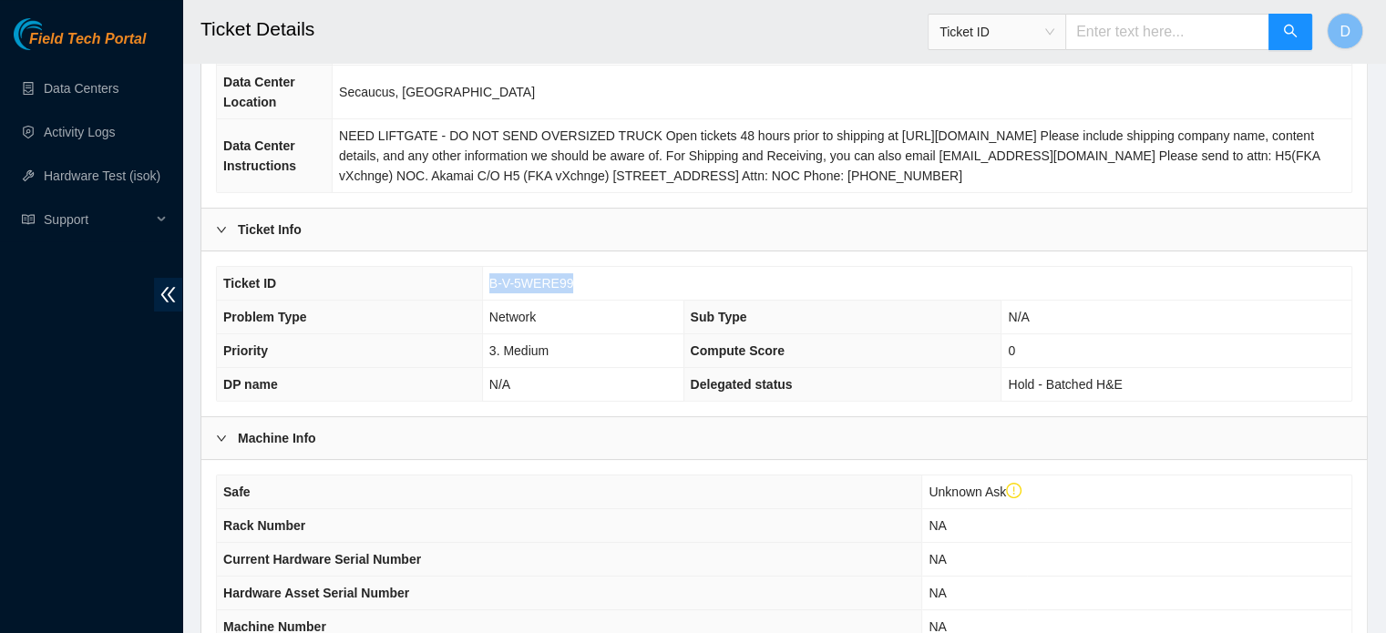
drag, startPoint x: 486, startPoint y: 278, endPoint x: 594, endPoint y: 283, distance: 108.6
click at [594, 283] on td "B-V-5WERE99" at bounding box center [917, 284] width 870 height 34
copy span "B-V-5WERE99"
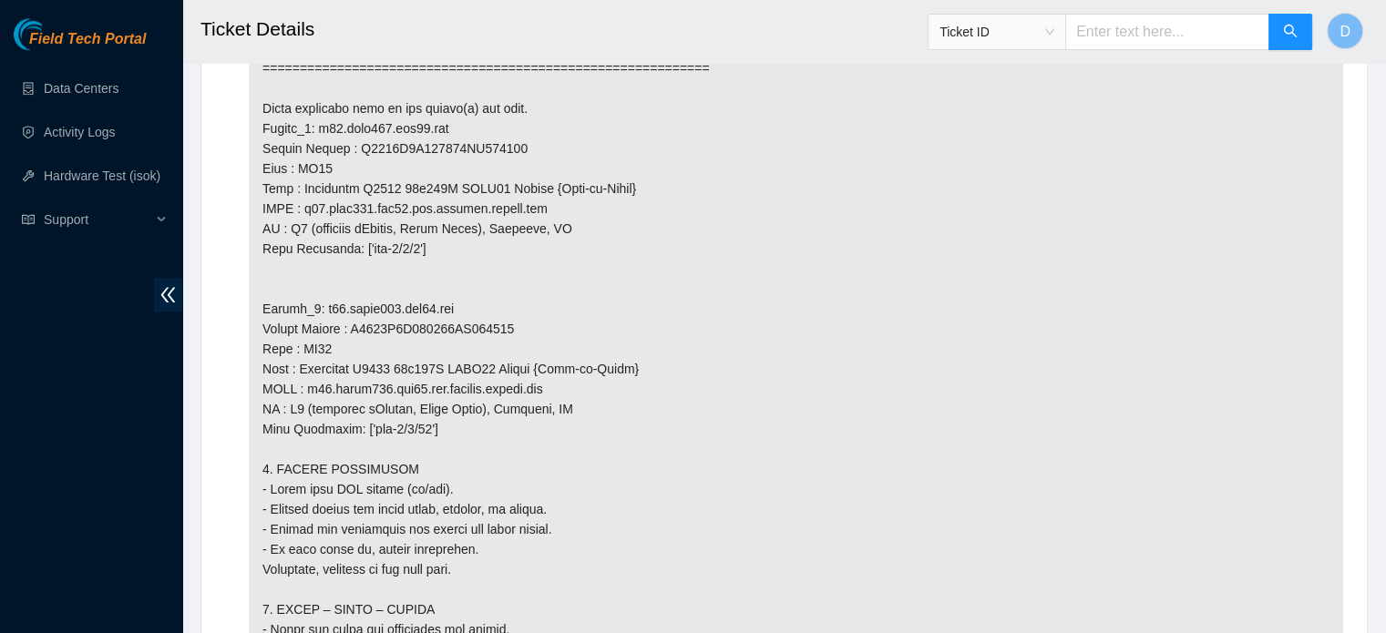
scroll to position [1876, 0]
drag, startPoint x: 304, startPoint y: 221, endPoint x: 428, endPoint y: 221, distance: 124.0
click at [428, 221] on p at bounding box center [796, 237] width 1095 height 1992
copy p "r04.leaf105.ewr04.fab."
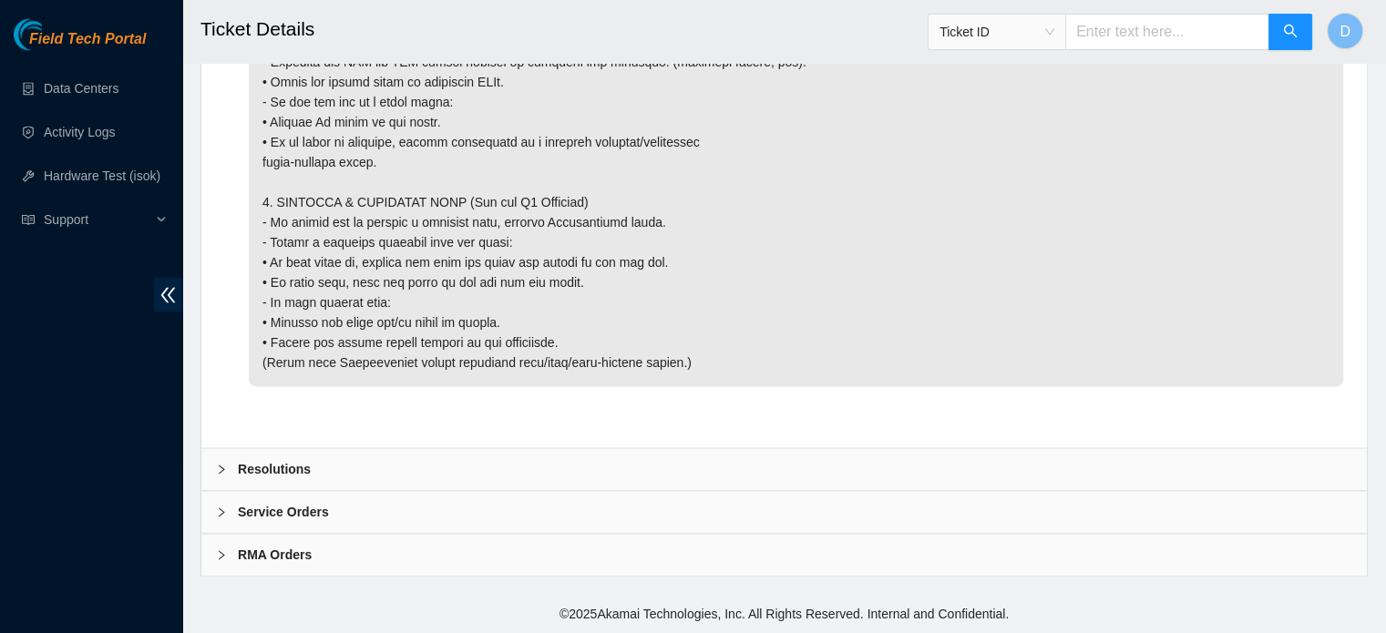
scroll to position [2756, 0]
click at [317, 476] on div "Resolutions" at bounding box center [784, 469] width 1166 height 42
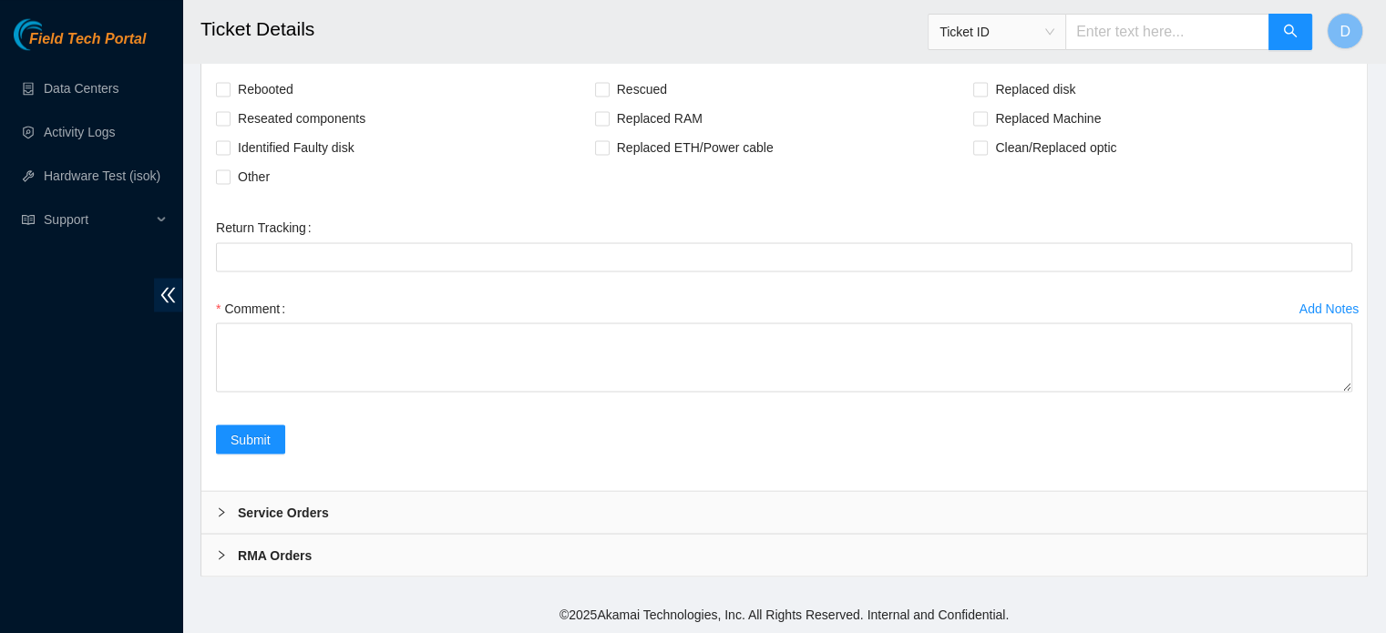
scroll to position [3186, 0]
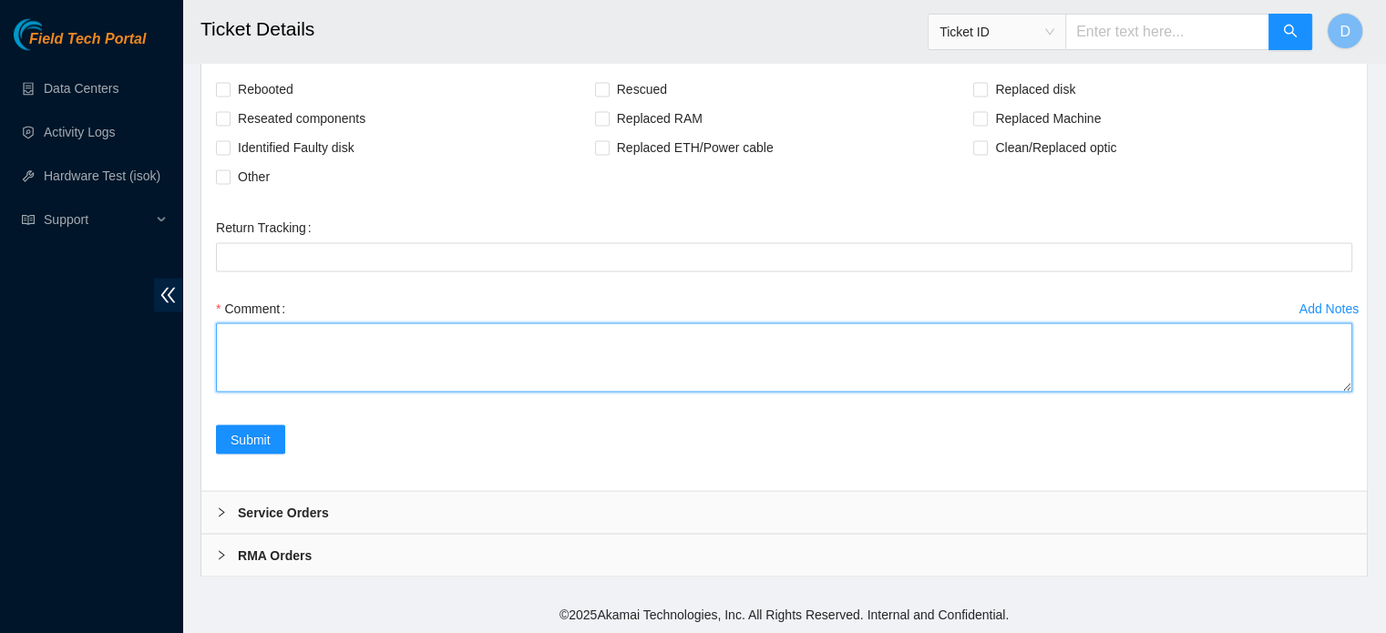
click at [281, 373] on textarea "Comment" at bounding box center [784, 357] width 1137 height 69
click at [742, 351] on textarea "Cleaned scoped both ends, after noticing the port was still flapping i replaced…" at bounding box center [784, 357] width 1137 height 69
drag, startPoint x: 742, startPoint y: 351, endPoint x: 127, endPoint y: 314, distance: 616.3
paste textarea "i cleaned scoped and patch both ends ans i saw the port was flapping so then i …"
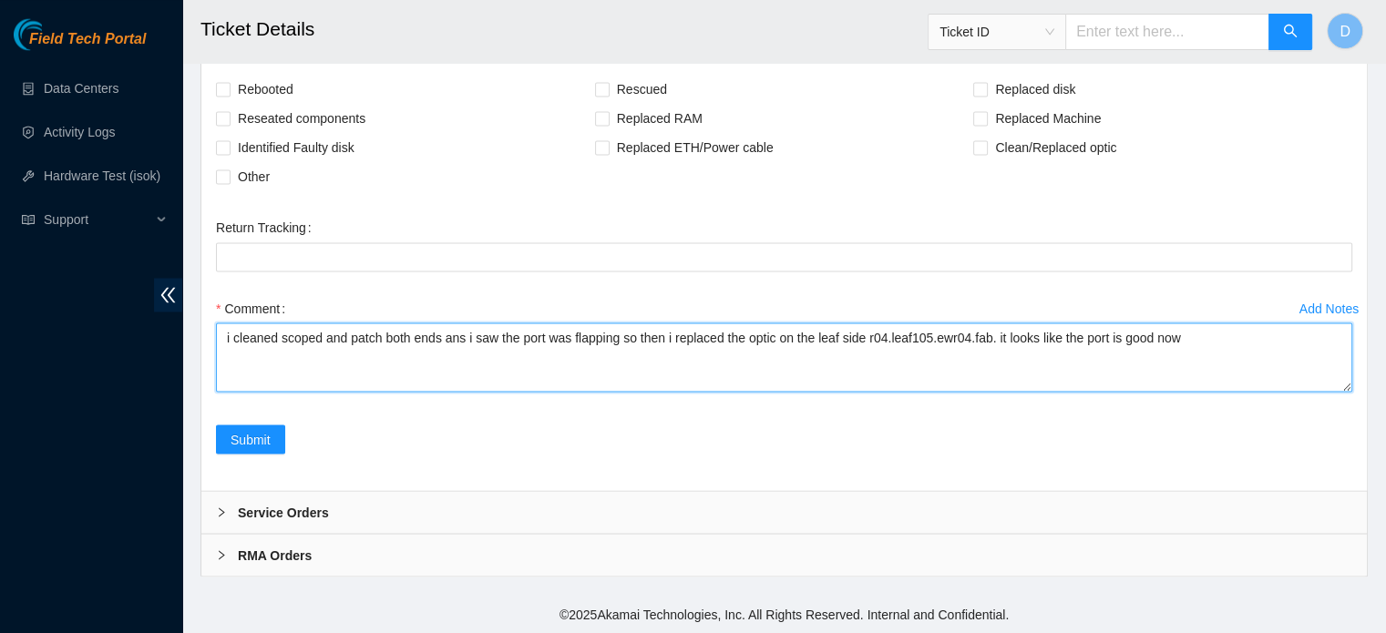
drag, startPoint x: 237, startPoint y: 334, endPoint x: 193, endPoint y: 338, distance: 43.9
click at [448, 345] on textarea "Cleaned scoped and patch both ends ans i saw the port was flapping so then i re…" at bounding box center [784, 357] width 1137 height 69
drag, startPoint x: 996, startPoint y: 334, endPoint x: 1215, endPoint y: 329, distance: 218.8
click at [1215, 329] on textarea "Cleaned scoped and patch both ends and i saw the port was flapping so then i re…" at bounding box center [784, 357] width 1137 height 69
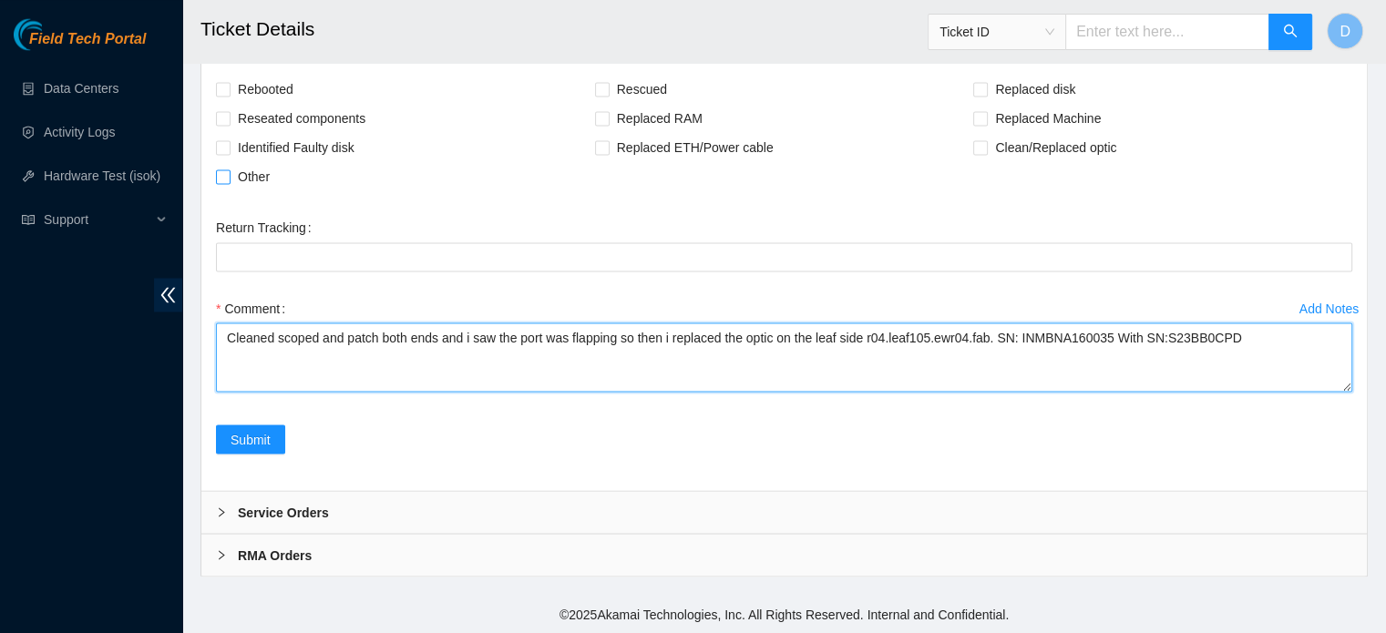
type textarea "Cleaned scoped and patch both ends and i saw the port was flapping so then i re…"
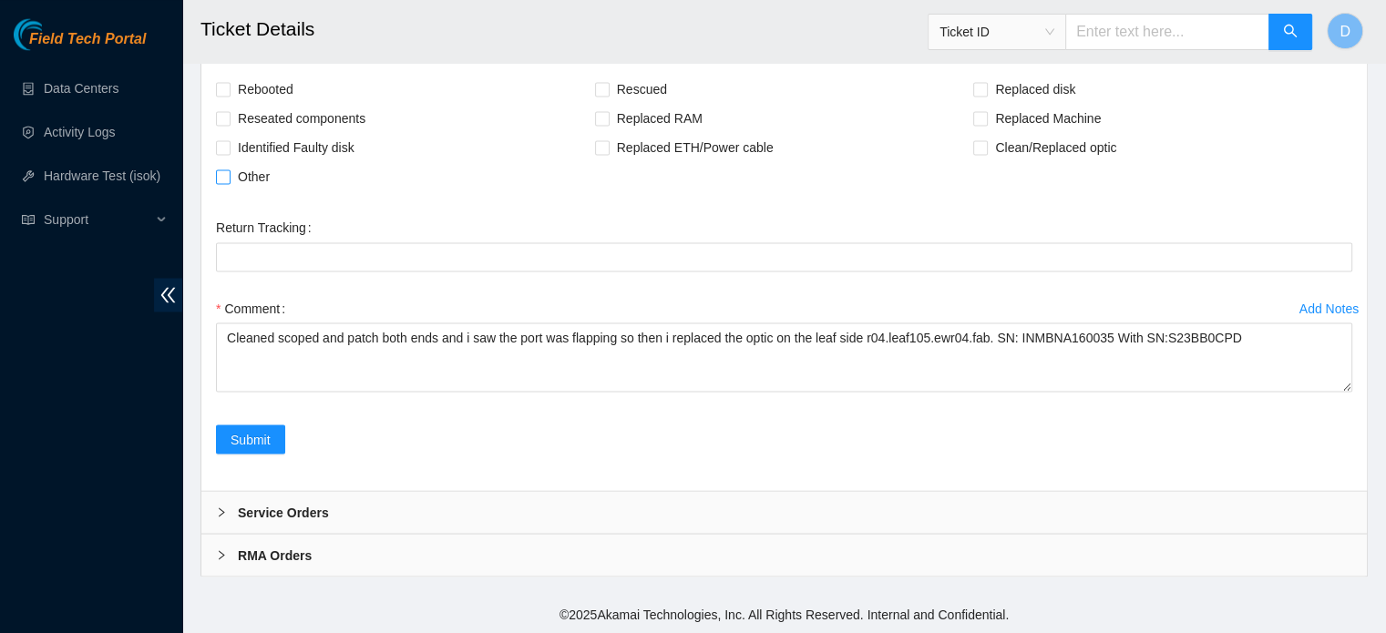
click at [226, 184] on span at bounding box center [223, 177] width 15 height 15
click at [226, 182] on input "Other" at bounding box center [222, 176] width 13 height 13
checkbox input "true"
click at [253, 433] on span "Submit" at bounding box center [251, 439] width 40 height 20
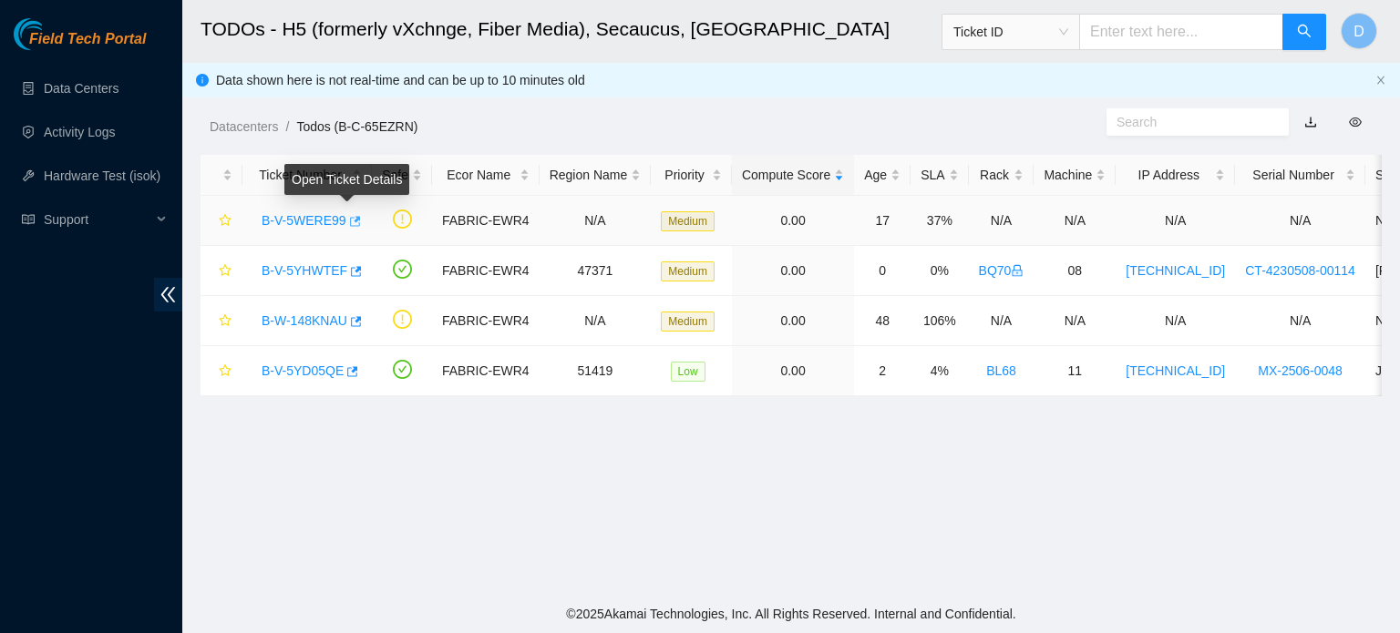
click at [348, 218] on icon "button" at bounding box center [353, 221] width 13 height 13
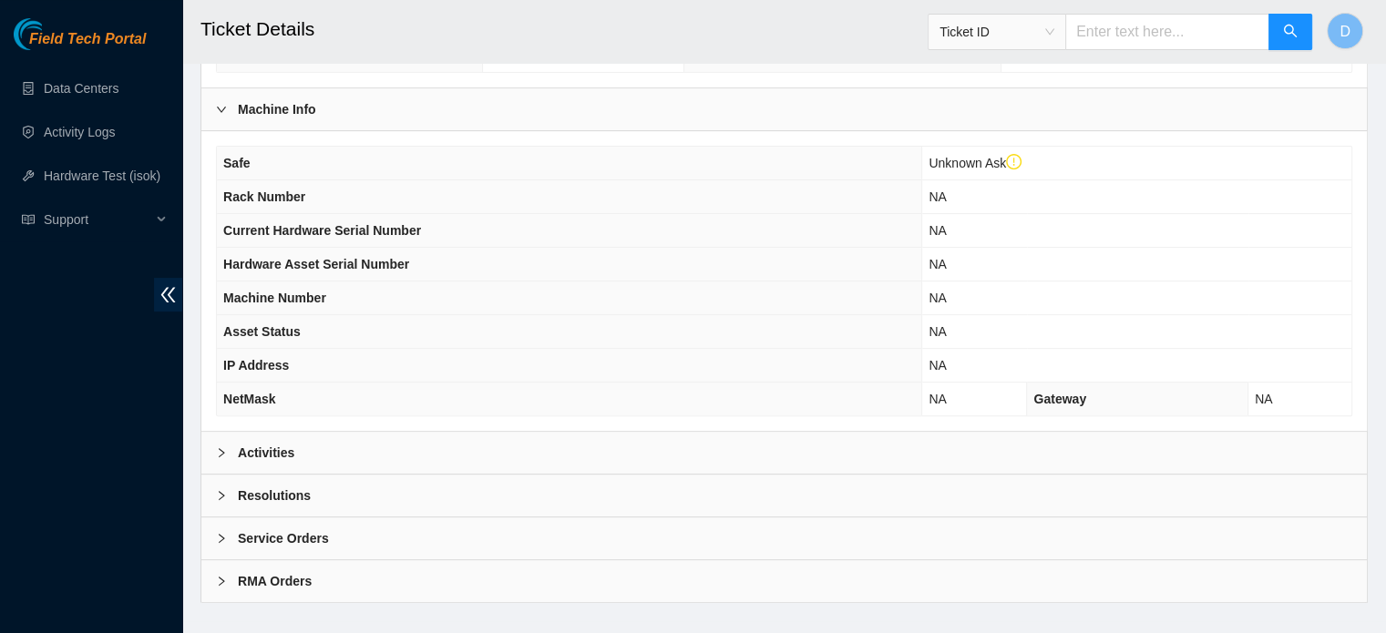
scroll to position [612, 0]
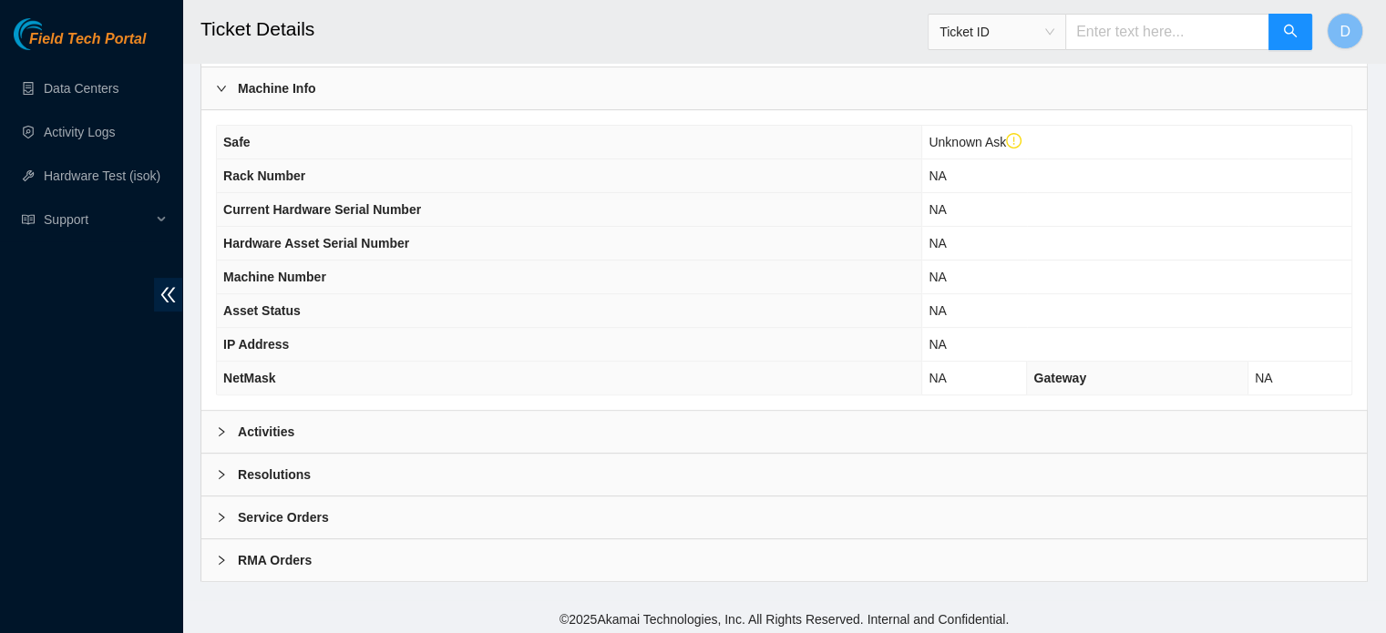
click at [334, 462] on div "Resolutions" at bounding box center [784, 475] width 1166 height 42
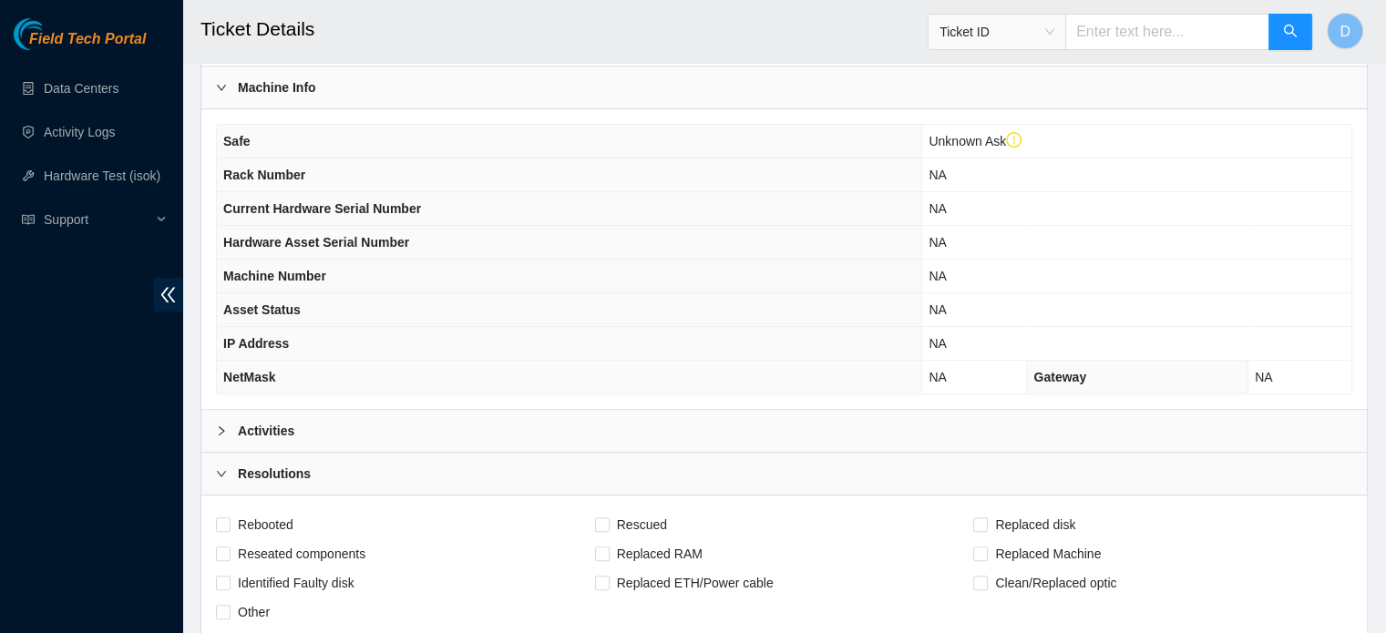
scroll to position [977, 0]
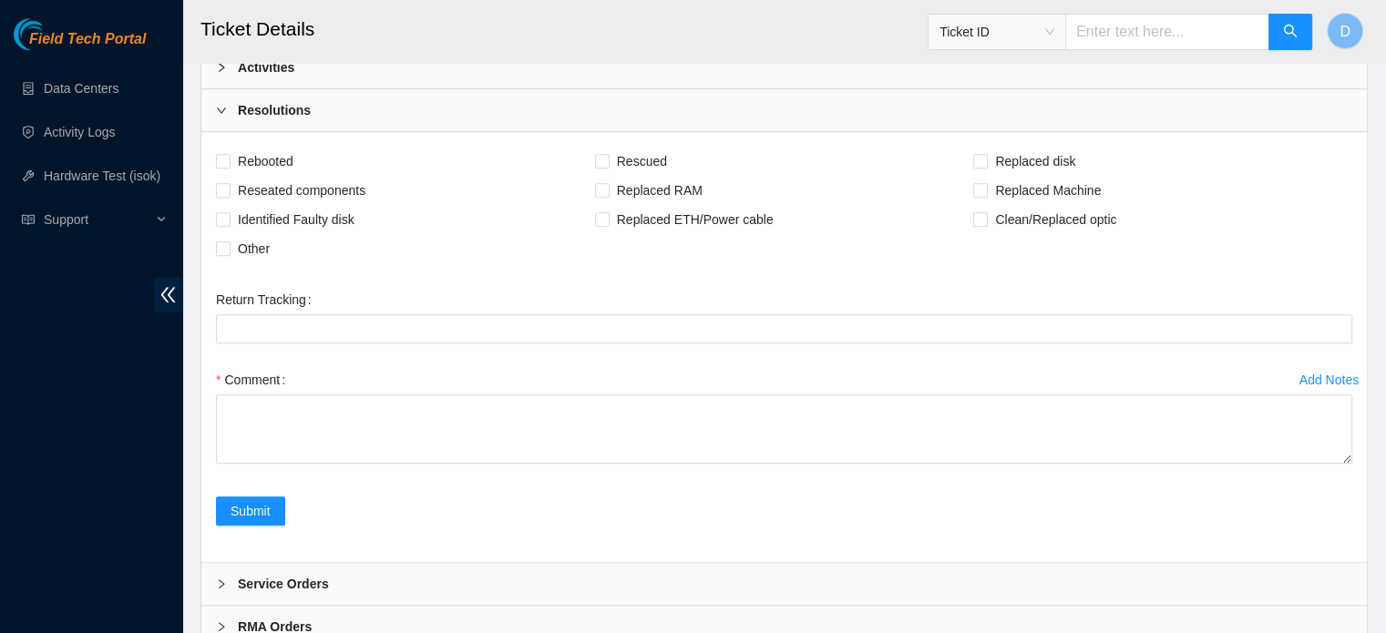
click at [339, 366] on div "Comment" at bounding box center [784, 379] width 1137 height 29
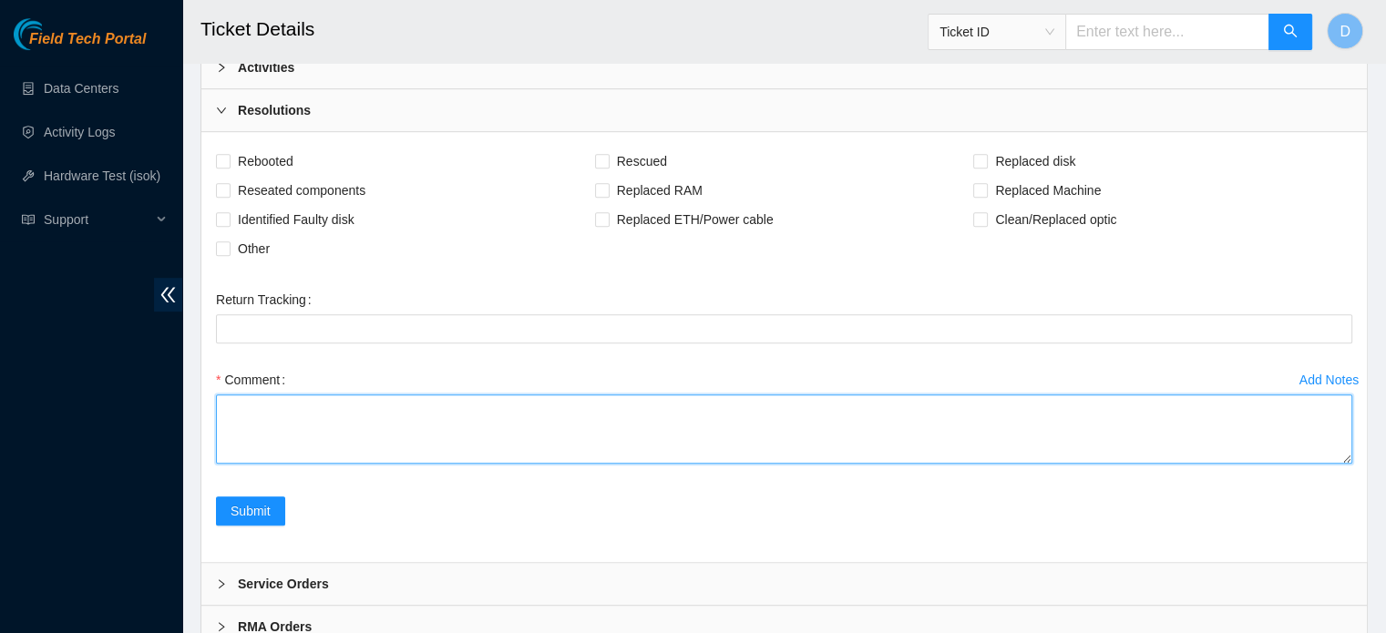
click at [286, 438] on textarea "Comment" at bounding box center [784, 429] width 1137 height 69
paste textarea "i cleaned scoped and patch both ends ans i saw the port was flapping so then i …"
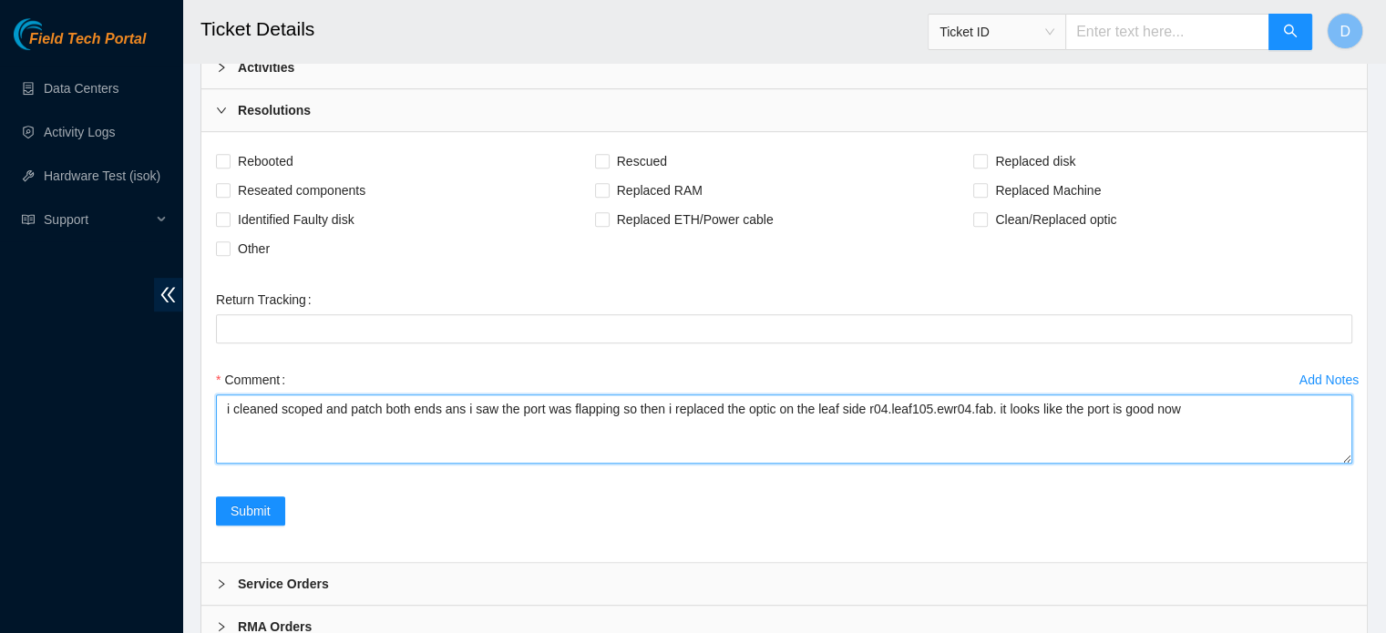
drag, startPoint x: 999, startPoint y: 406, endPoint x: 1262, endPoint y: 415, distance: 263.6
click at [1262, 415] on textarea "i cleaned scoped and patch both ends ans i saw the port was flapping so then i …" at bounding box center [784, 429] width 1137 height 69
type textarea "i cleaned scoped and patch both ends ans i saw the port was flapping so then i …"
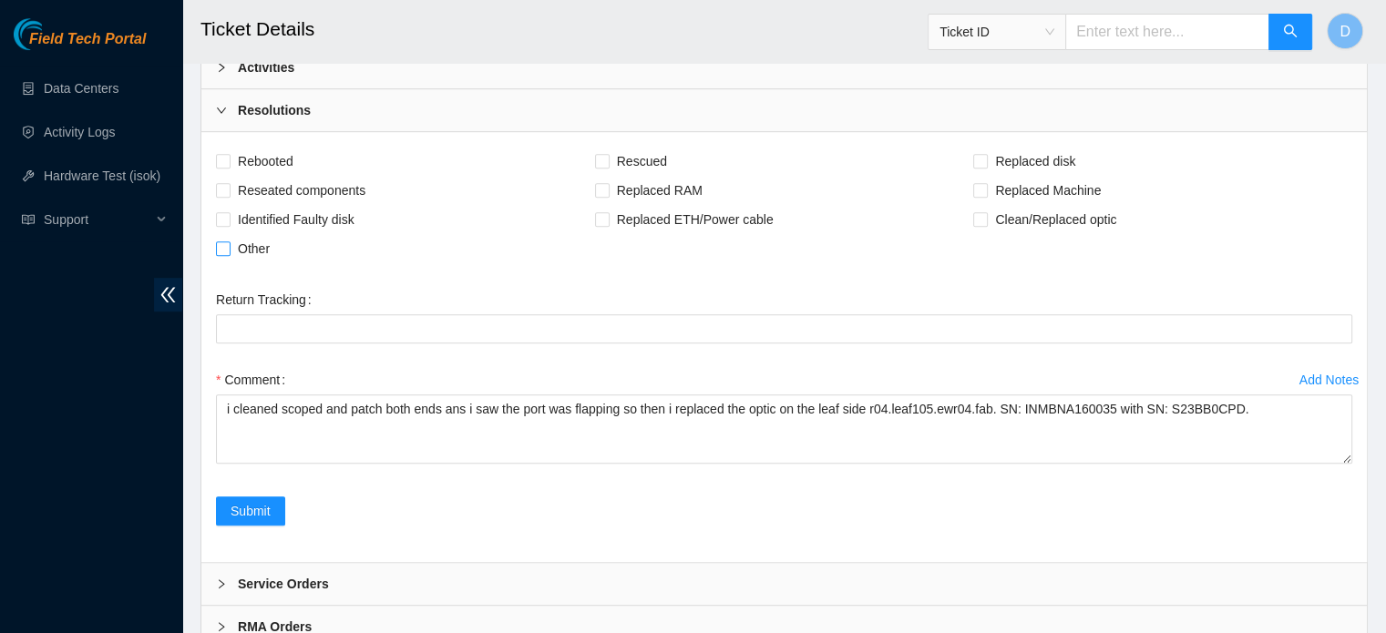
click at [233, 240] on span "Other" at bounding box center [254, 248] width 46 height 29
click at [229, 242] on input "Other" at bounding box center [222, 248] width 13 height 13
checkbox input "true"
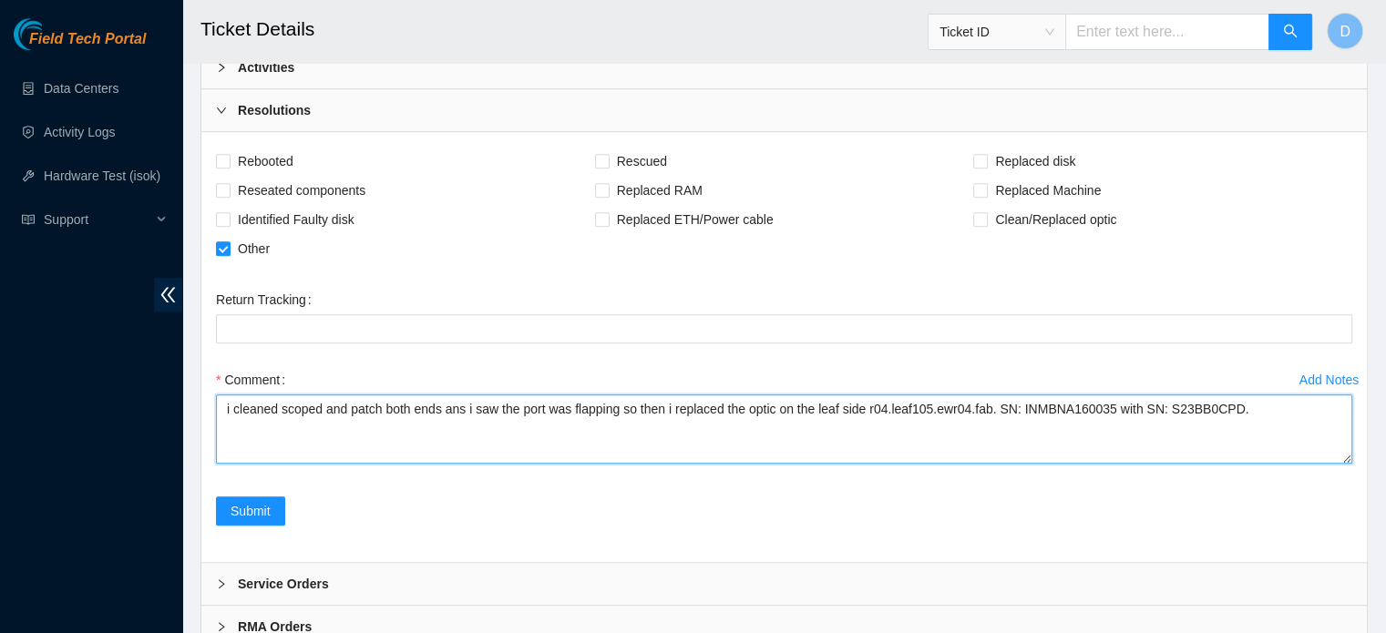
click at [554, 454] on textarea "i cleaned scoped and patch both ends ans i saw the port was flapping so then i …" at bounding box center [784, 429] width 1137 height 69
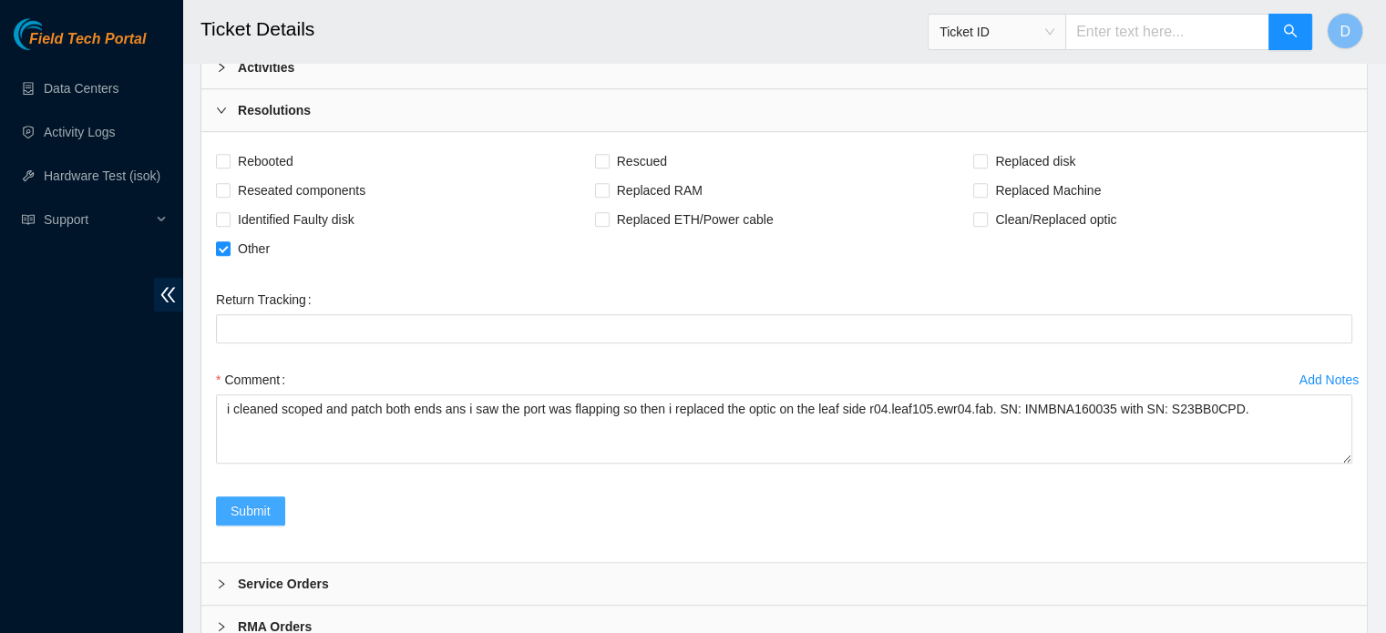
click at [244, 501] on span "Submit" at bounding box center [251, 511] width 40 height 20
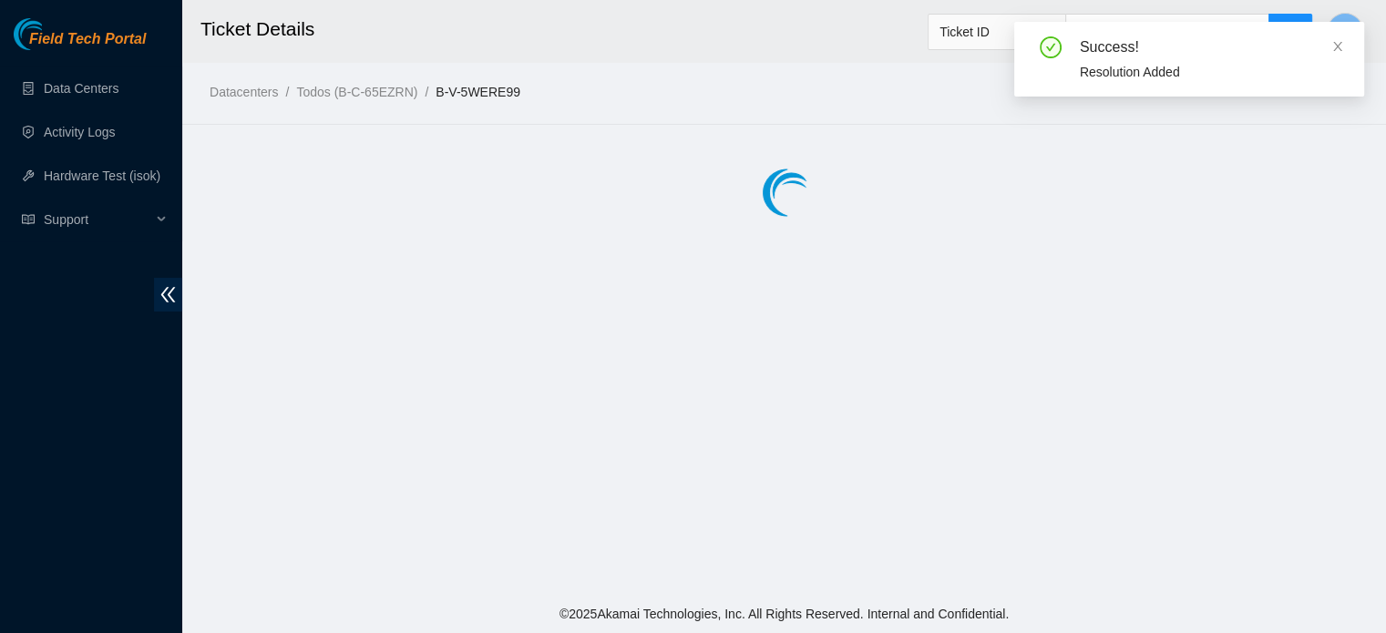
scroll to position [0, 0]
